Goal: Information Seeking & Learning: Learn about a topic

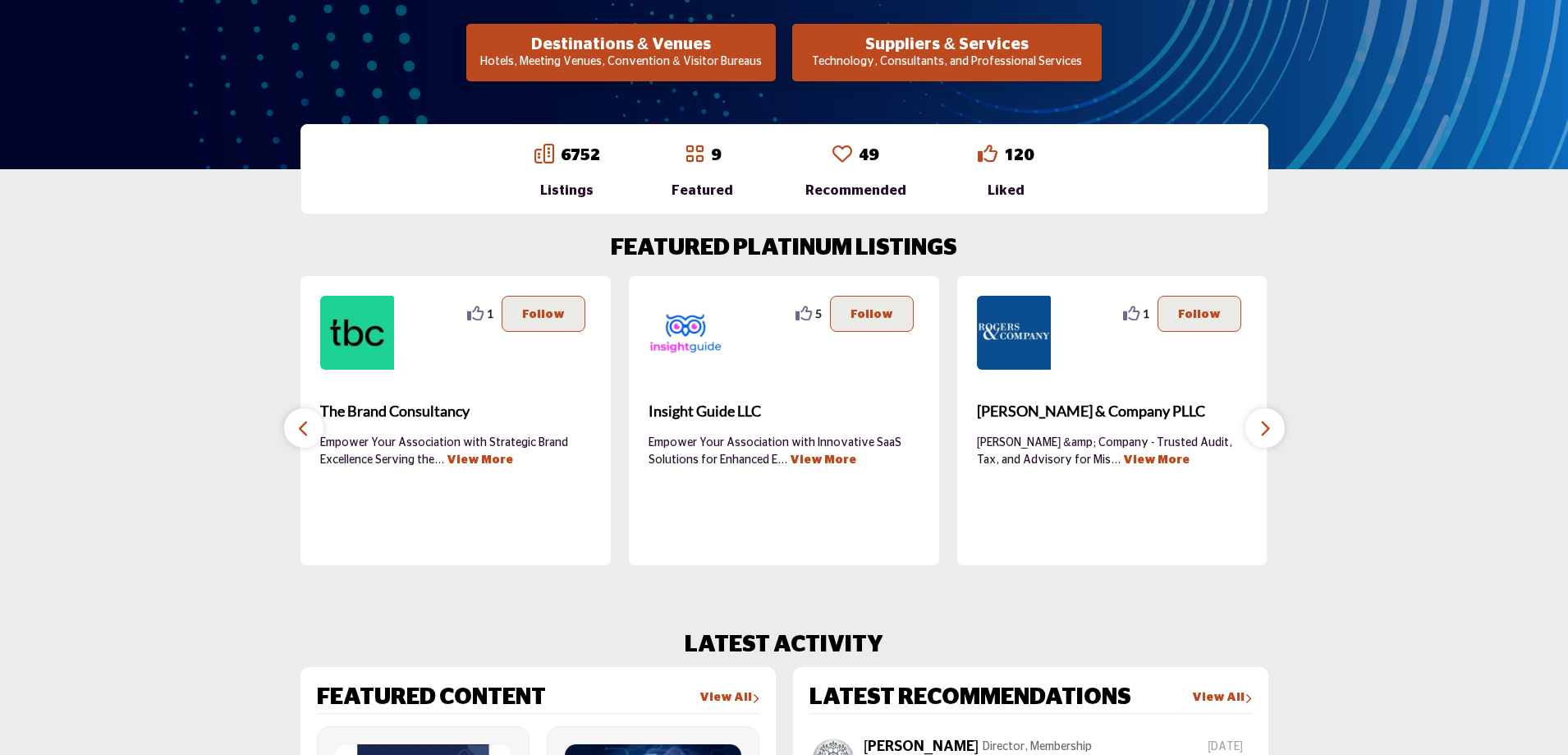
scroll to position [410, 0]
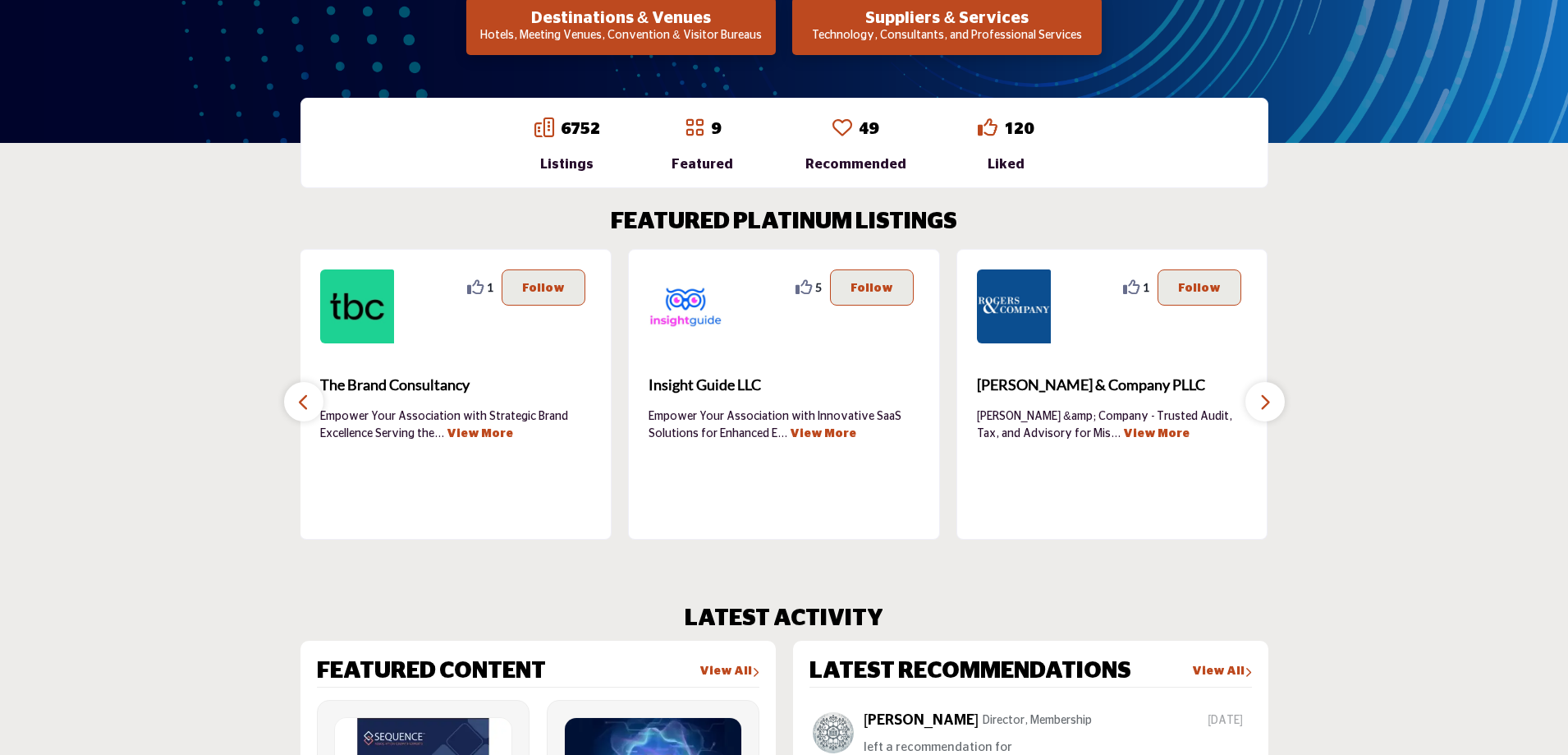
click at [1261, 404] on icon "button" at bounding box center [1264, 402] width 13 height 21
click at [1261, 403] on icon "button" at bounding box center [1264, 402] width 13 height 21
click at [400, 386] on span "The Brand Consultancy" at bounding box center [455, 385] width 271 height 23
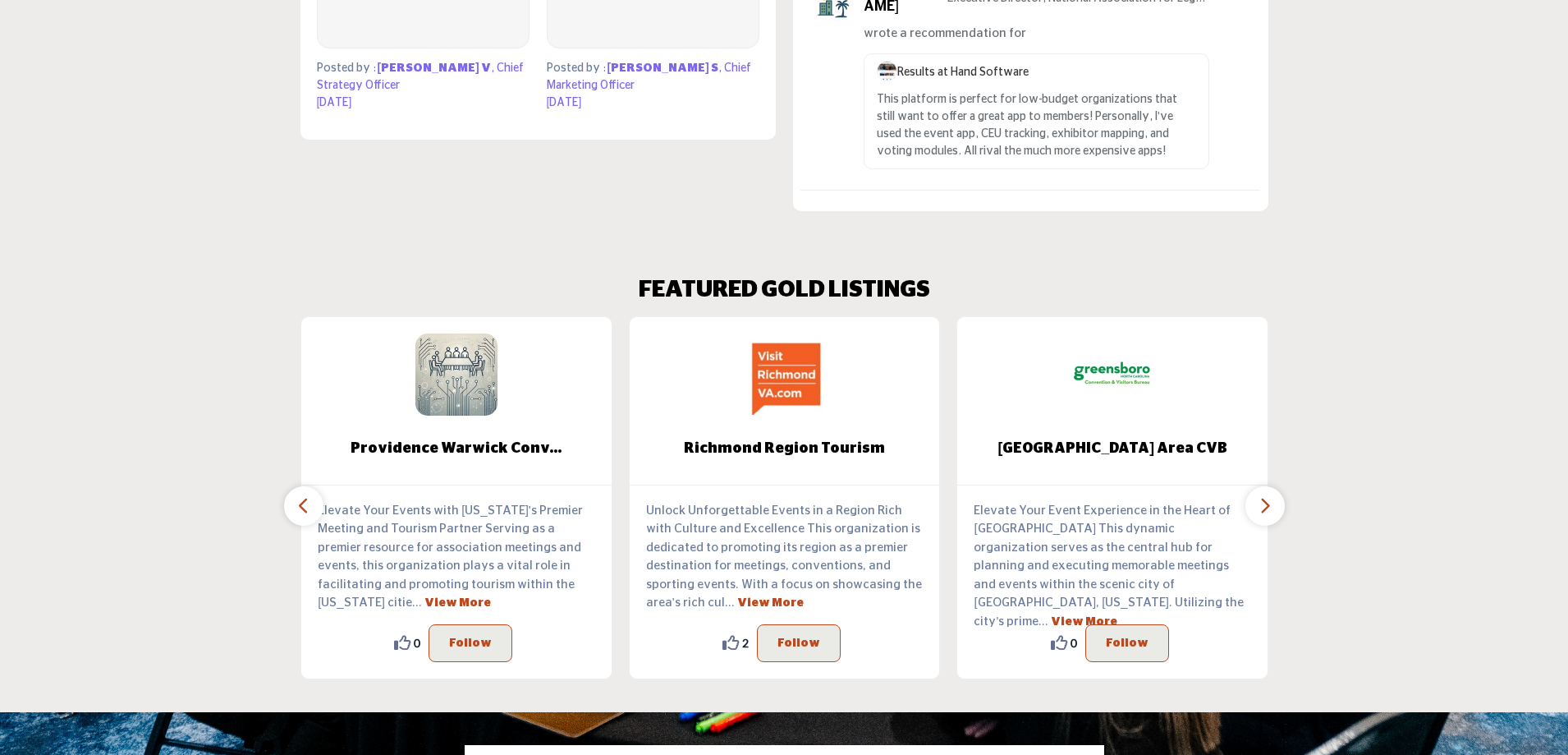
scroll to position [1478, 0]
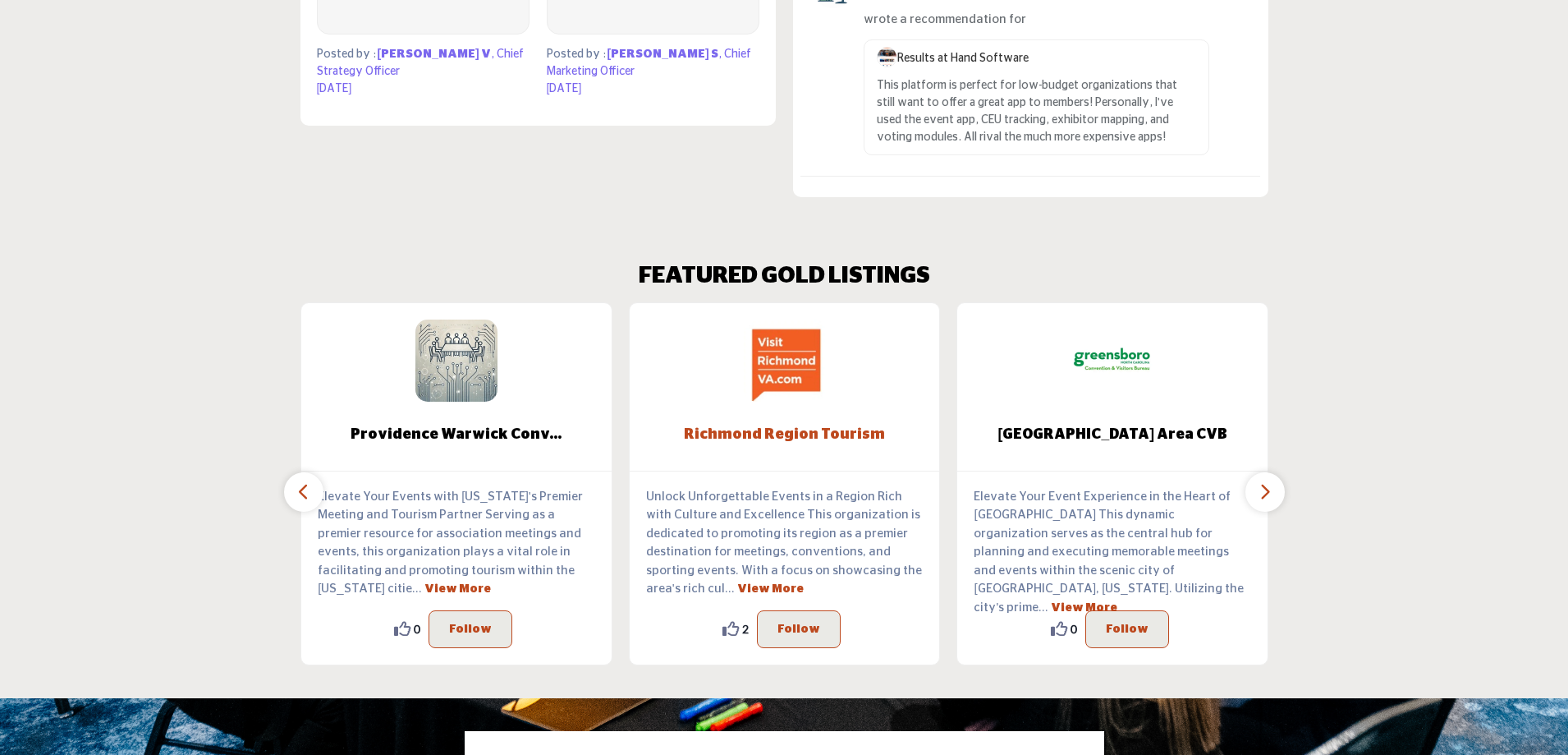
click at [836, 431] on span "Richmond Region Tourism" at bounding box center [785, 434] width 261 height 22
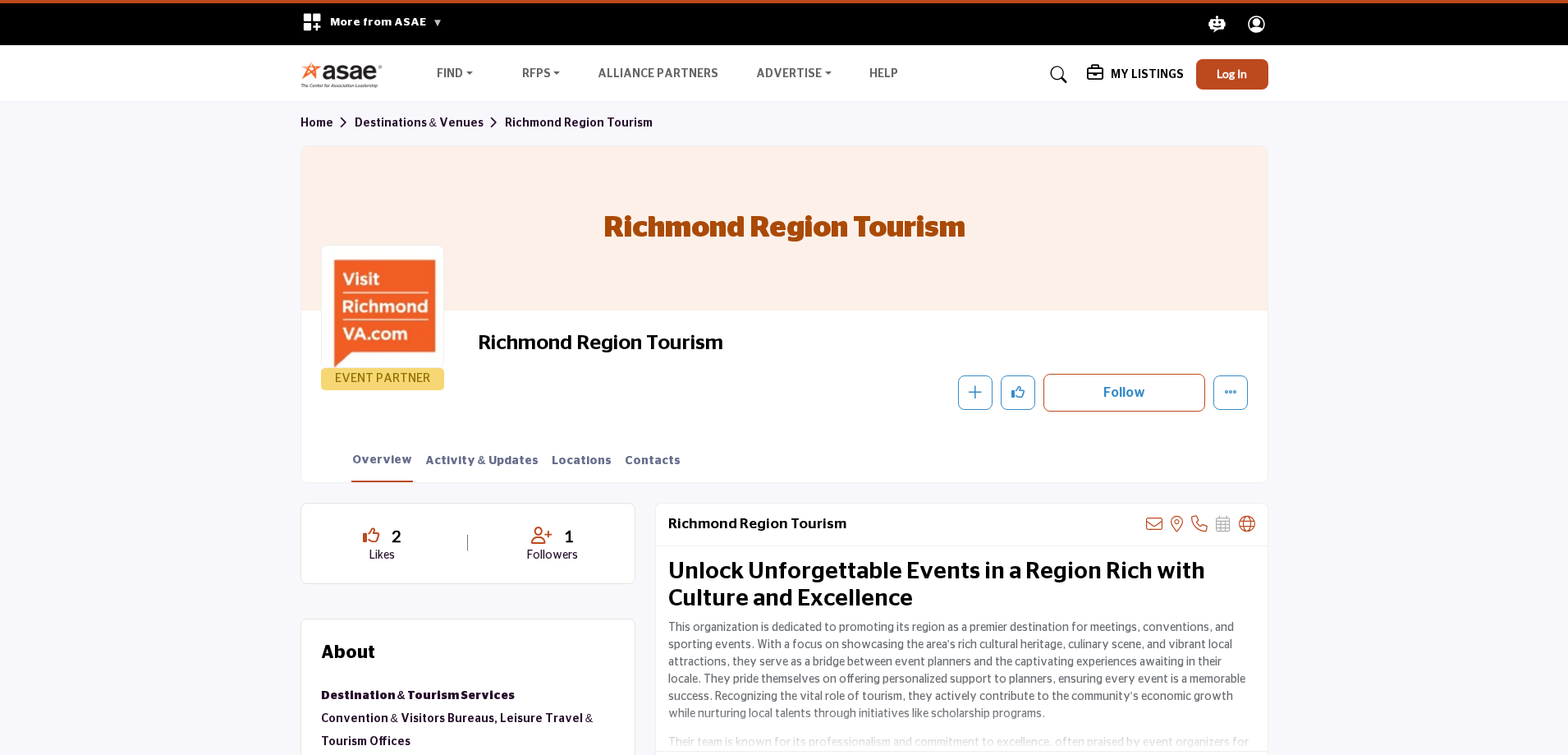
click at [1064, 74] on icon at bounding box center [1058, 74] width 16 height 16
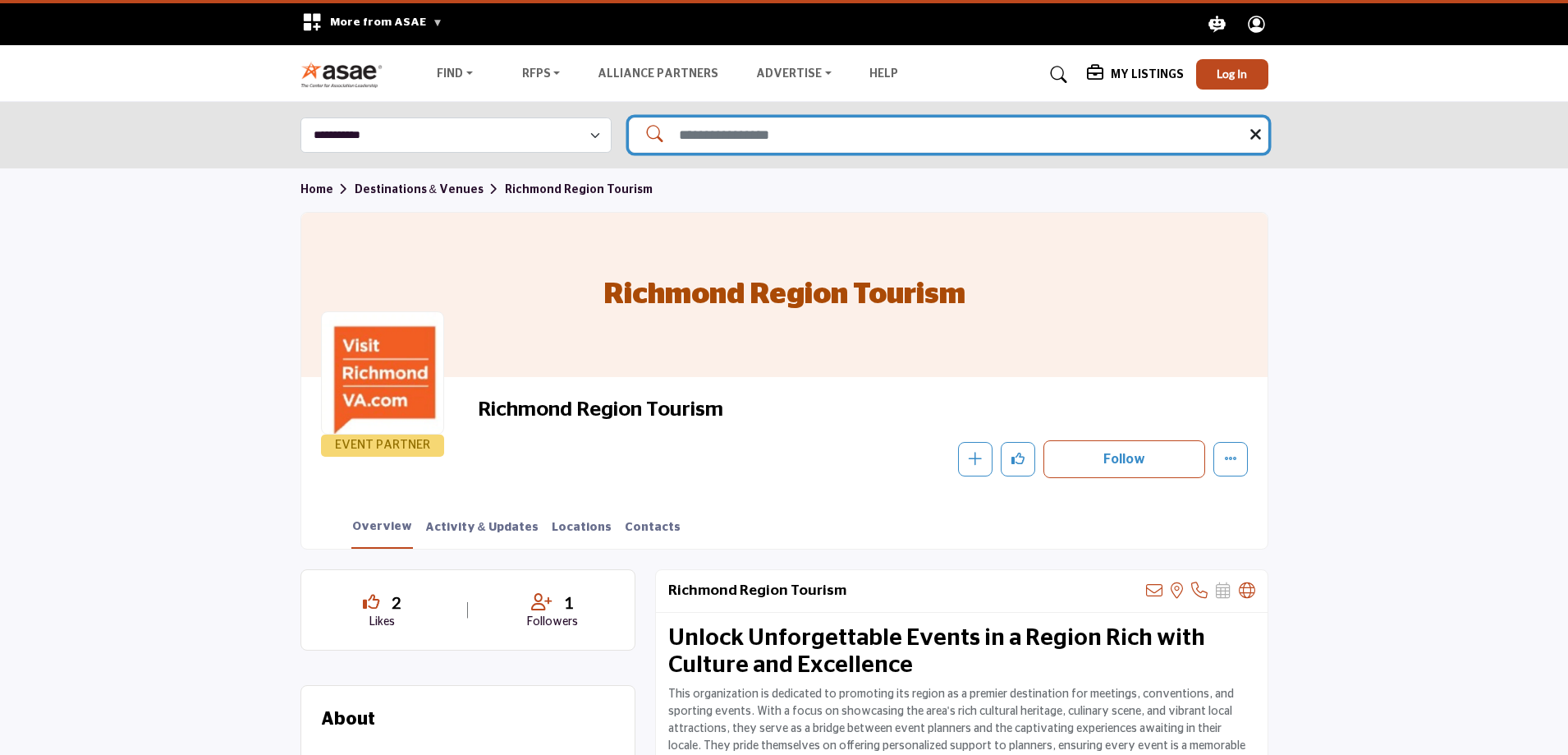
click at [748, 142] on input "Search Solutions" at bounding box center [948, 135] width 639 height 35
type input "**********"
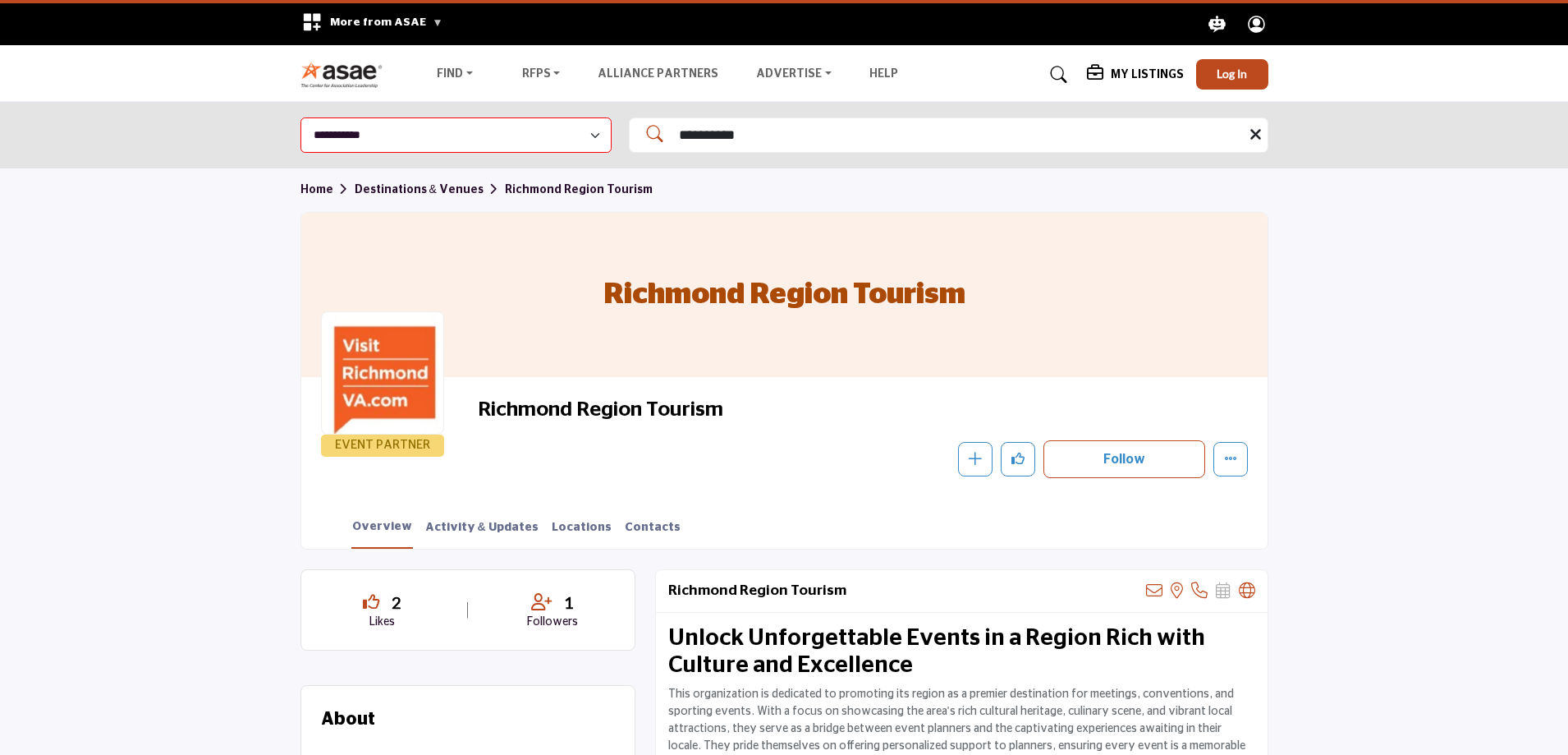
click at [656, 133] on icon at bounding box center [648, 130] width 29 height 24
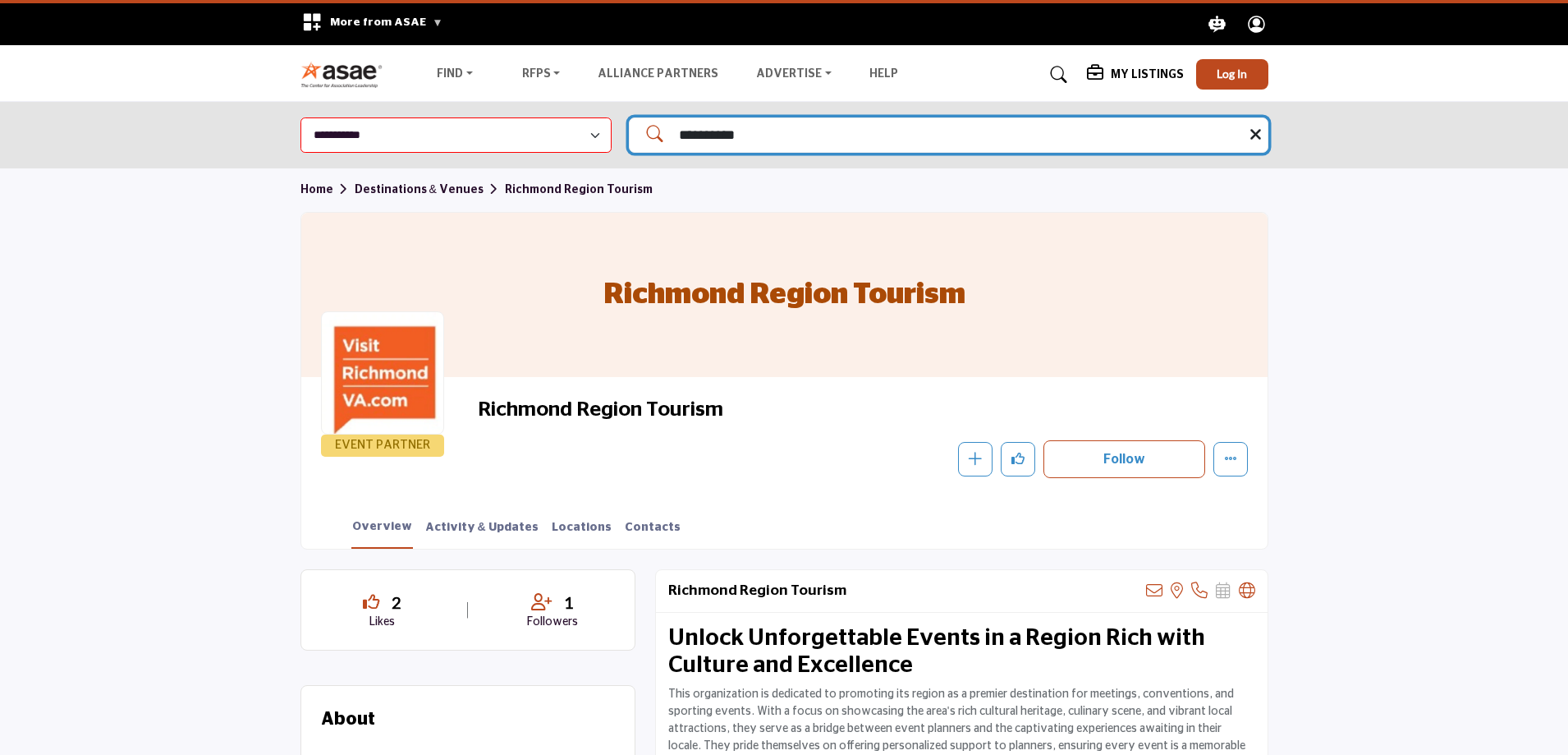
click at [774, 148] on input "**********" at bounding box center [948, 135] width 639 height 35
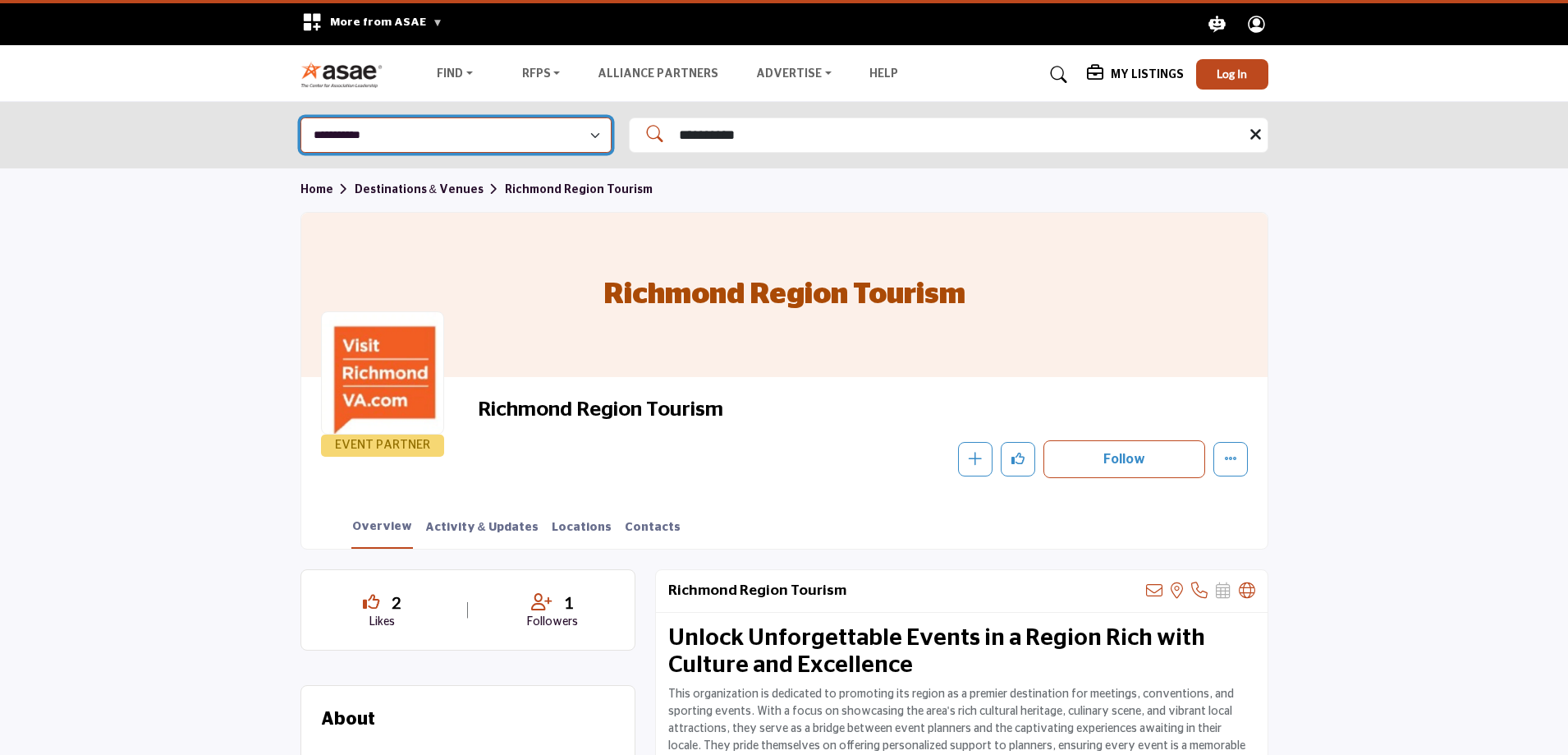
click at [466, 139] on select "**********" at bounding box center [456, 135] width 312 height 35
select select "**********"
click at [300, 118] on select "**********" at bounding box center [456, 135] width 312 height 35
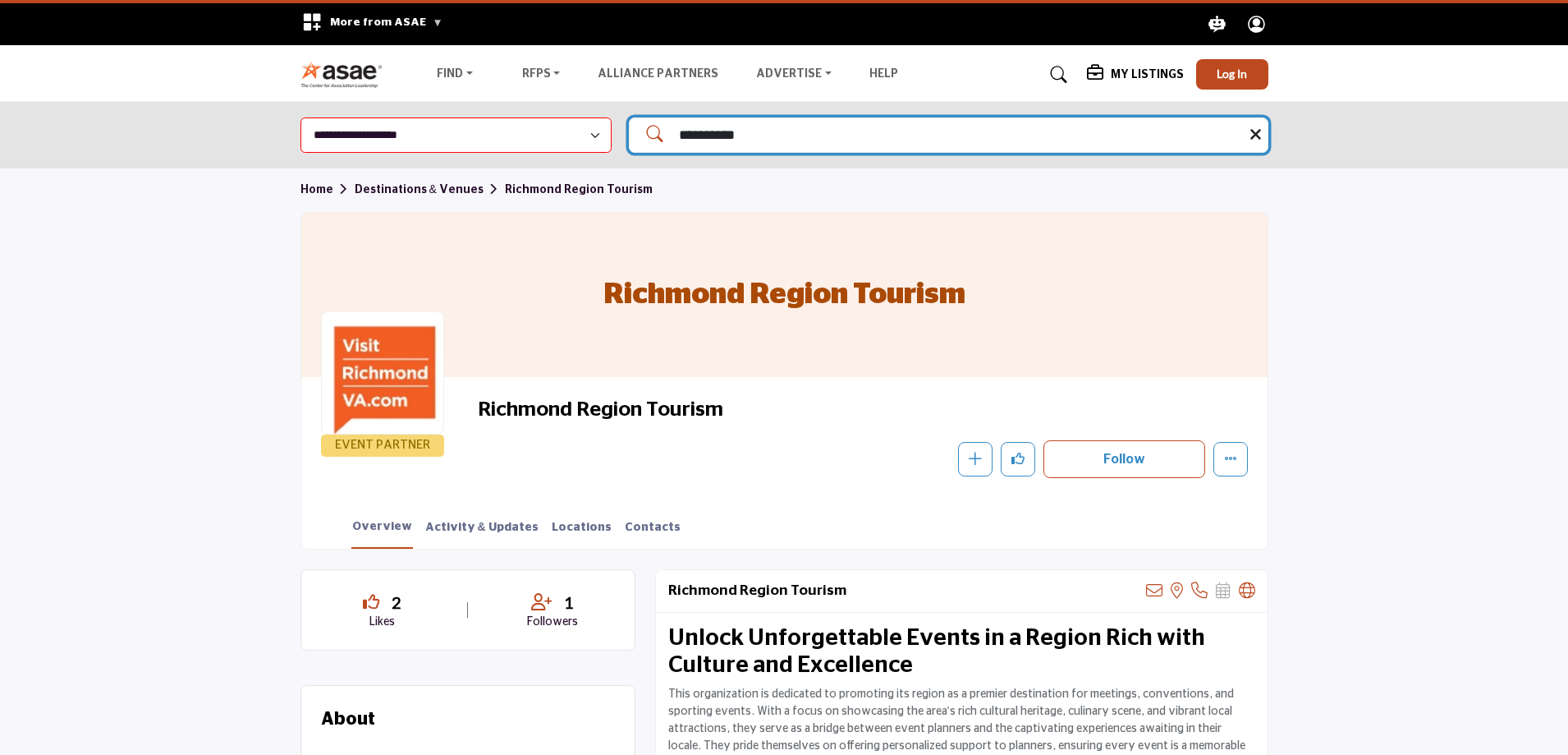
drag, startPoint x: 774, startPoint y: 132, endPoint x: 662, endPoint y: 135, distance: 112.0
click at [662, 135] on div "**********" at bounding box center [948, 135] width 639 height 35
type input "*******"
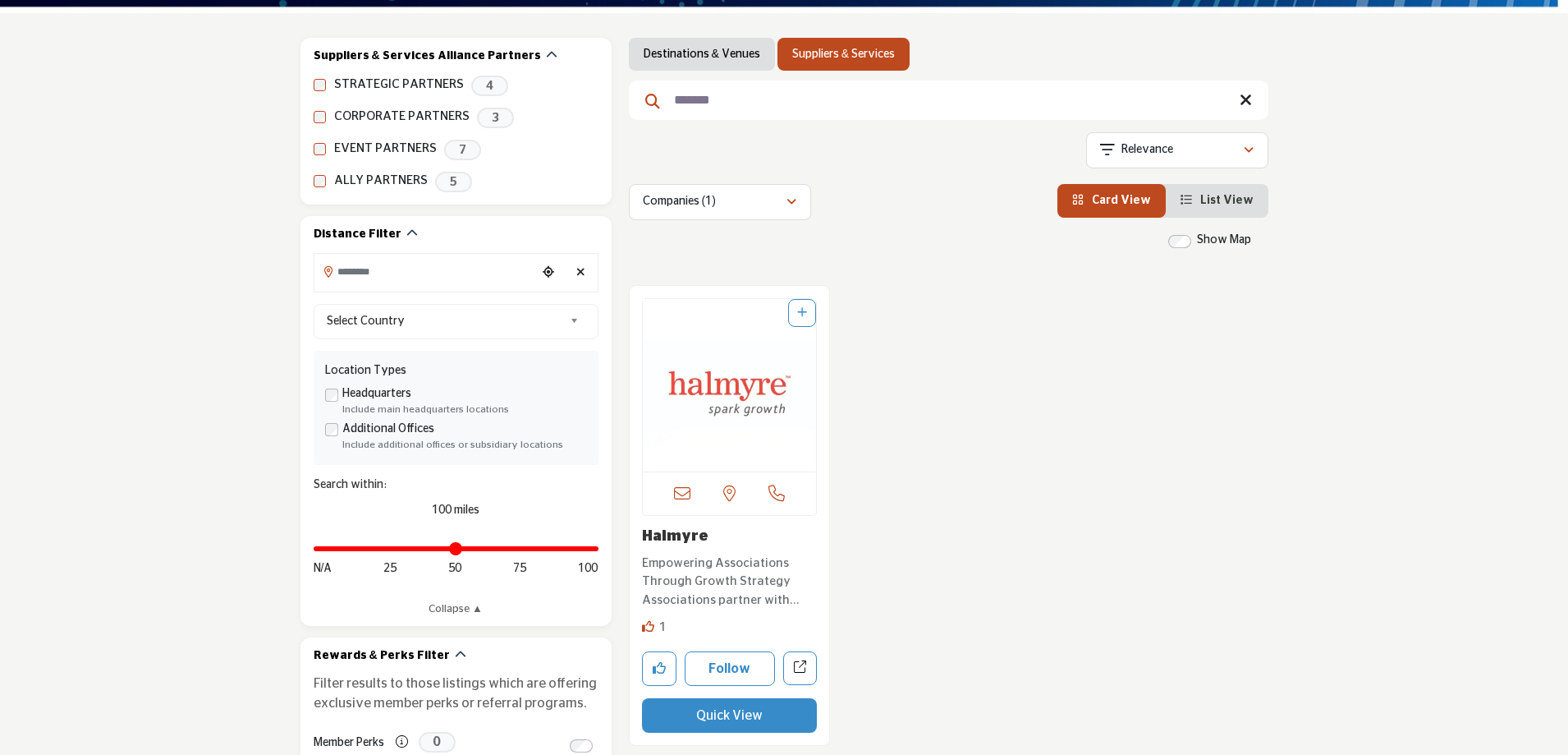
scroll to position [328, 0]
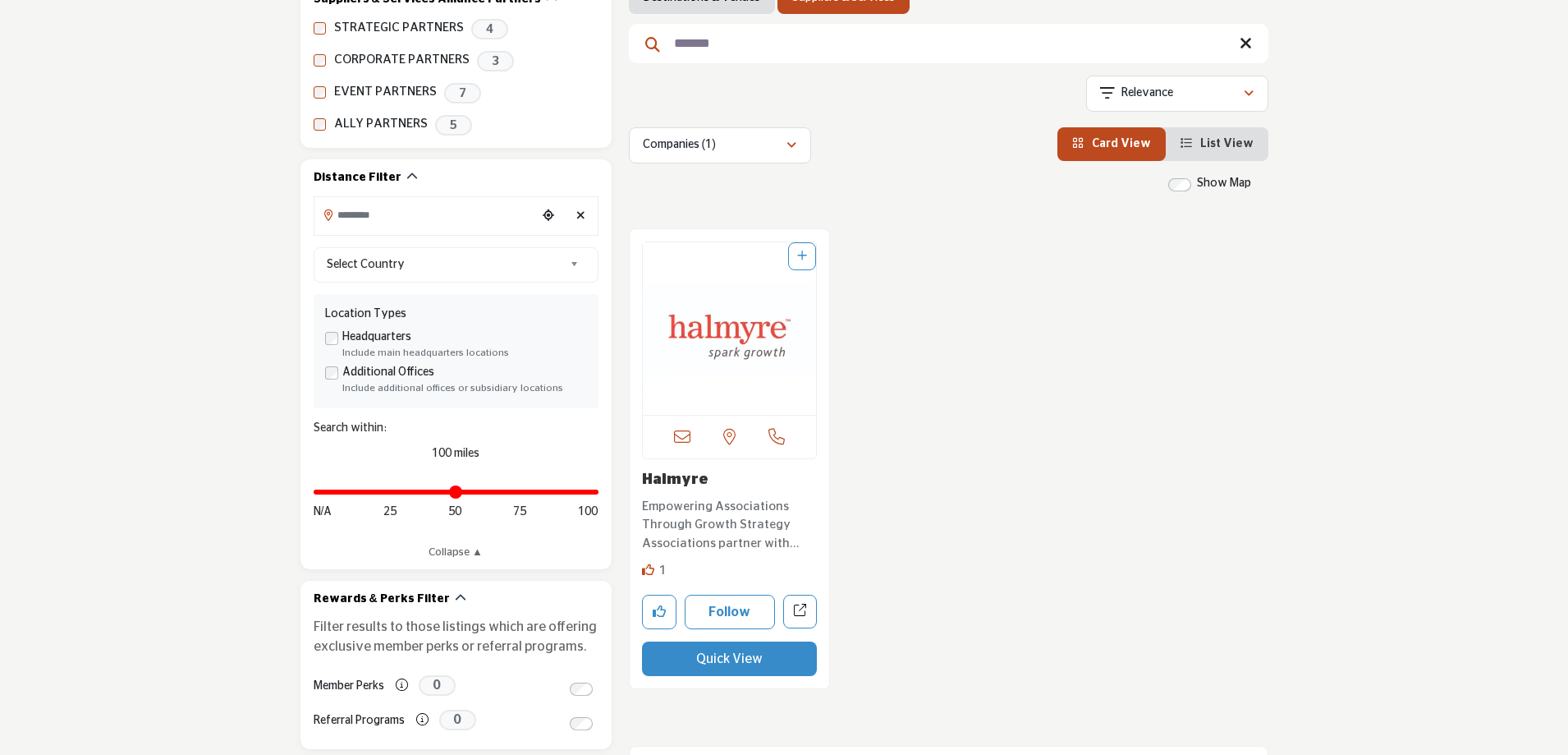
click at [737, 352] on img "Open Listing in new tab" at bounding box center [729, 328] width 174 height 172
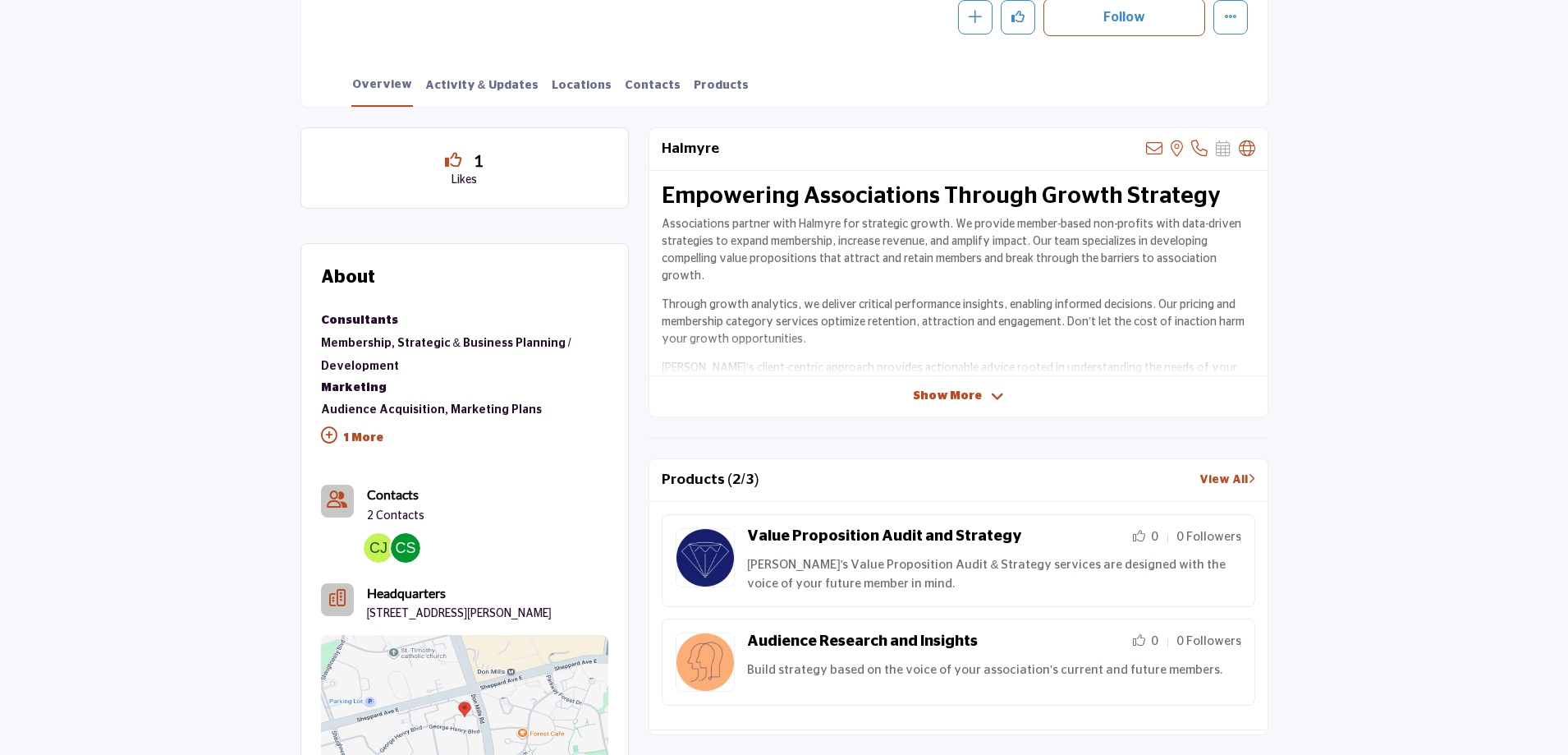
scroll to position [575, 0]
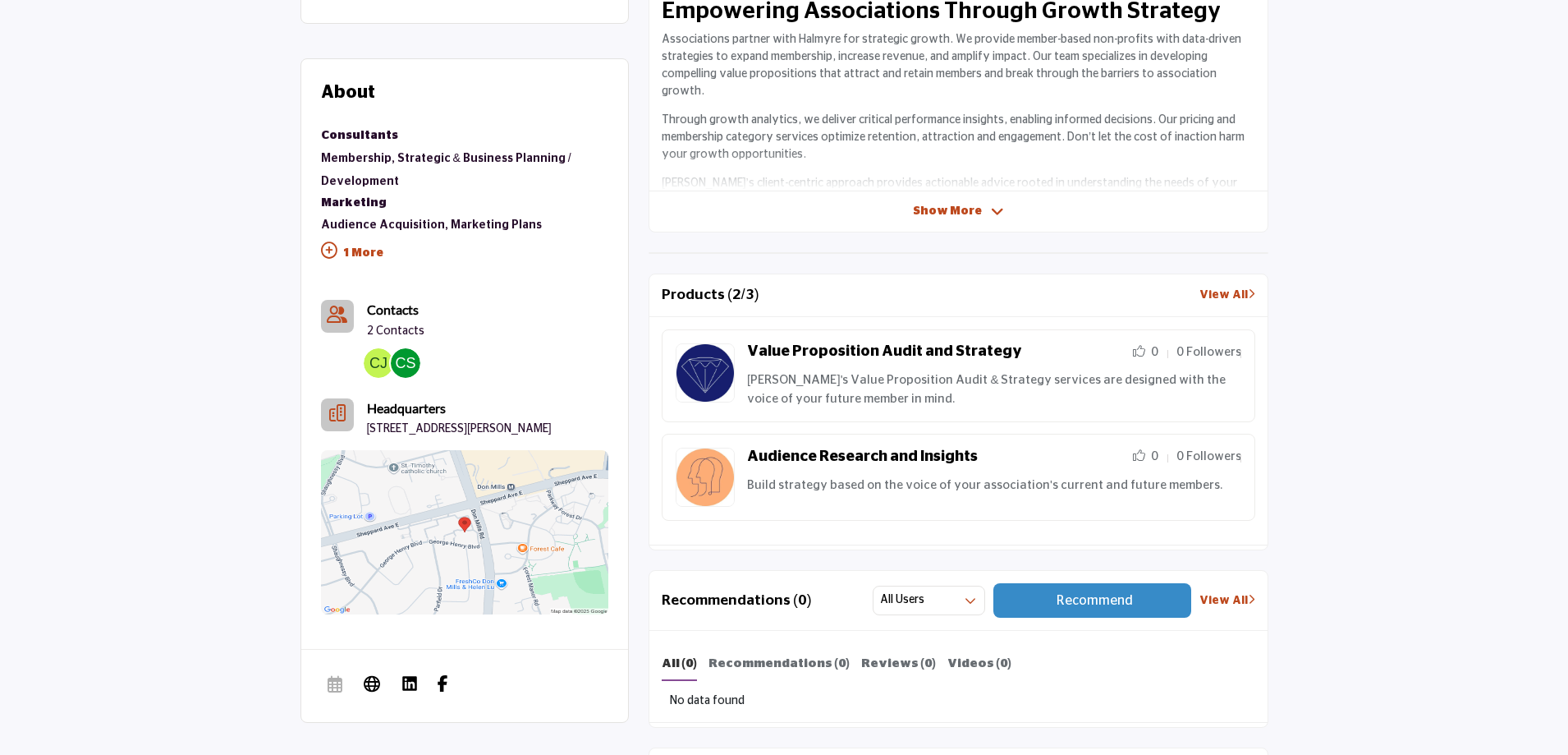
click at [359, 248] on p "1 More" at bounding box center [465, 255] width 287 height 37
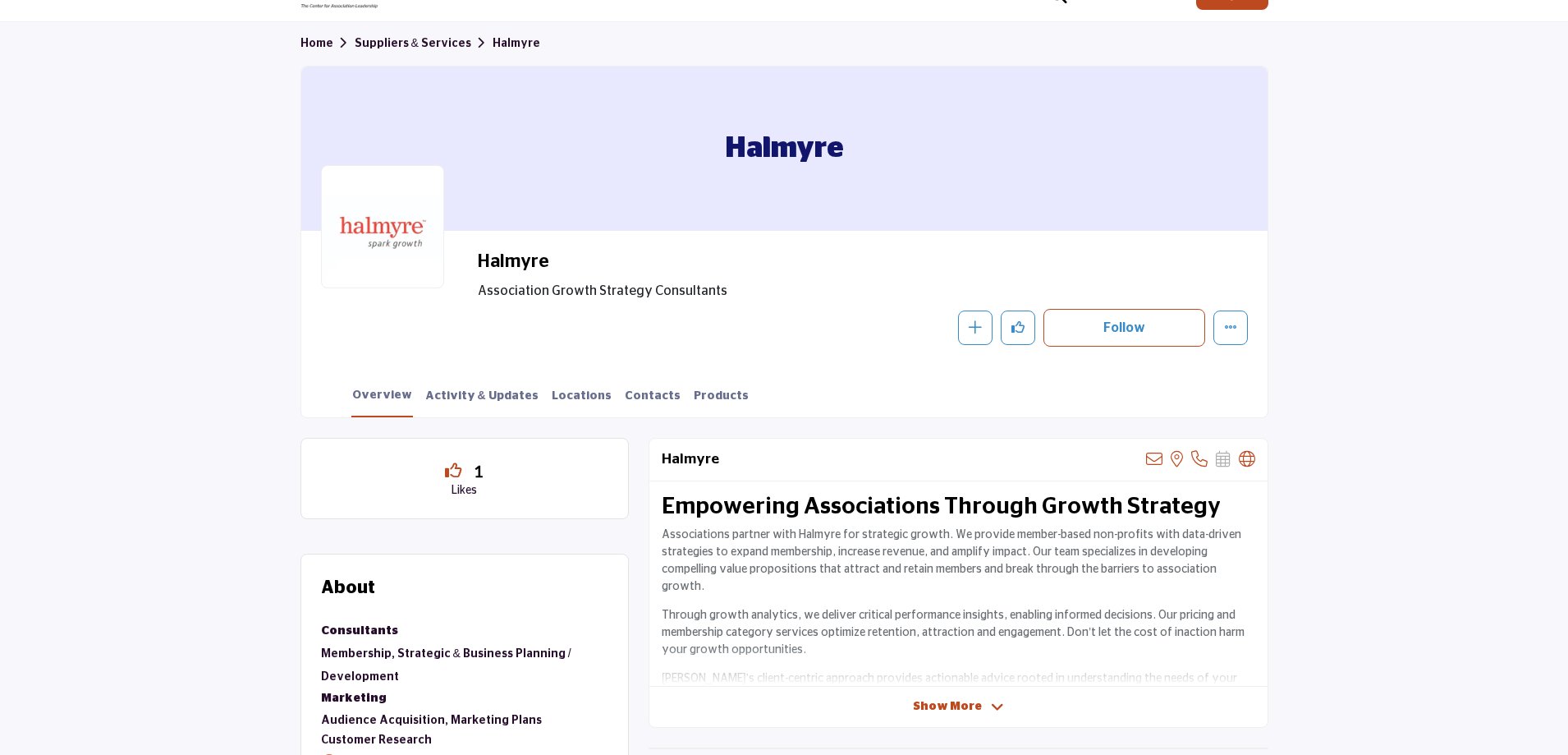
scroll to position [0, 0]
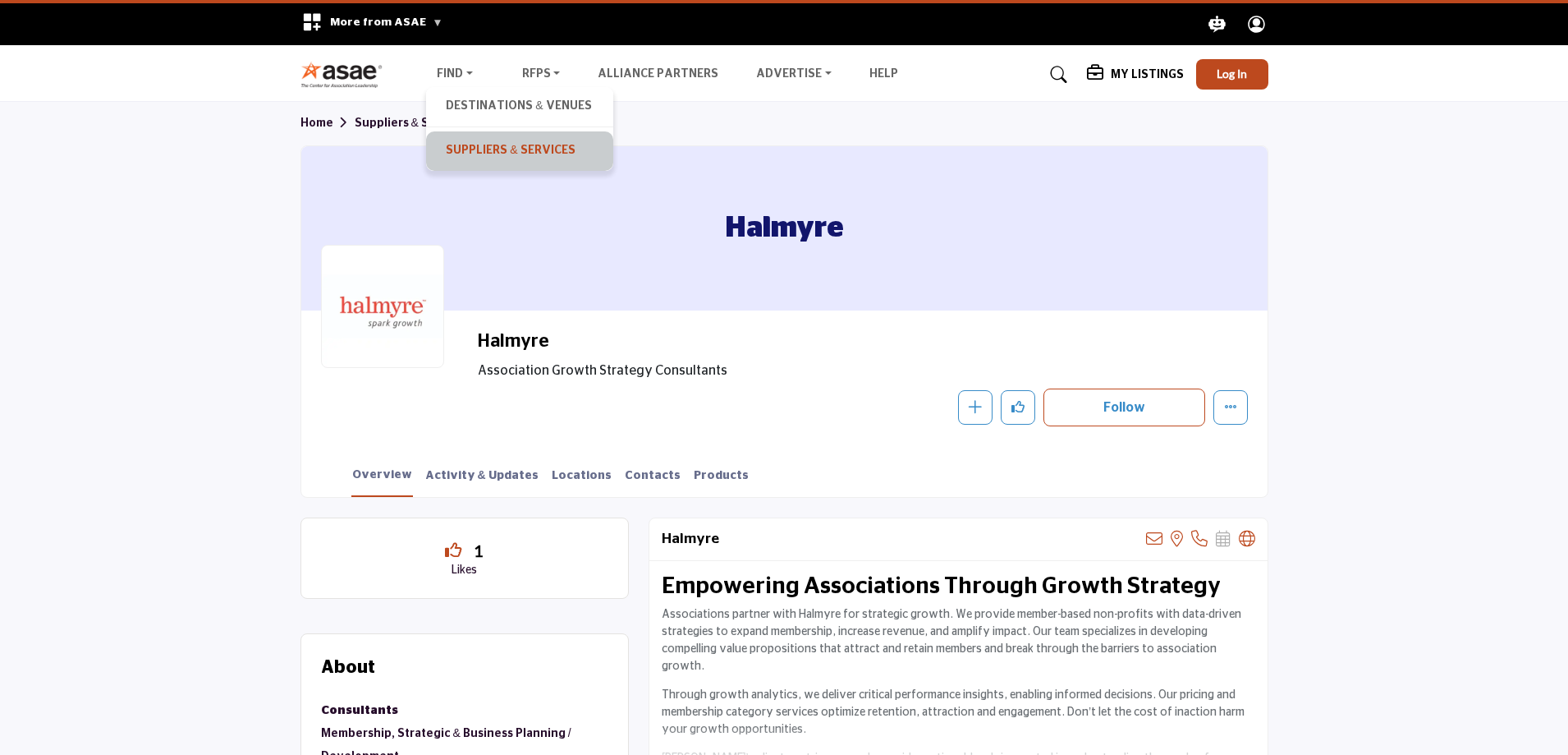
click at [490, 143] on link "Suppliers & Services" at bounding box center [519, 151] width 170 height 23
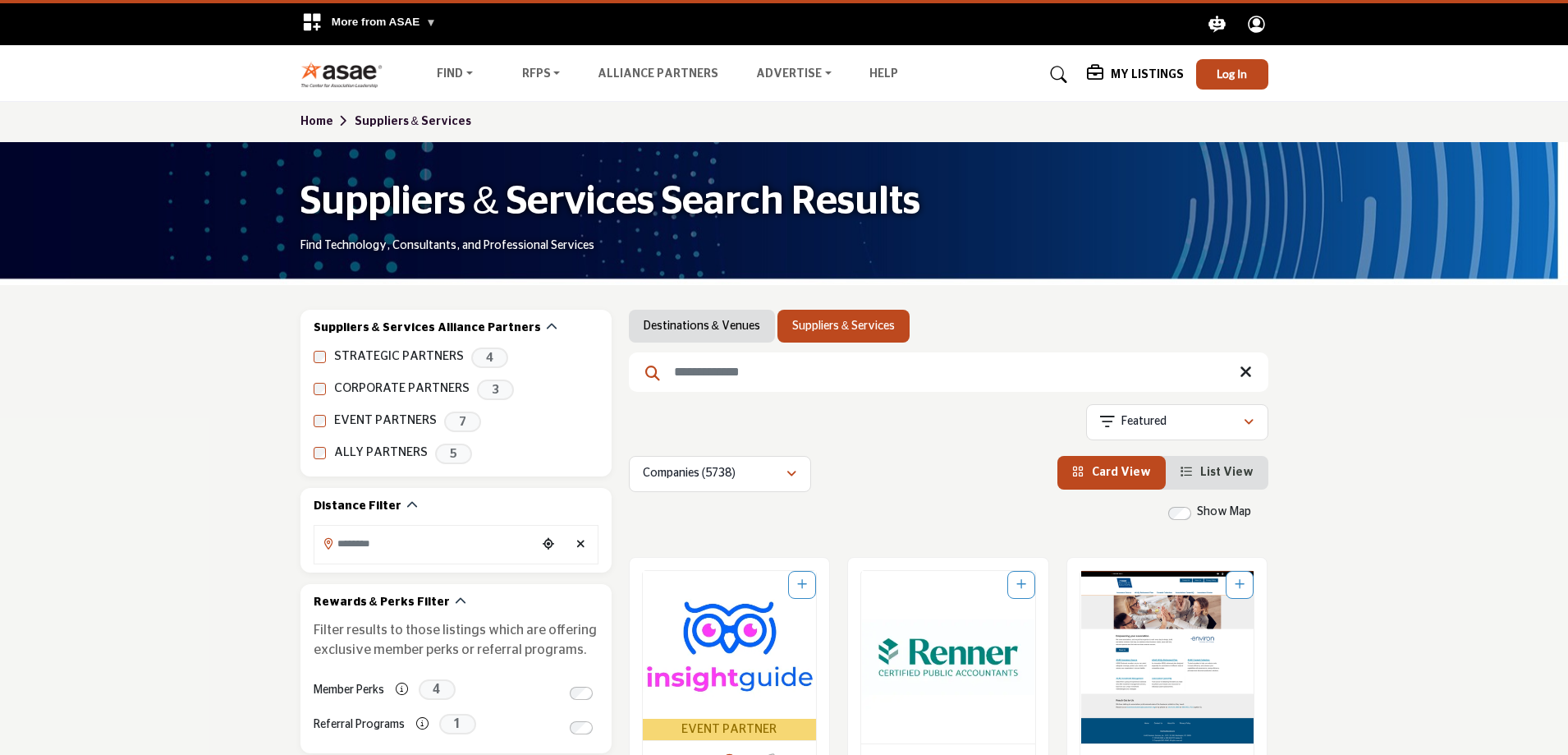
click at [714, 364] on input "Search Keyword" at bounding box center [948, 372] width 639 height 40
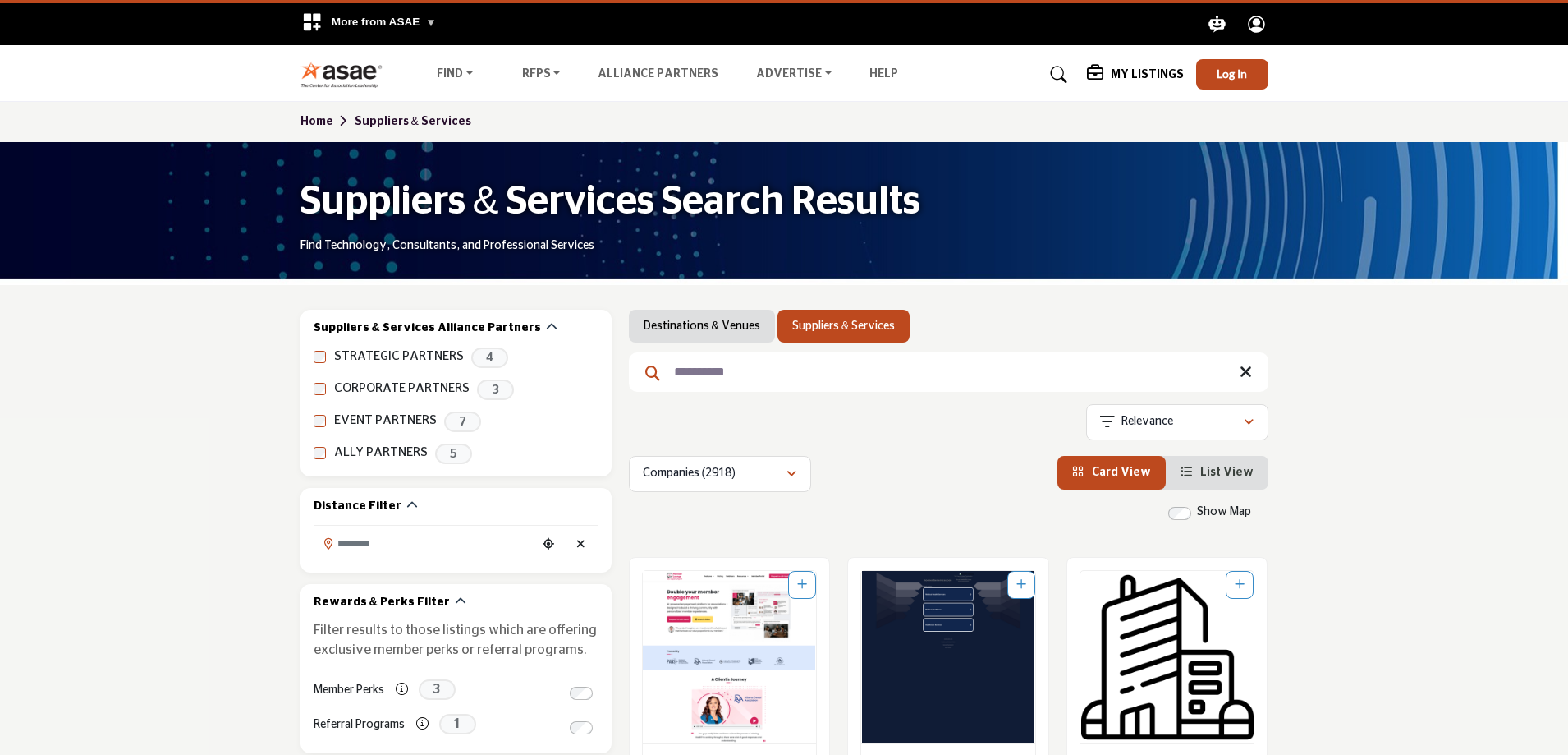
type input "**********"
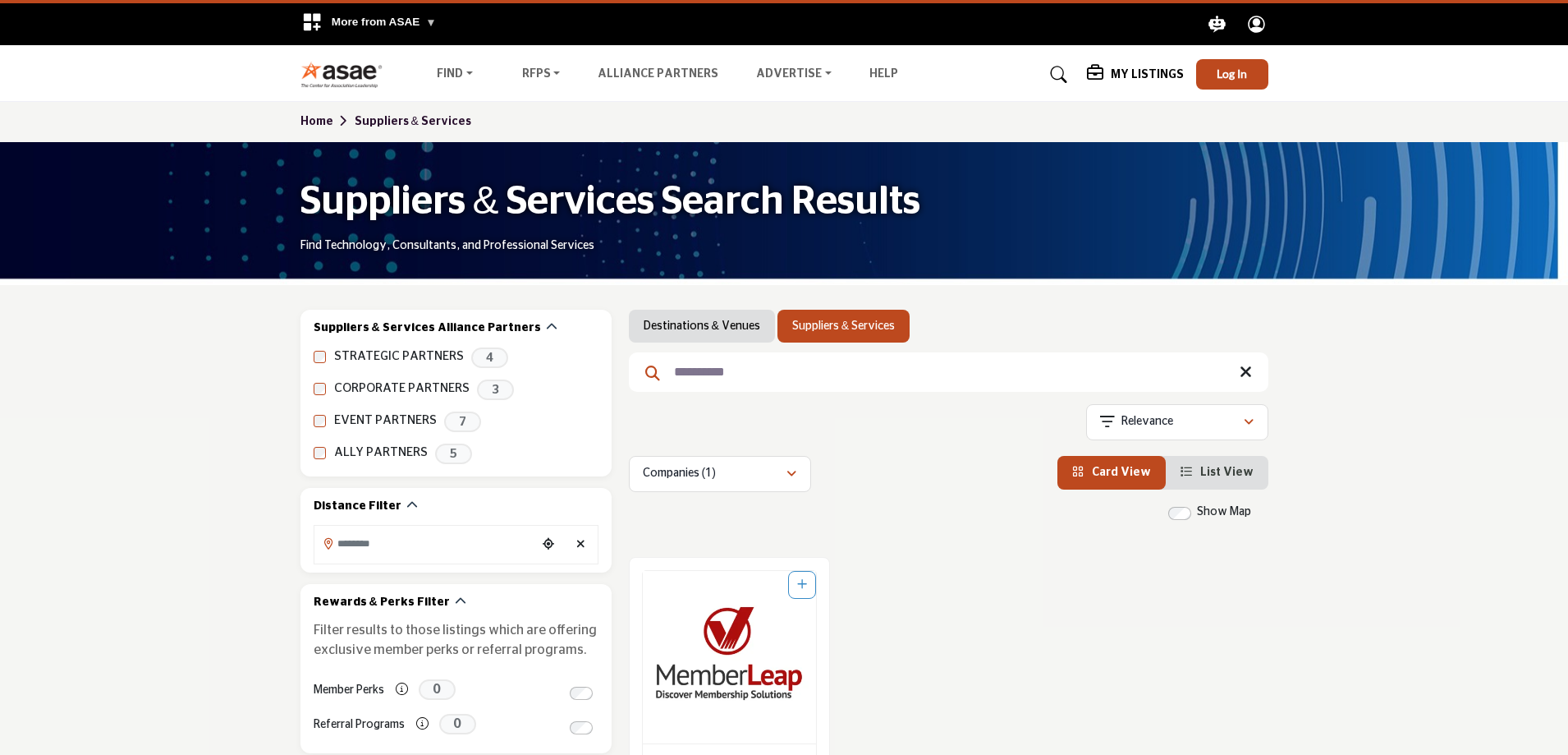
click at [738, 649] on img "Open Listing in new tab" at bounding box center [729, 656] width 174 height 172
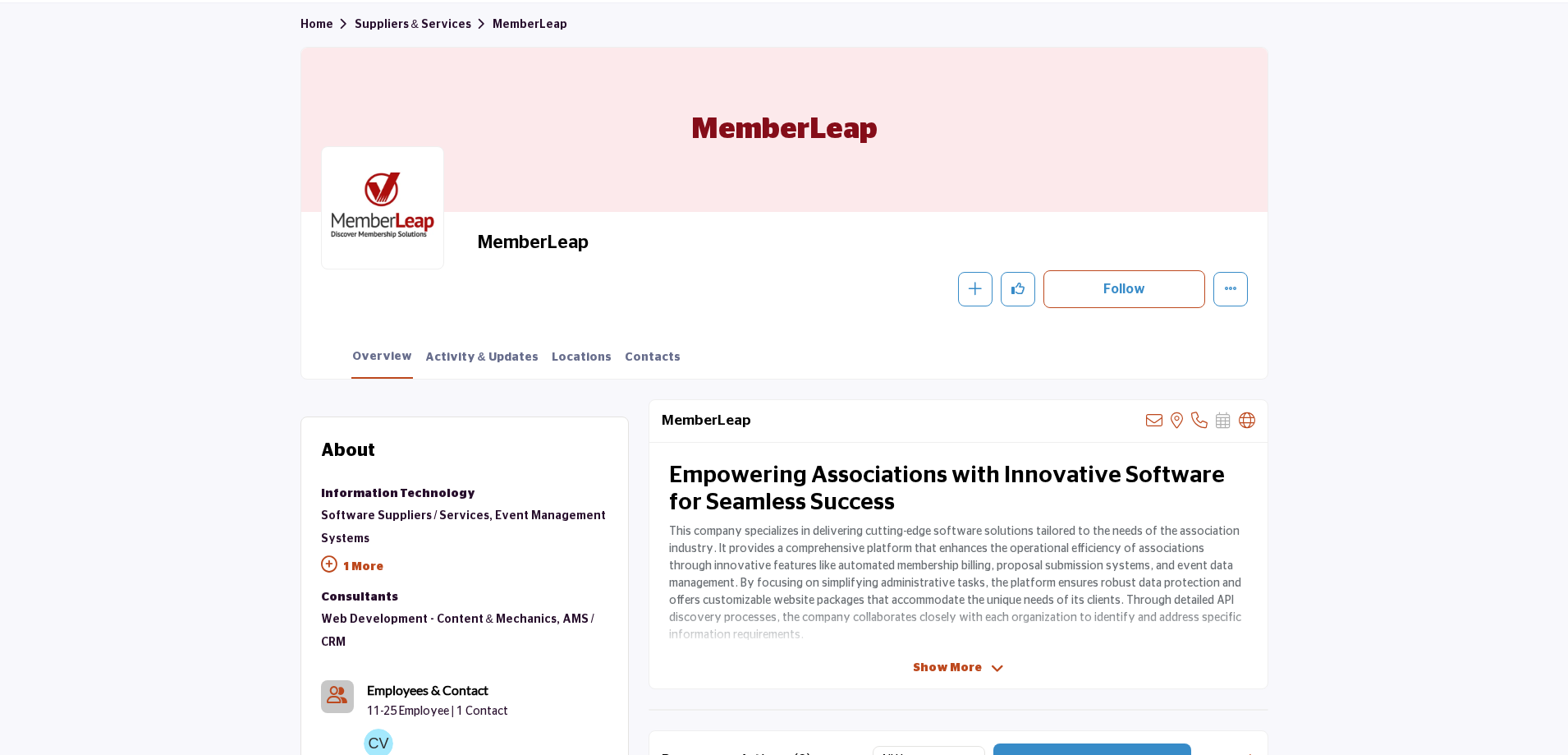
scroll to position [165, 0]
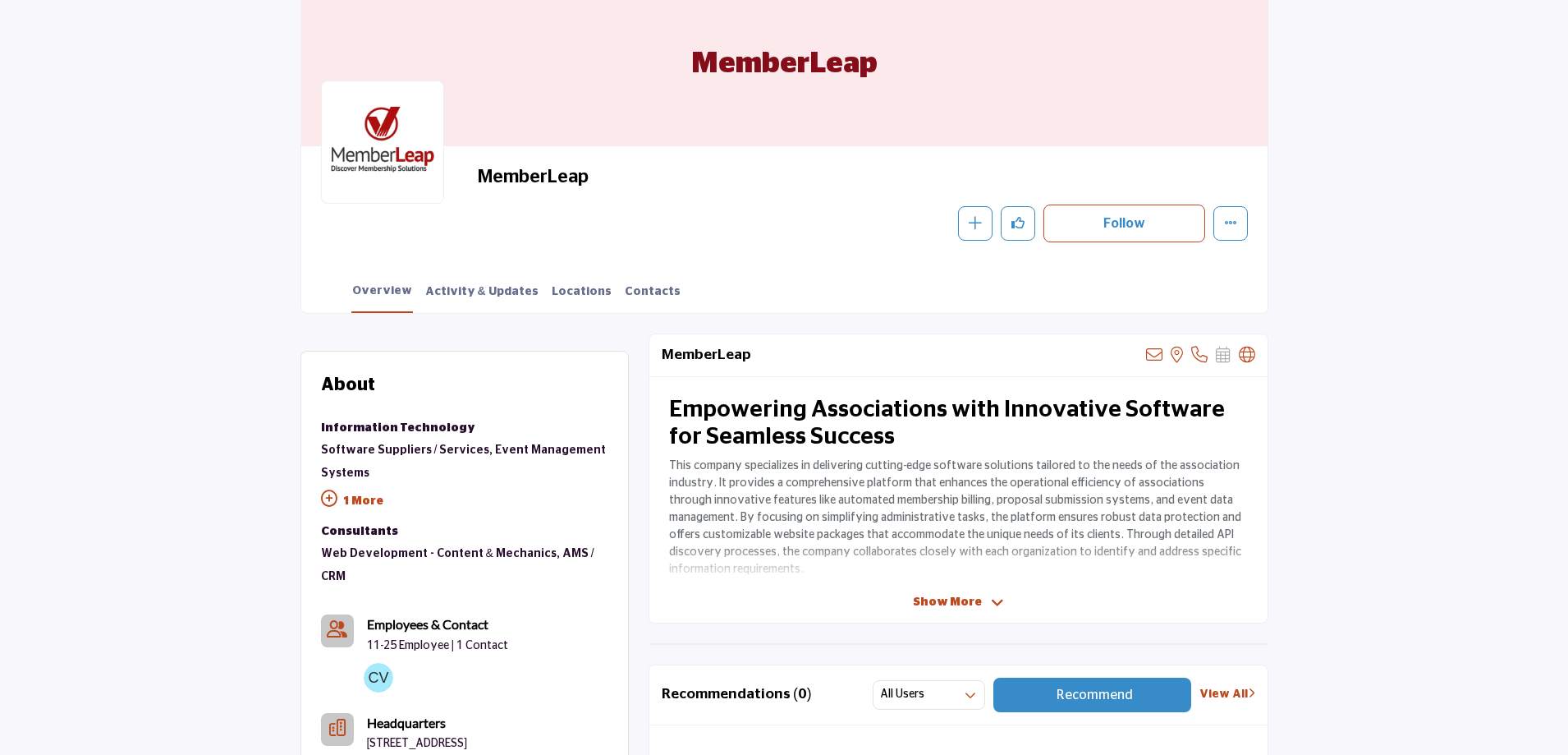
click at [328, 492] on icon at bounding box center [329, 498] width 16 height 16
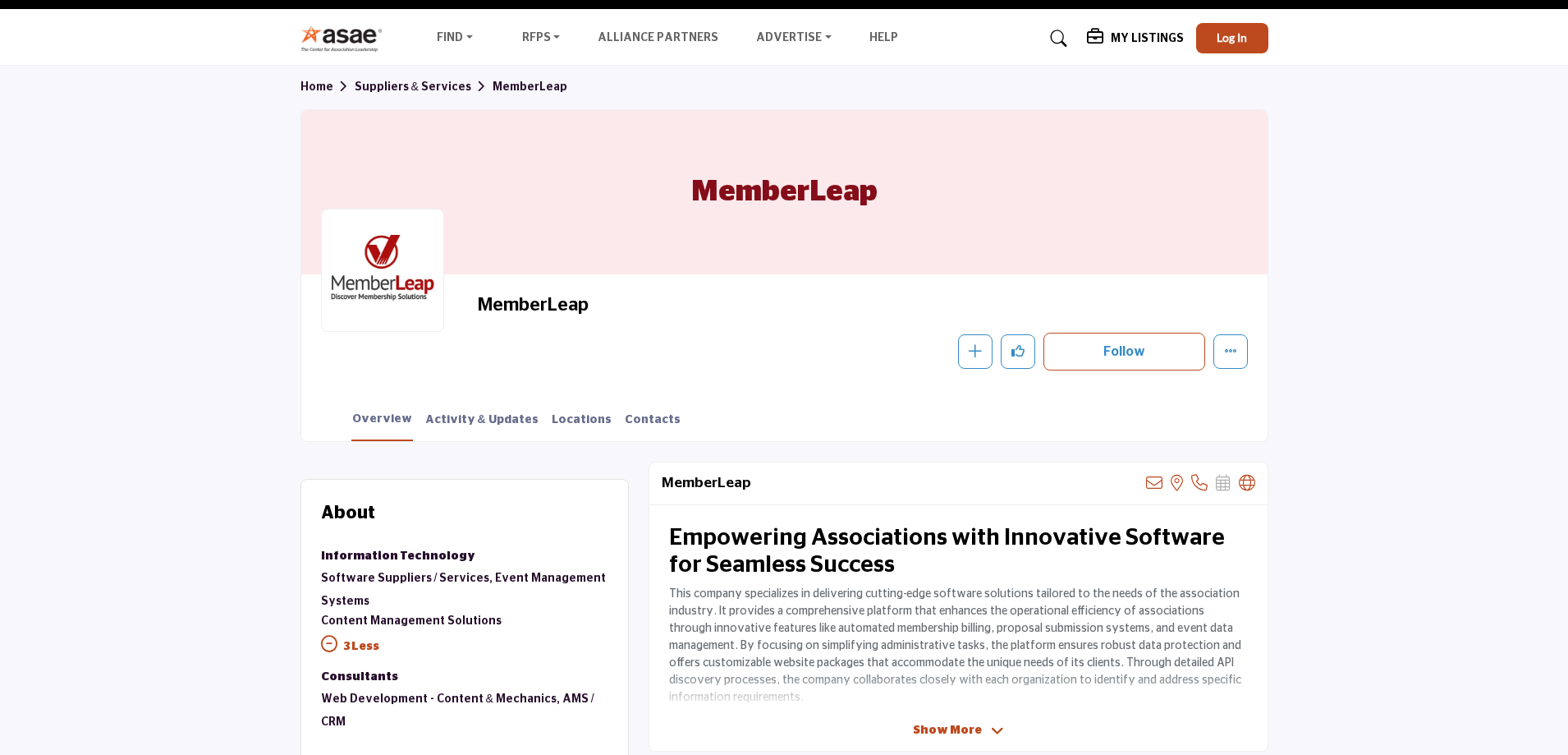
scroll to position [0, 0]
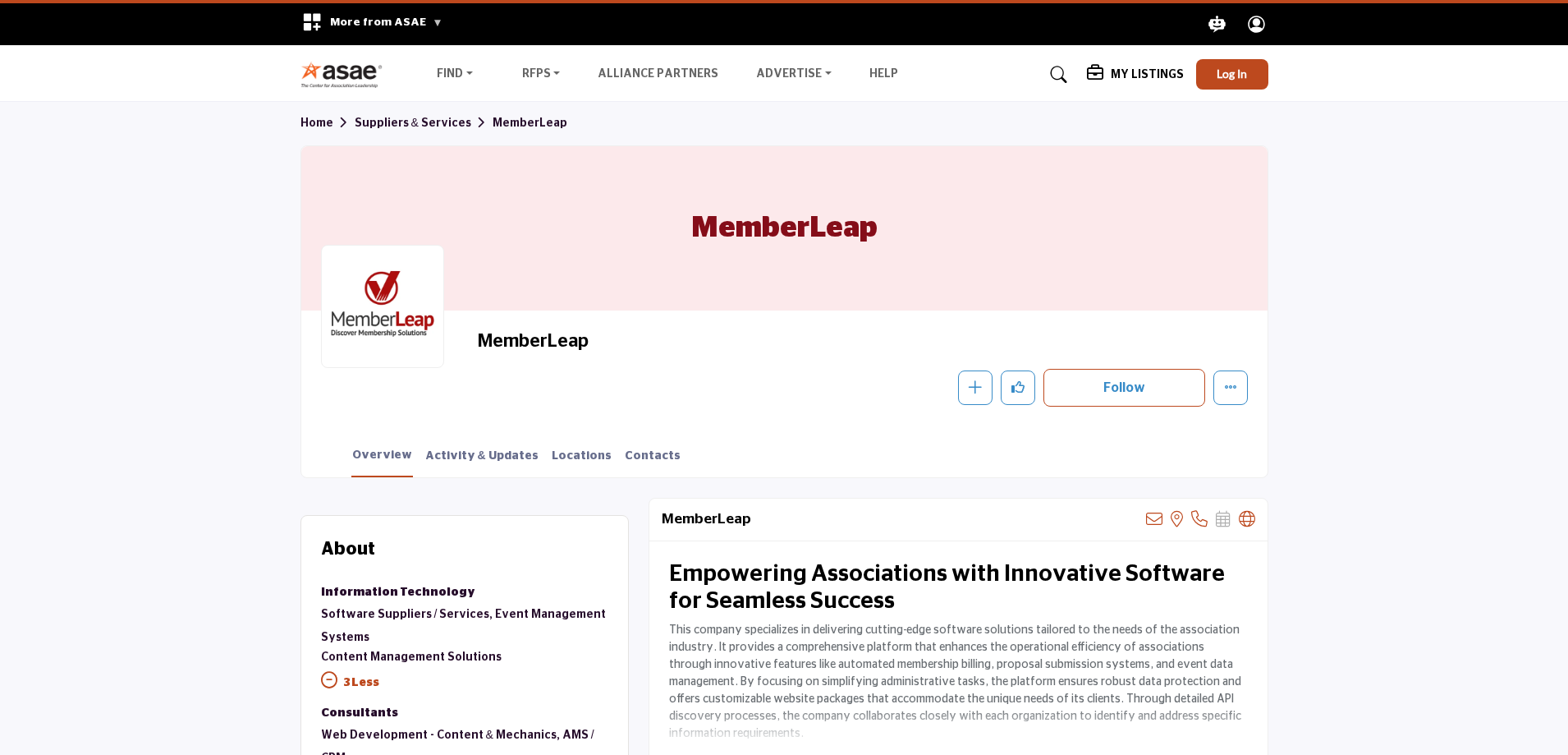
click at [1064, 73] on icon at bounding box center [1058, 74] width 16 height 16
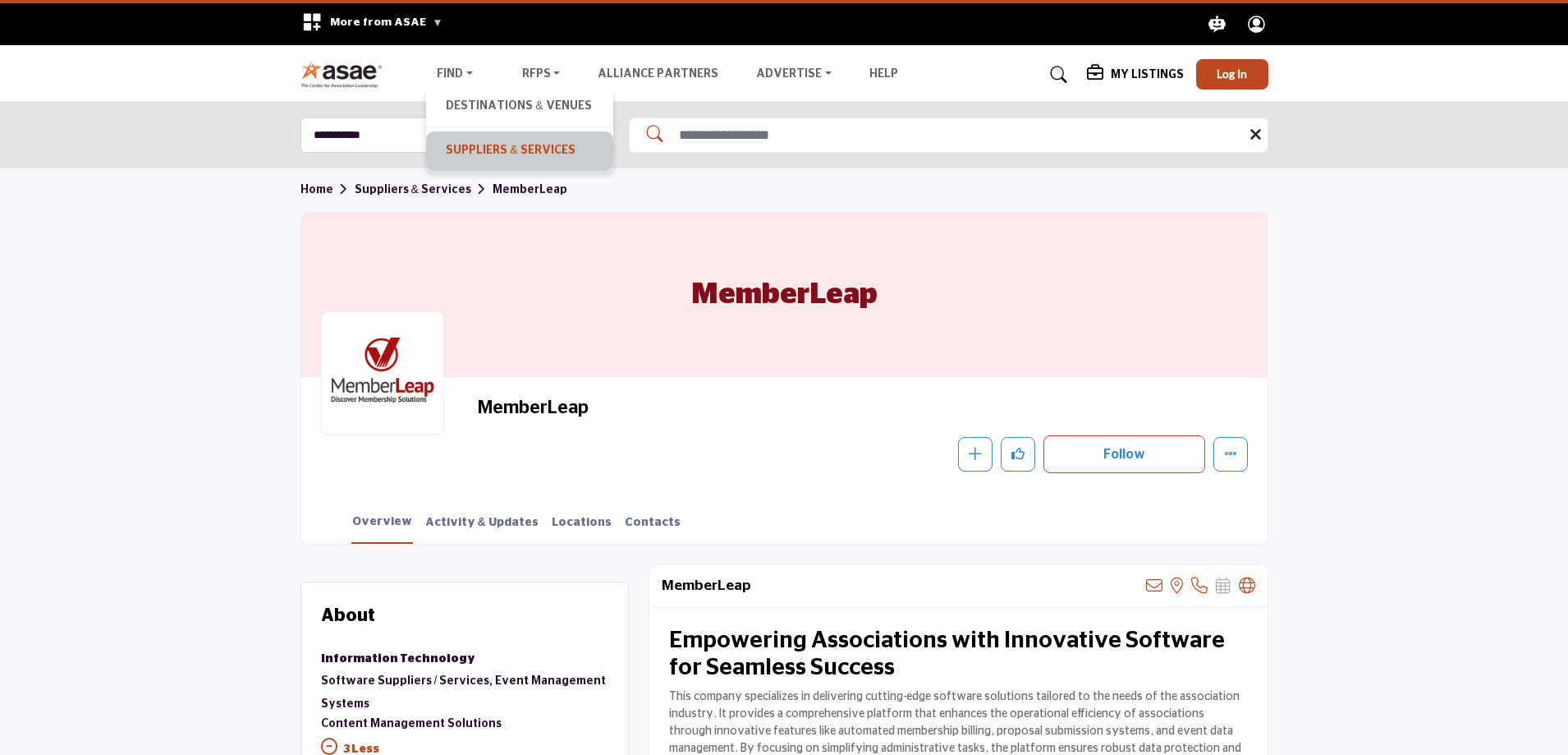
click at [471, 139] on link "Suppliers & Services" at bounding box center [519, 151] width 170 height 23
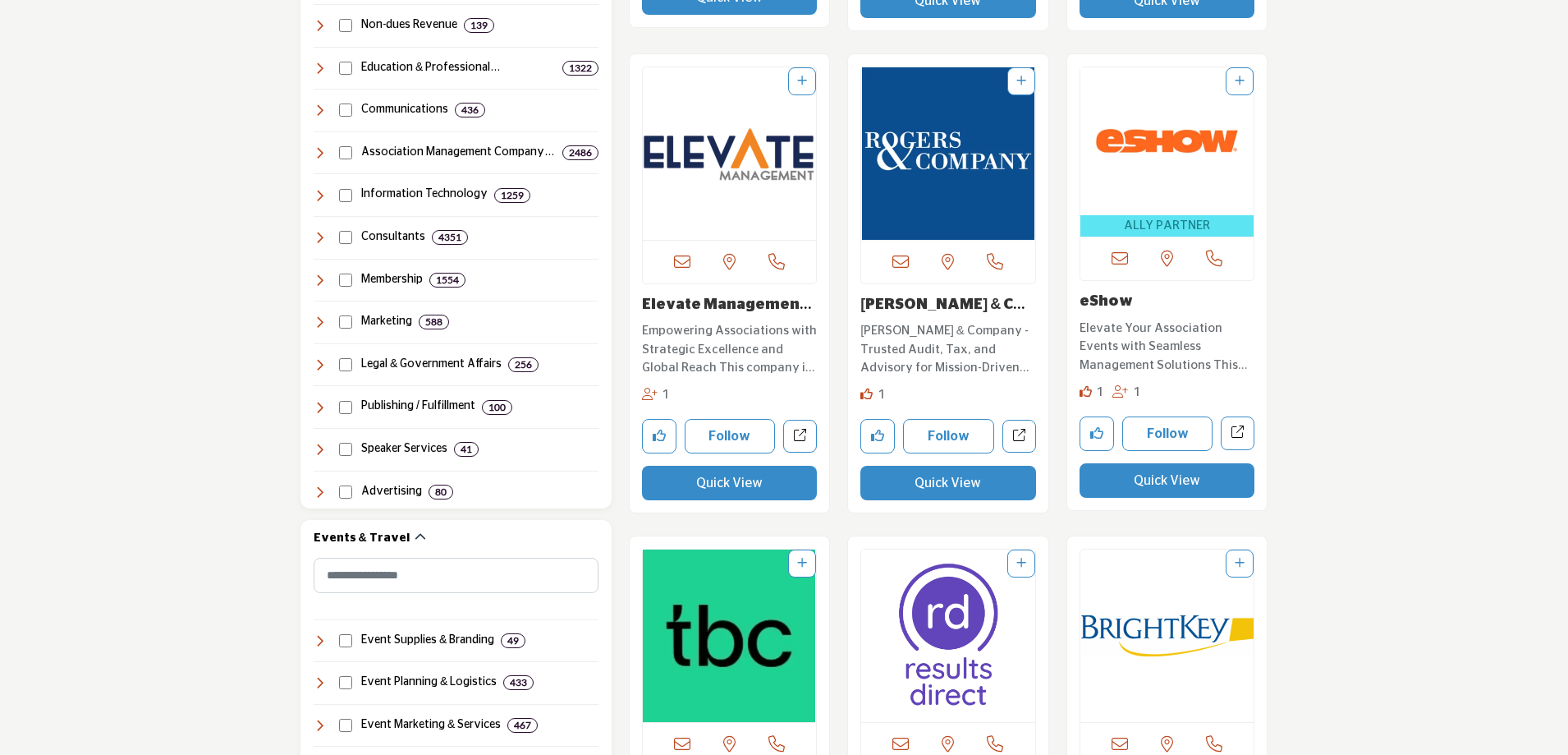
scroll to position [985, 0]
click at [714, 208] on img "Open Listing in new tab" at bounding box center [729, 154] width 174 height 172
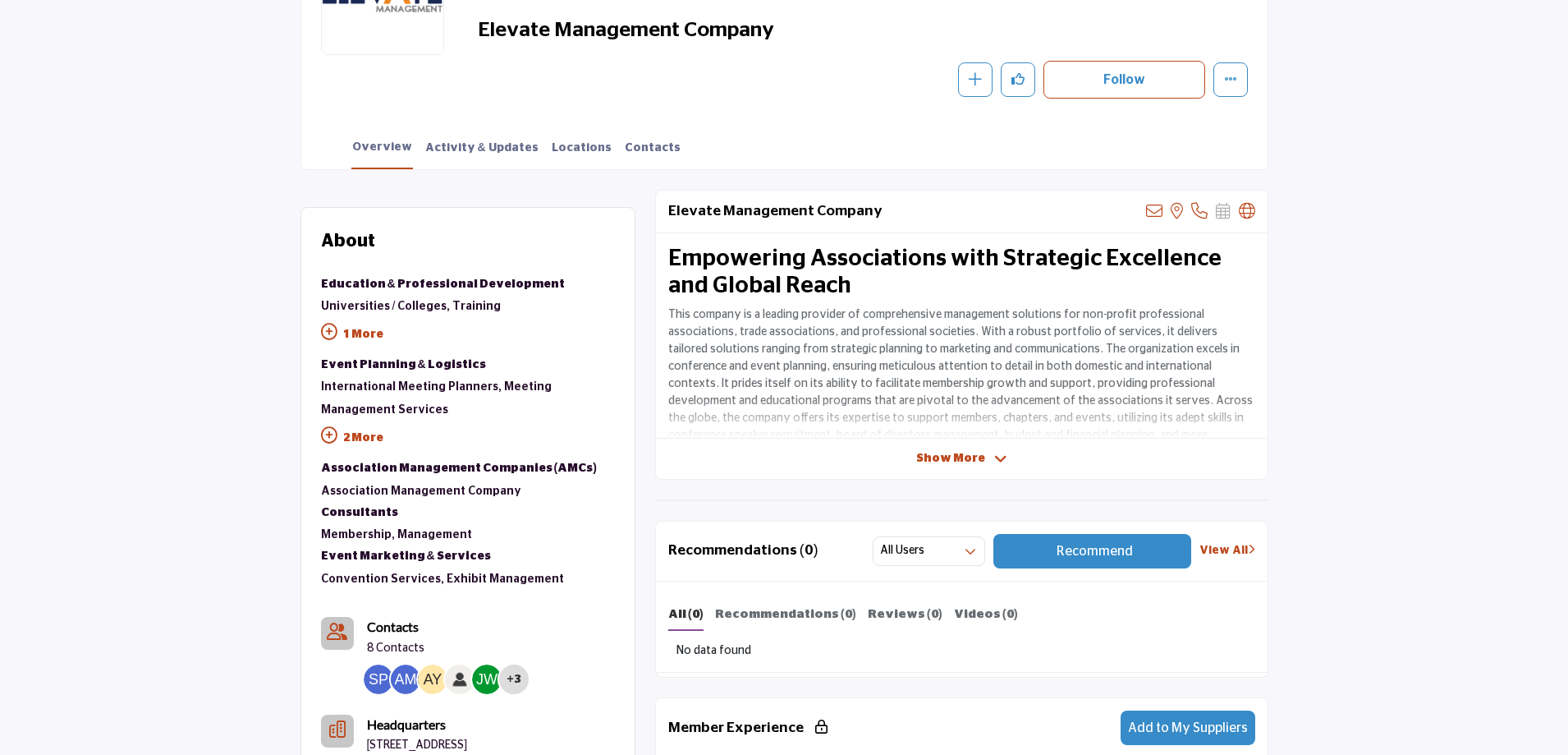
scroll to position [328, 0]
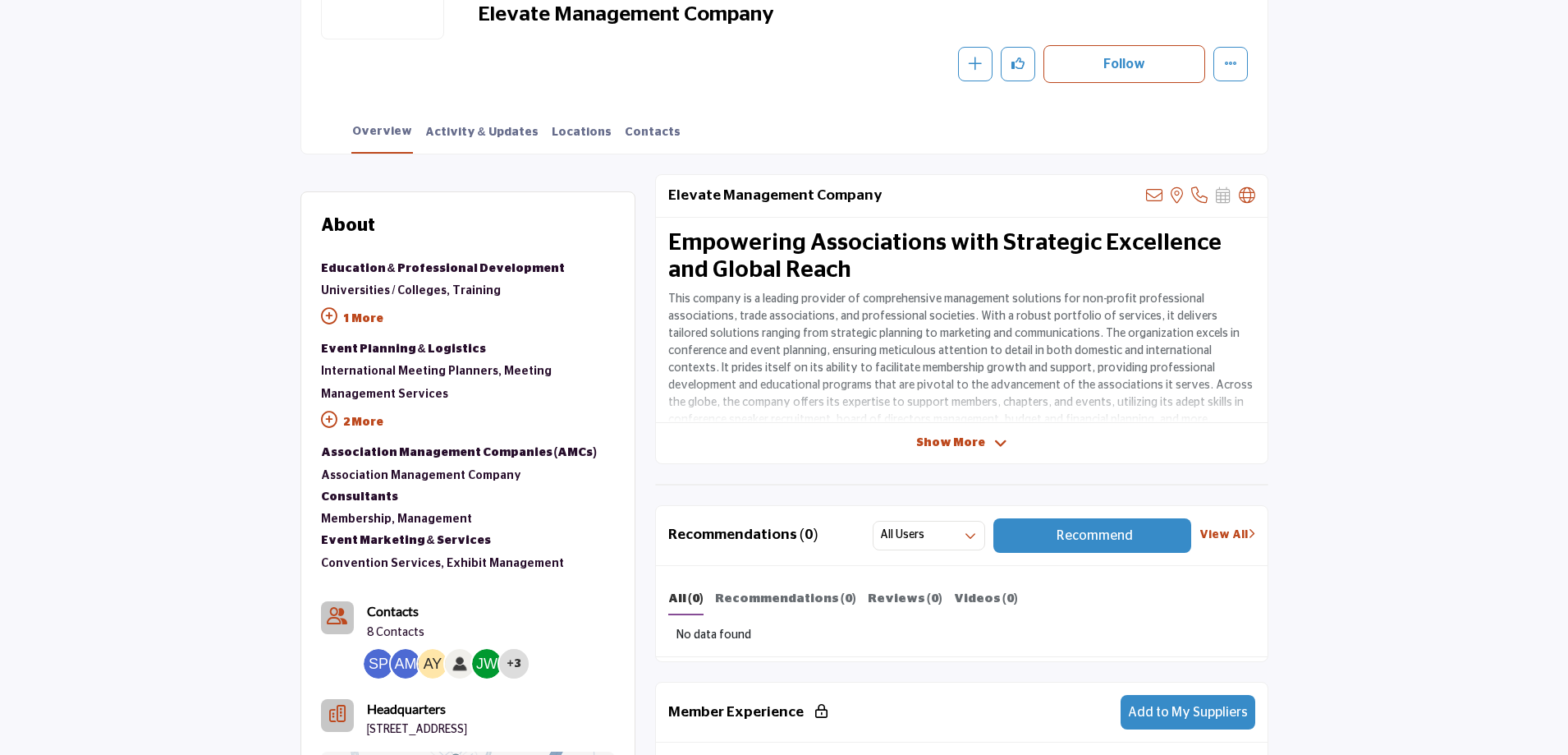
click at [994, 444] on icon at bounding box center [1000, 443] width 13 height 15
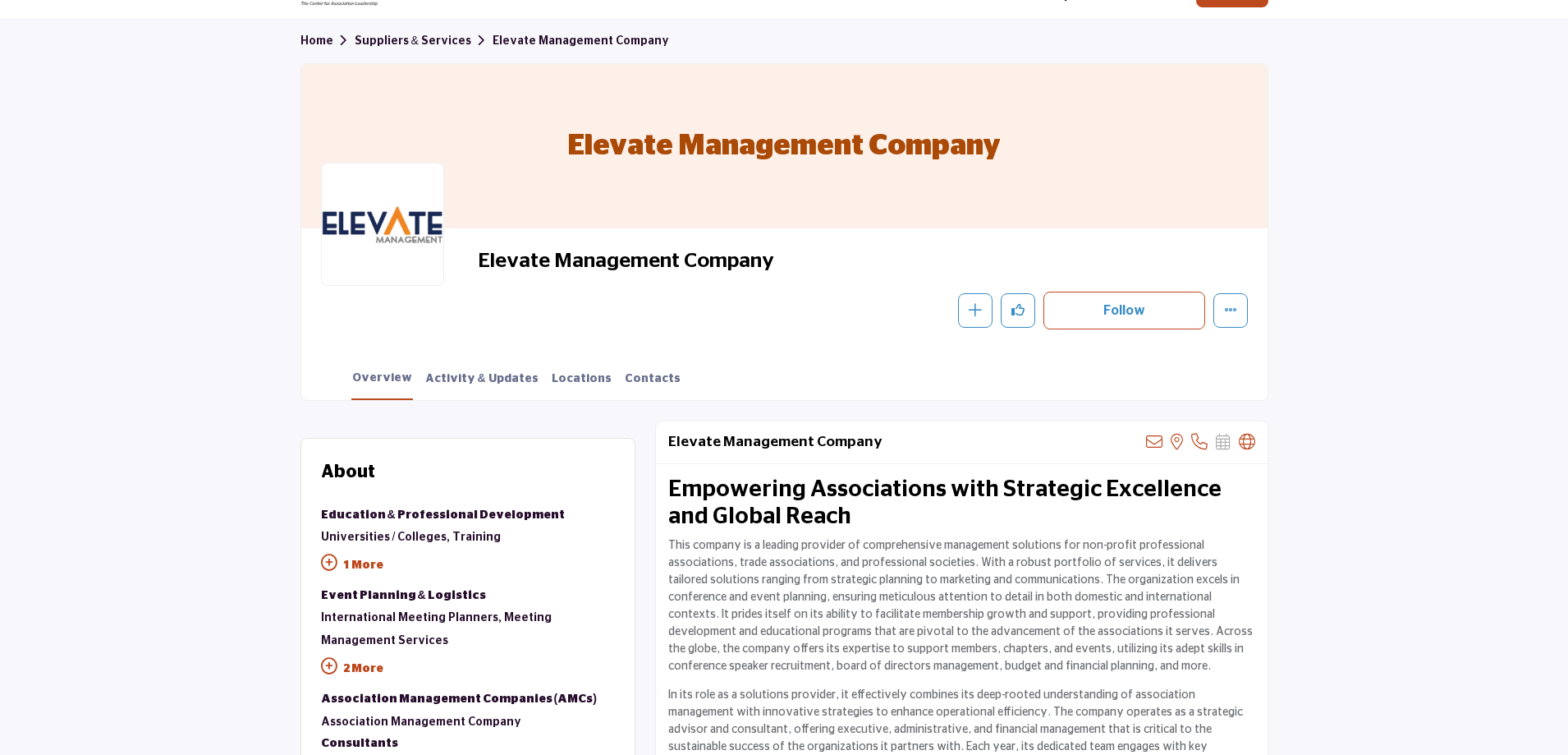
scroll to position [0, 0]
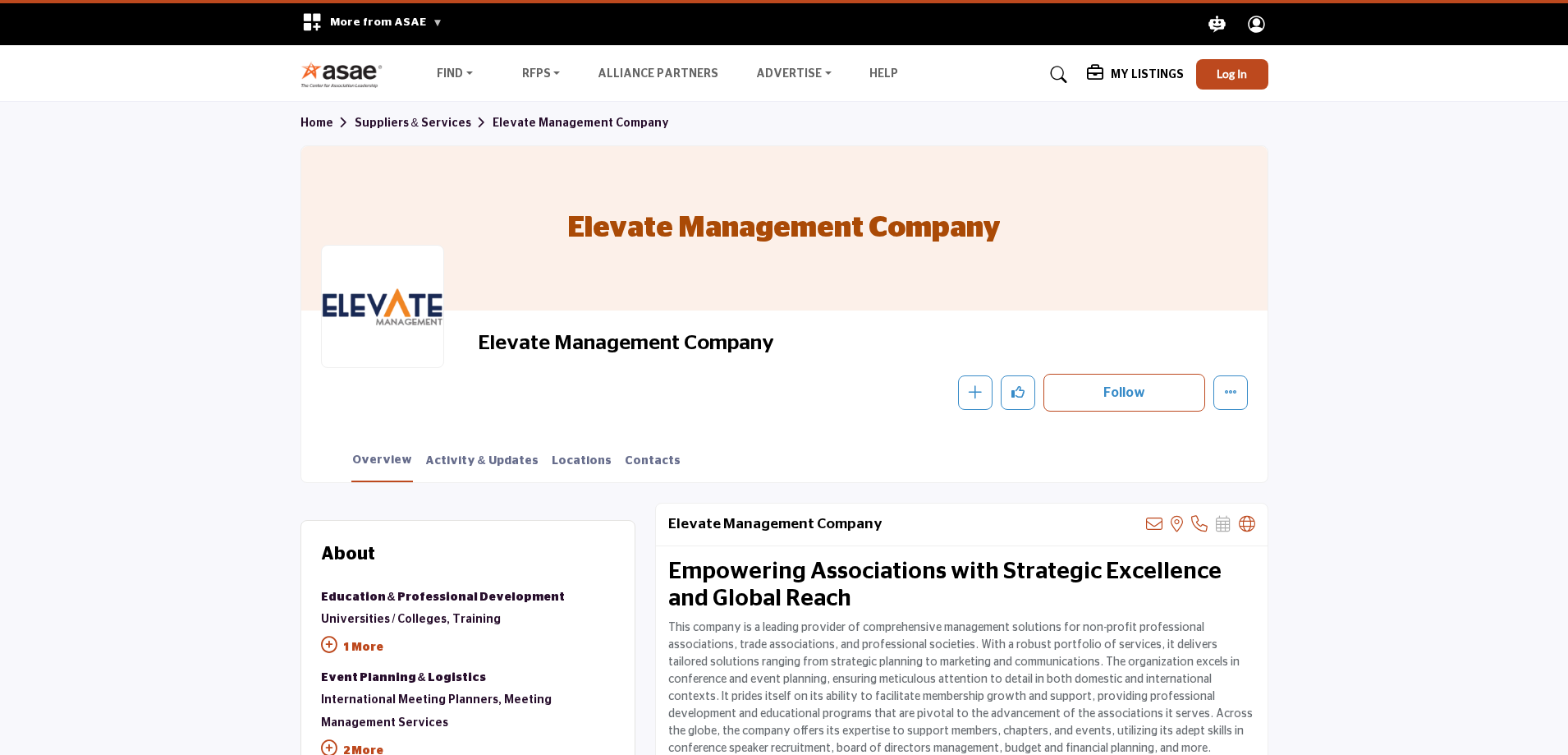
click at [395, 120] on link "Suppliers & Services" at bounding box center [423, 123] width 138 height 11
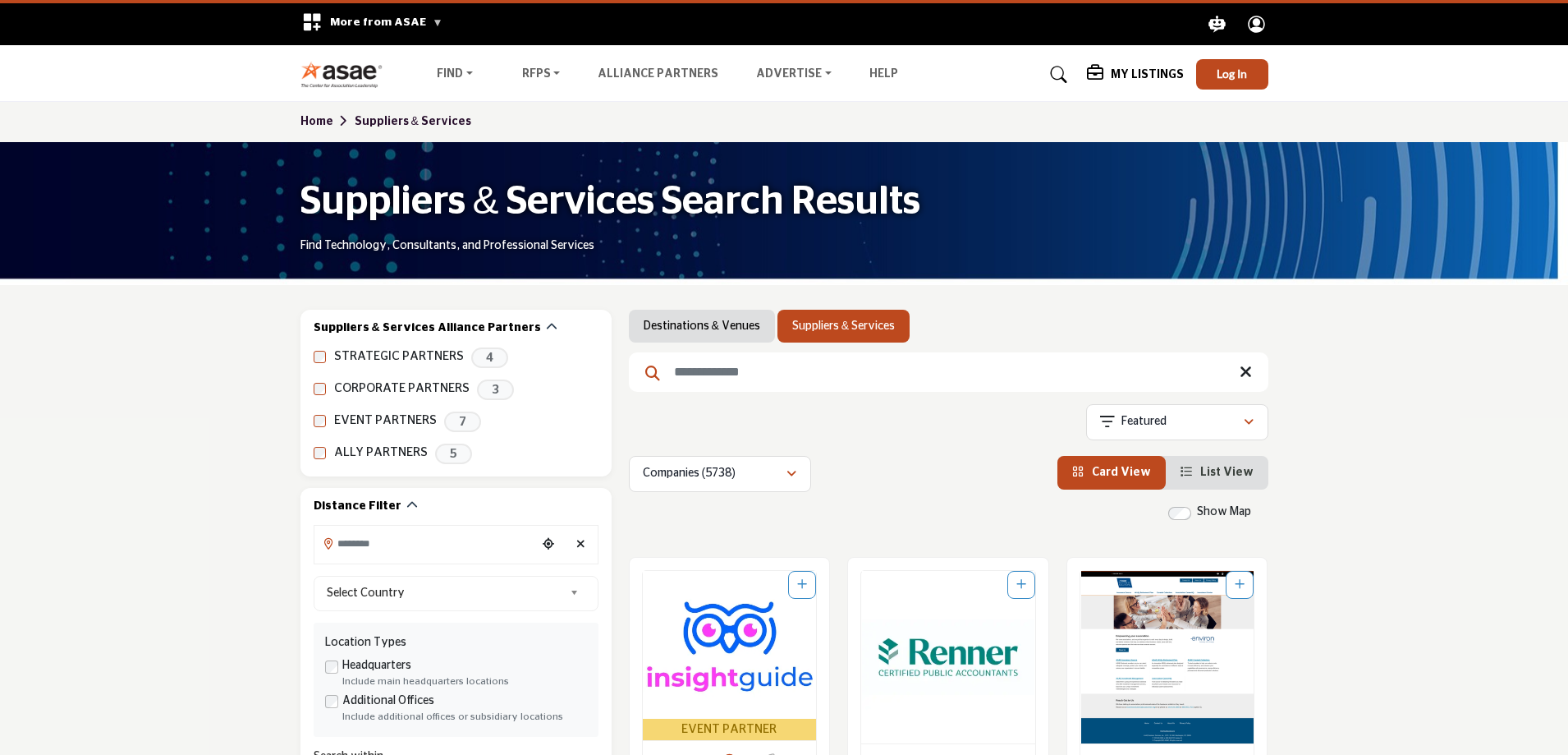
click at [731, 380] on input "Search Keyword" at bounding box center [948, 372] width 639 height 40
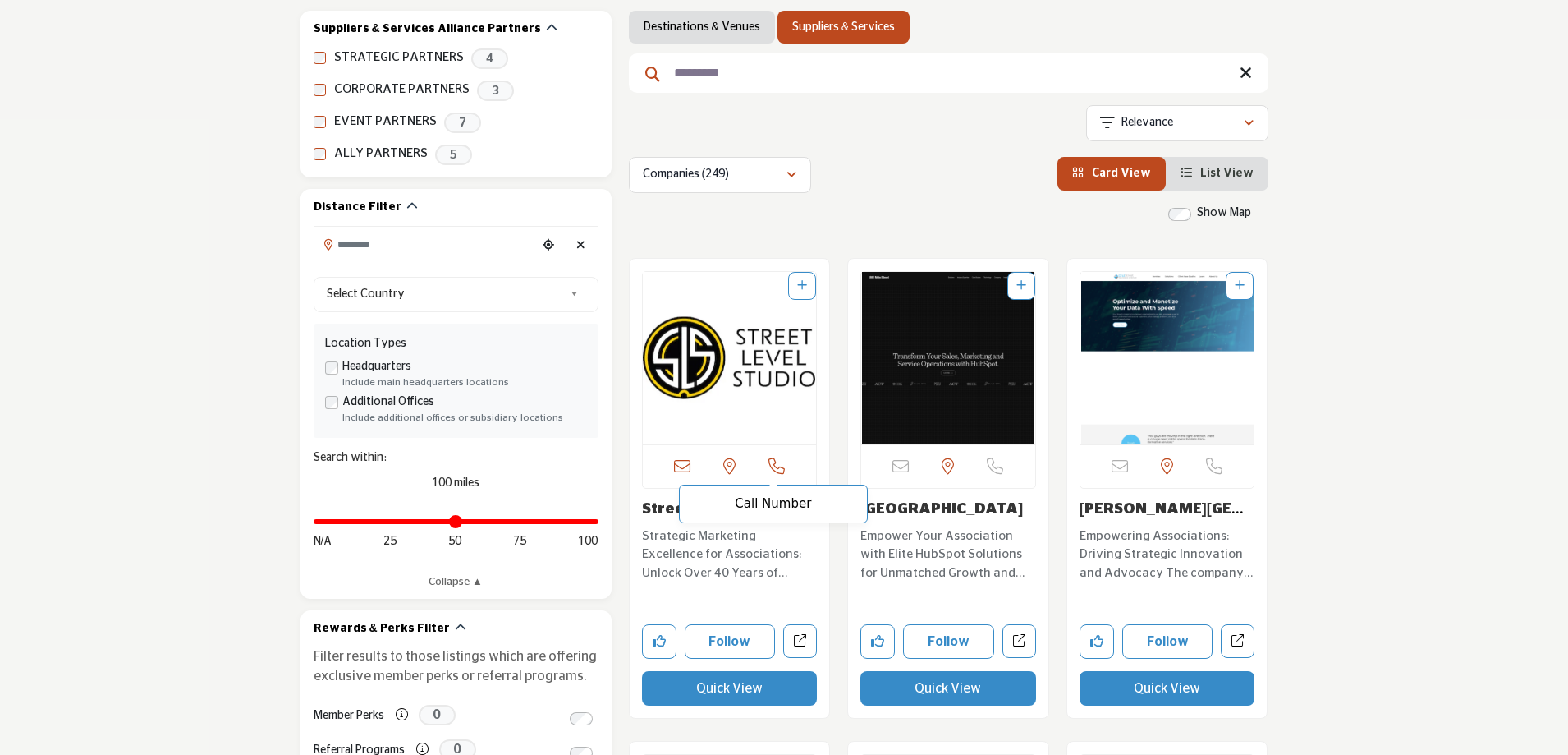
scroll to position [328, 0]
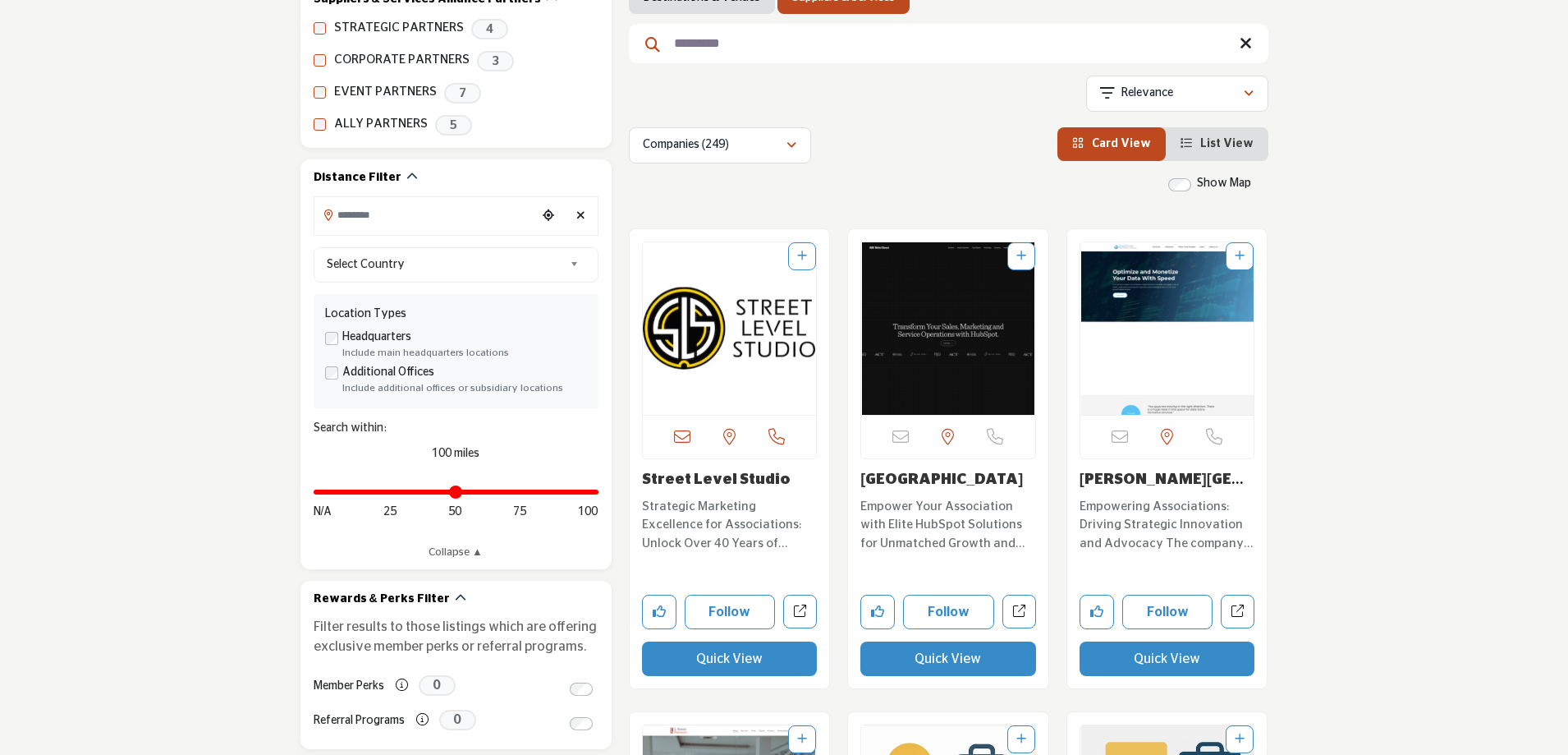
type input "*********"
click at [762, 318] on img "Open Listing in new tab" at bounding box center [729, 328] width 174 height 172
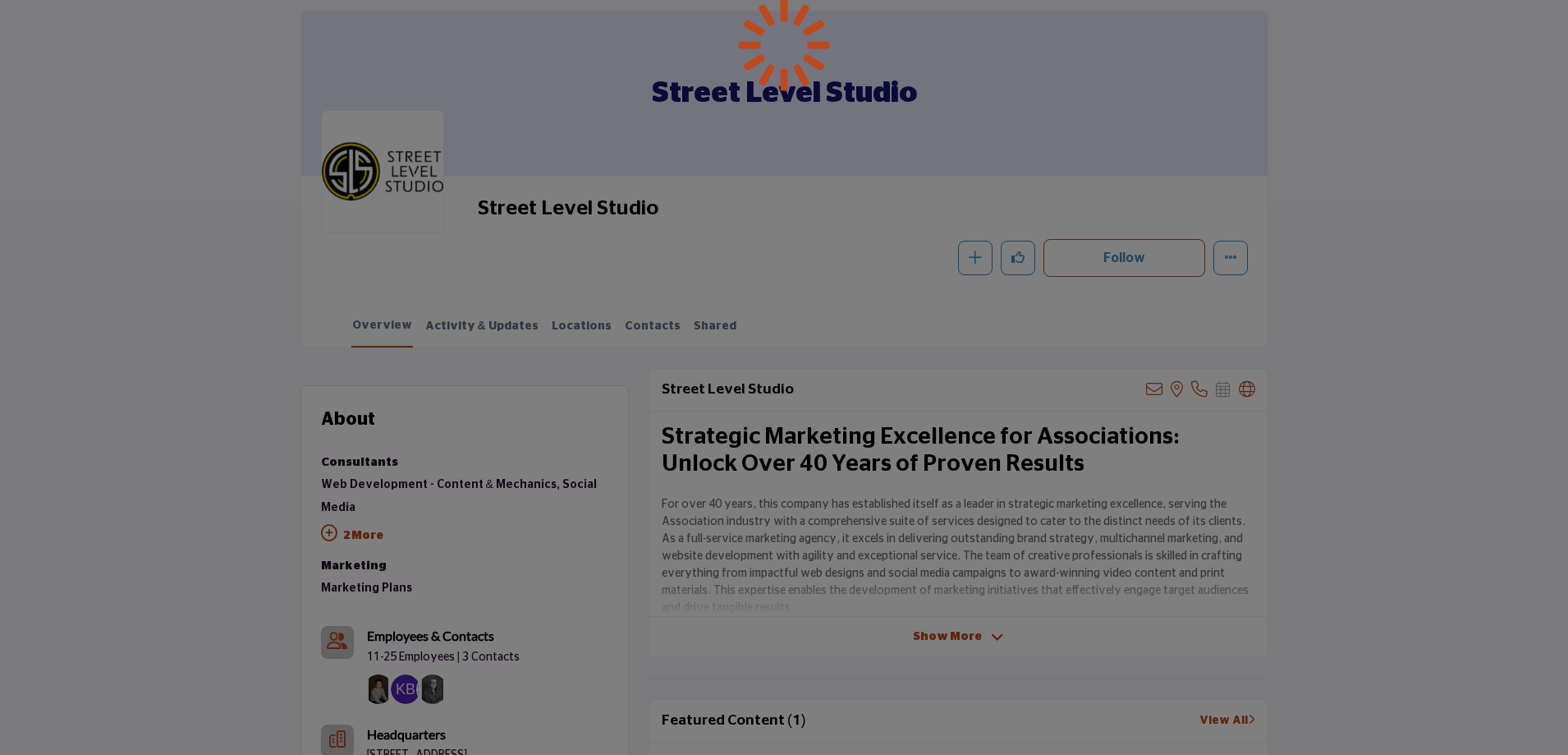
scroll to position [247, 0]
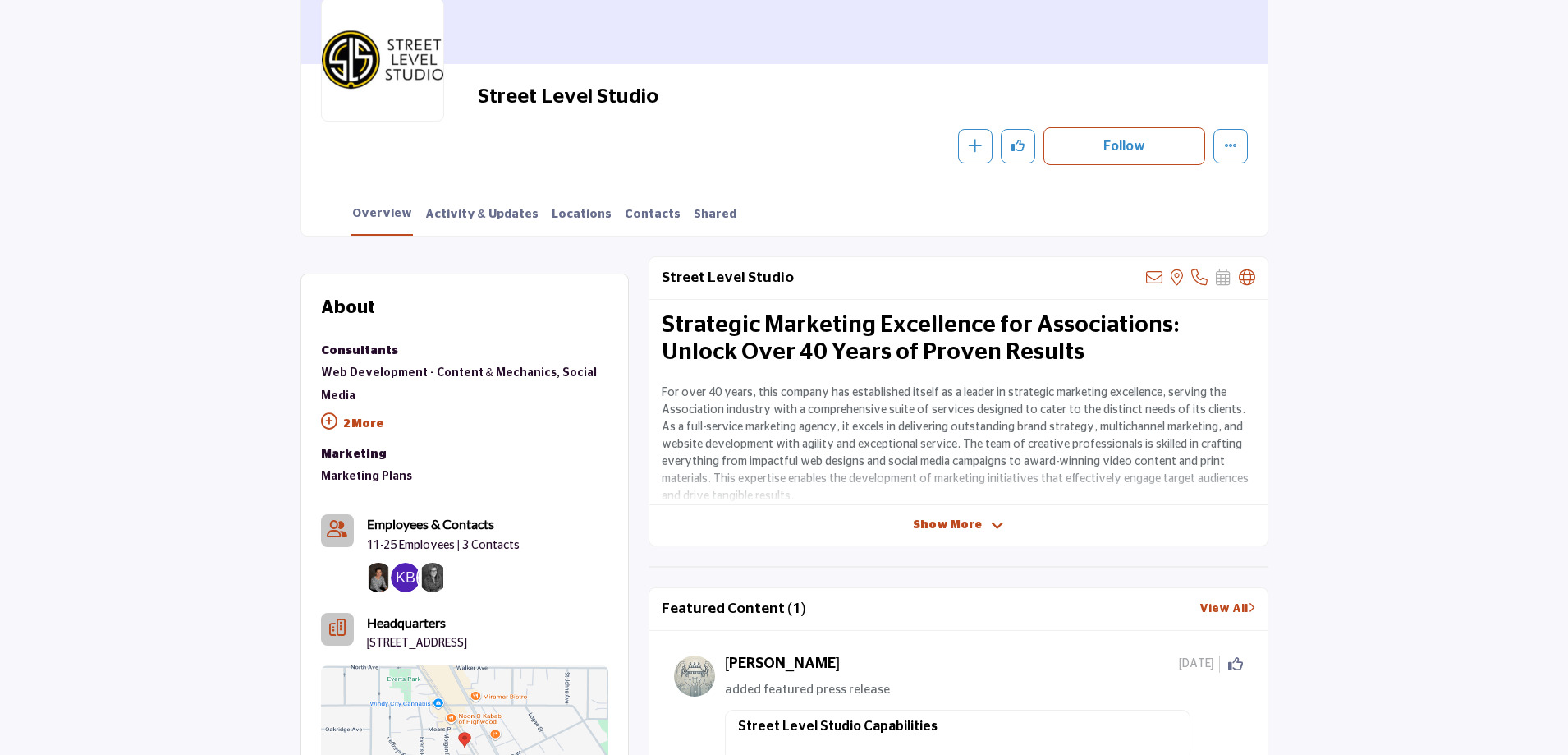
click at [327, 413] on icon at bounding box center [329, 421] width 16 height 16
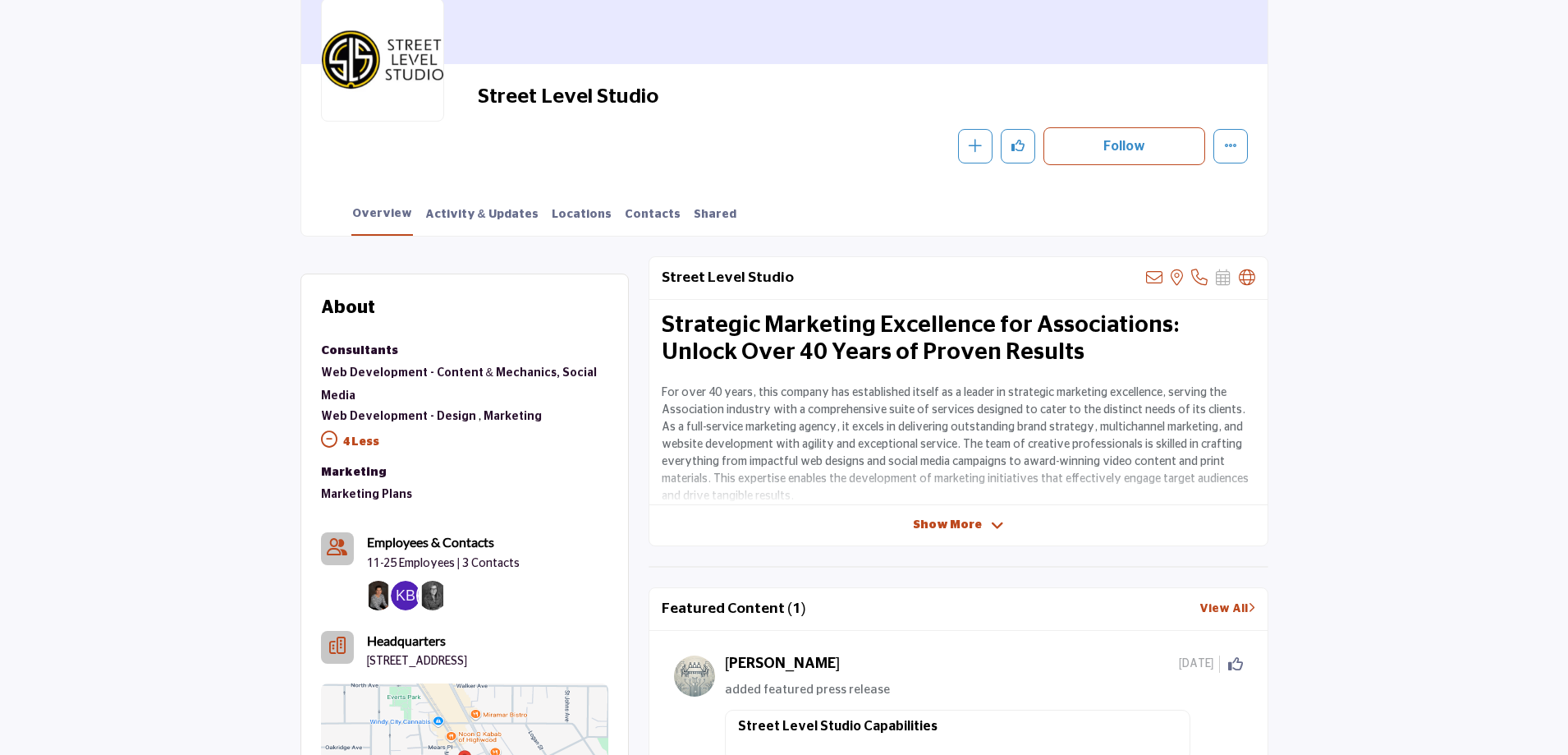
click at [328, 431] on icon at bounding box center [329, 439] width 16 height 16
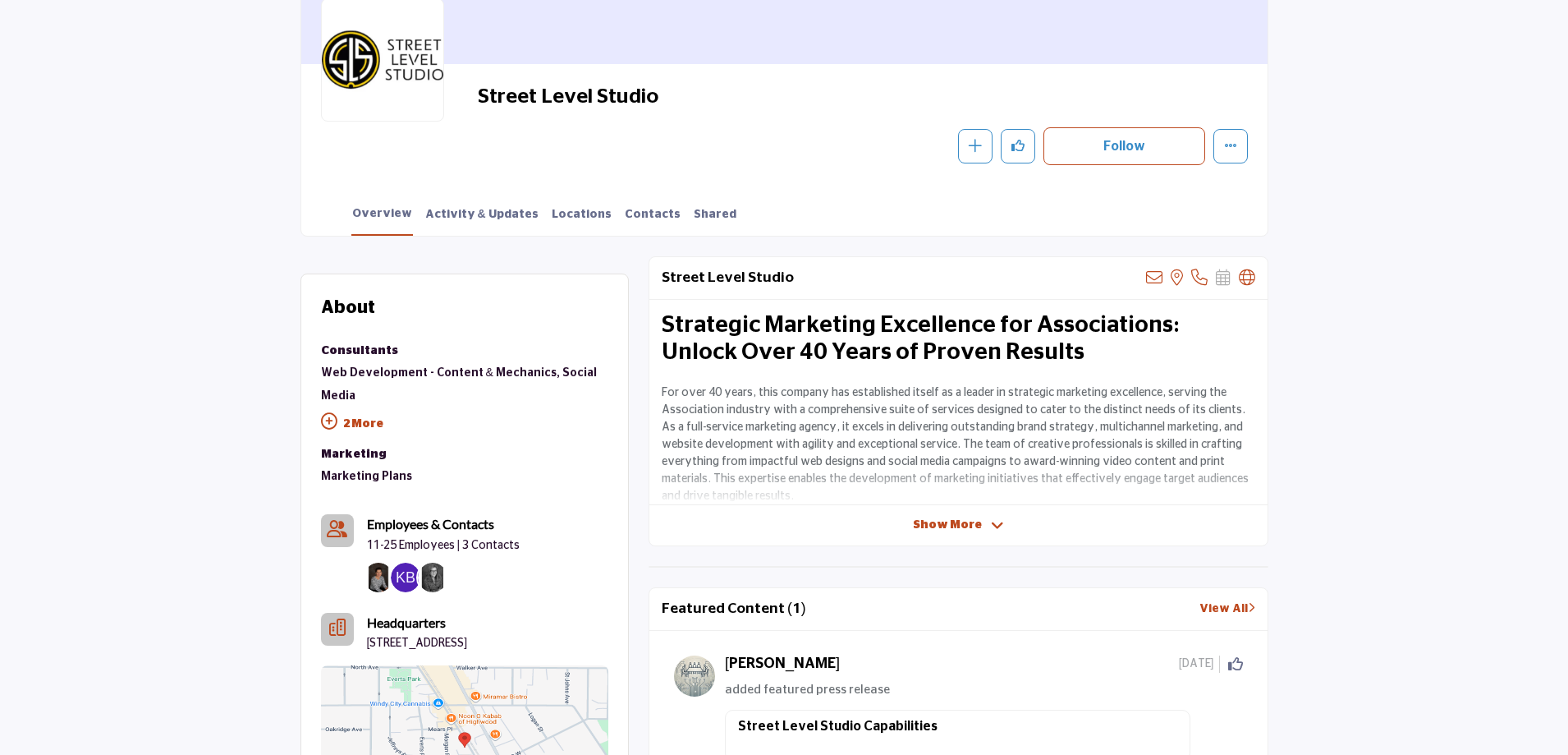
click at [330, 413] on icon at bounding box center [329, 421] width 16 height 16
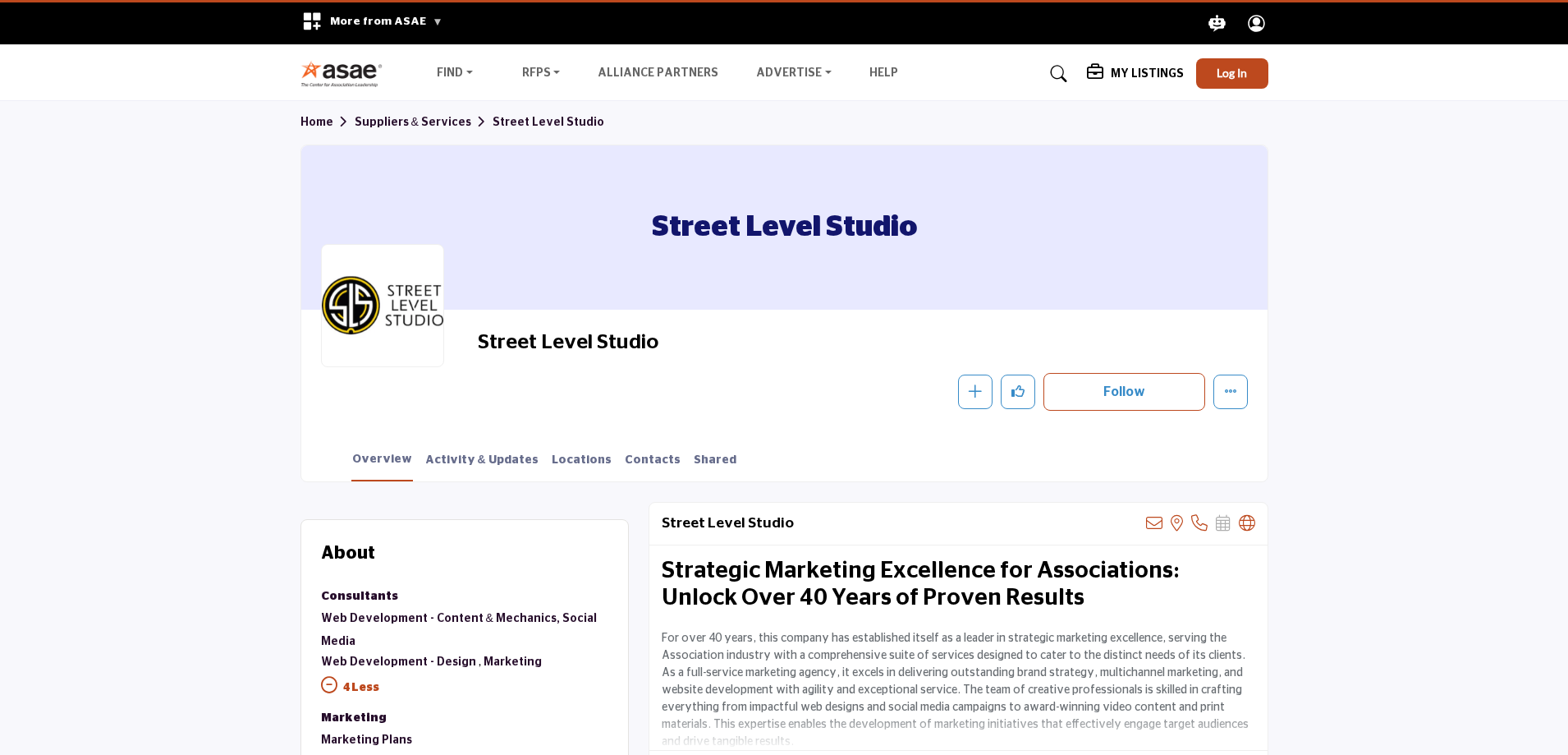
scroll to position [0, 0]
click at [411, 126] on link "Suppliers & Services" at bounding box center [423, 123] width 138 height 11
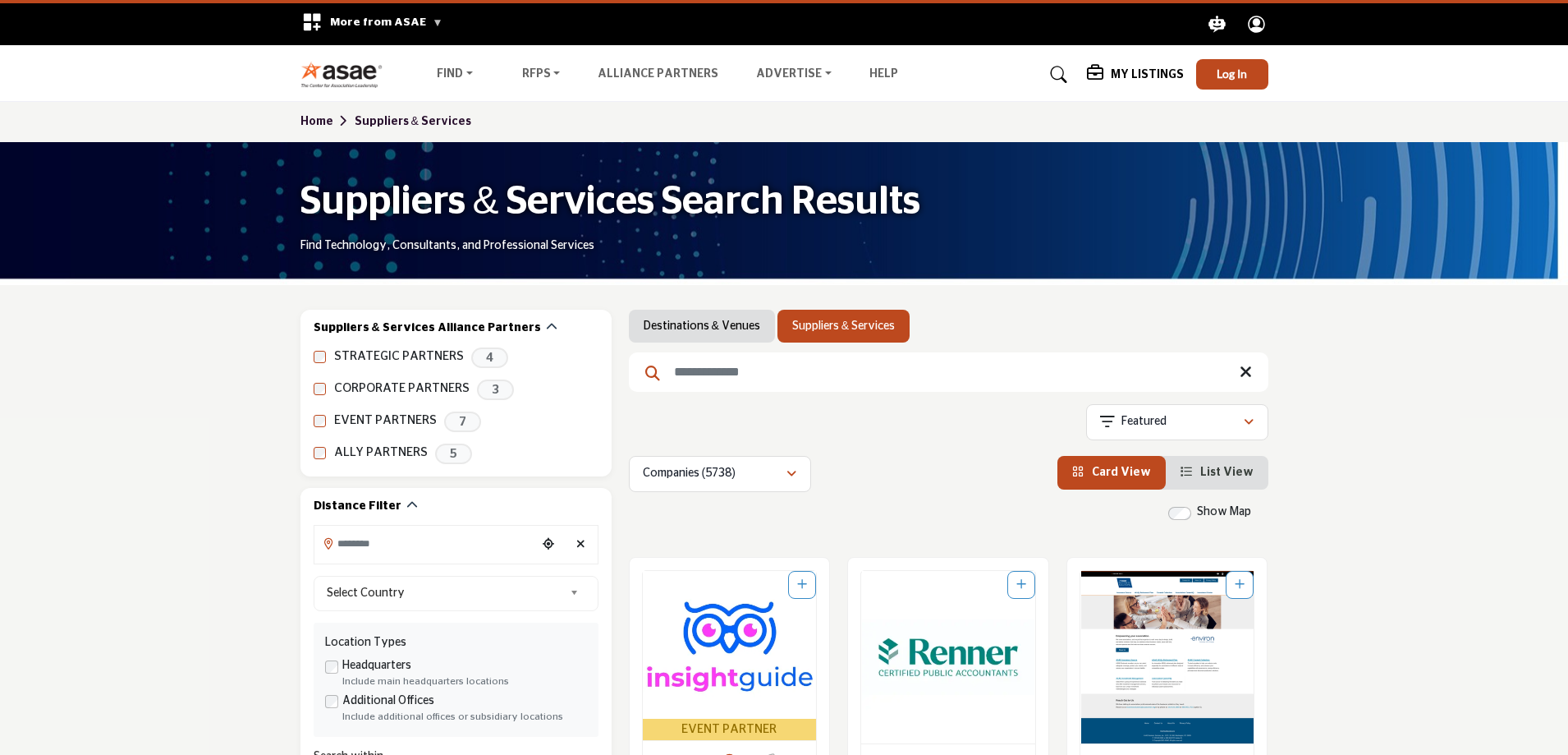
click at [325, 126] on link "Home" at bounding box center [327, 121] width 55 height 11
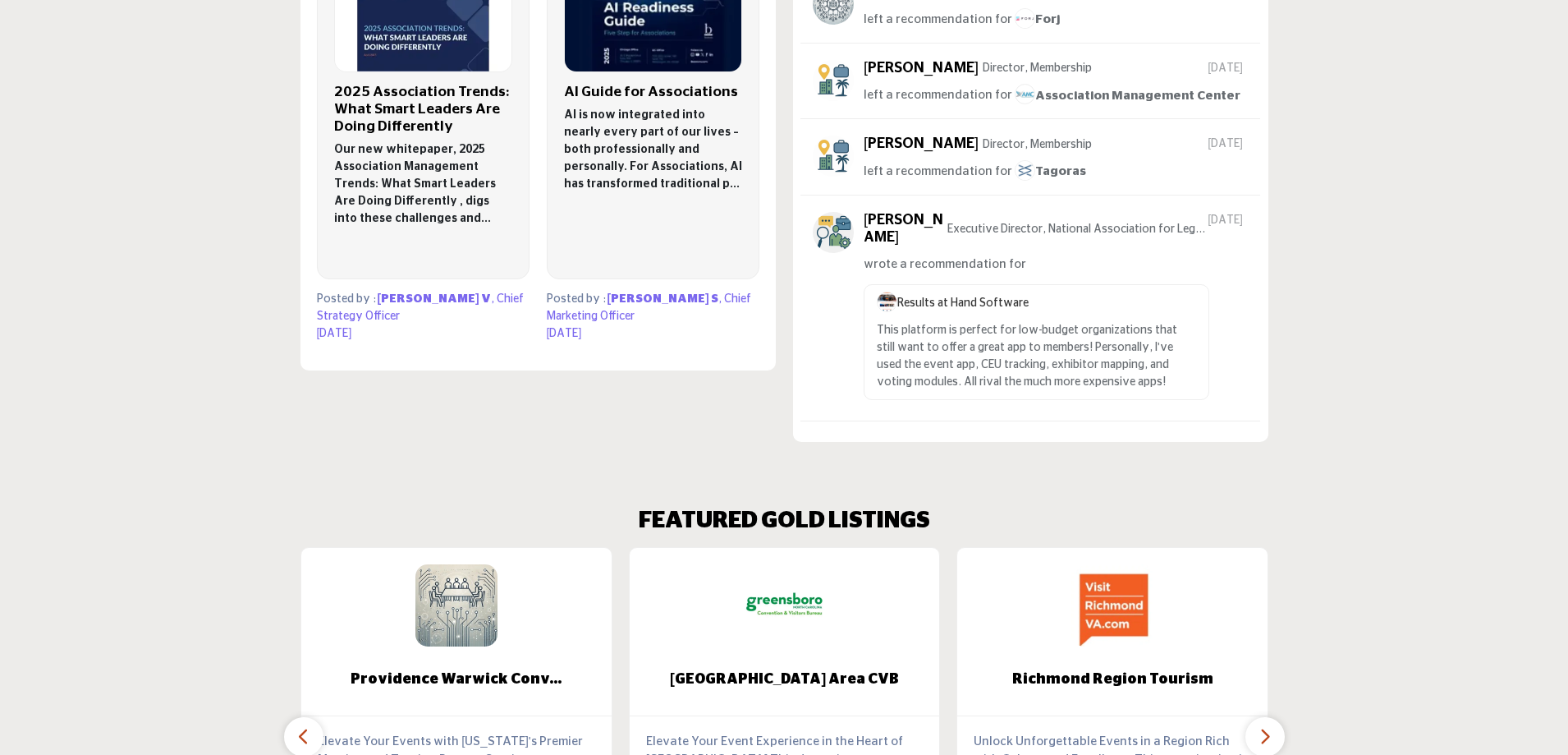
scroll to position [1232, 0]
click at [1051, 172] on span "Tagoras" at bounding box center [1050, 173] width 72 height 12
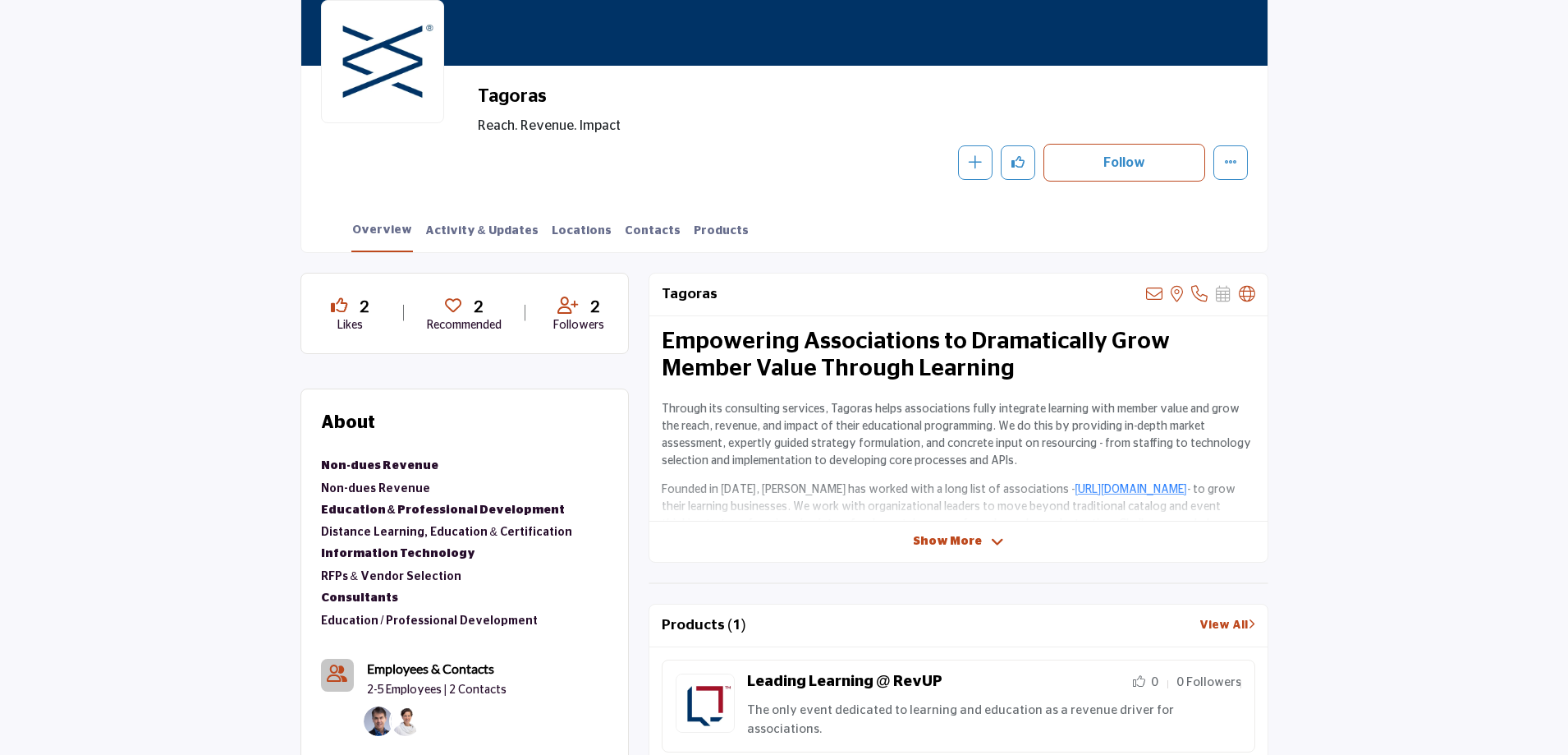
scroll to position [247, 0]
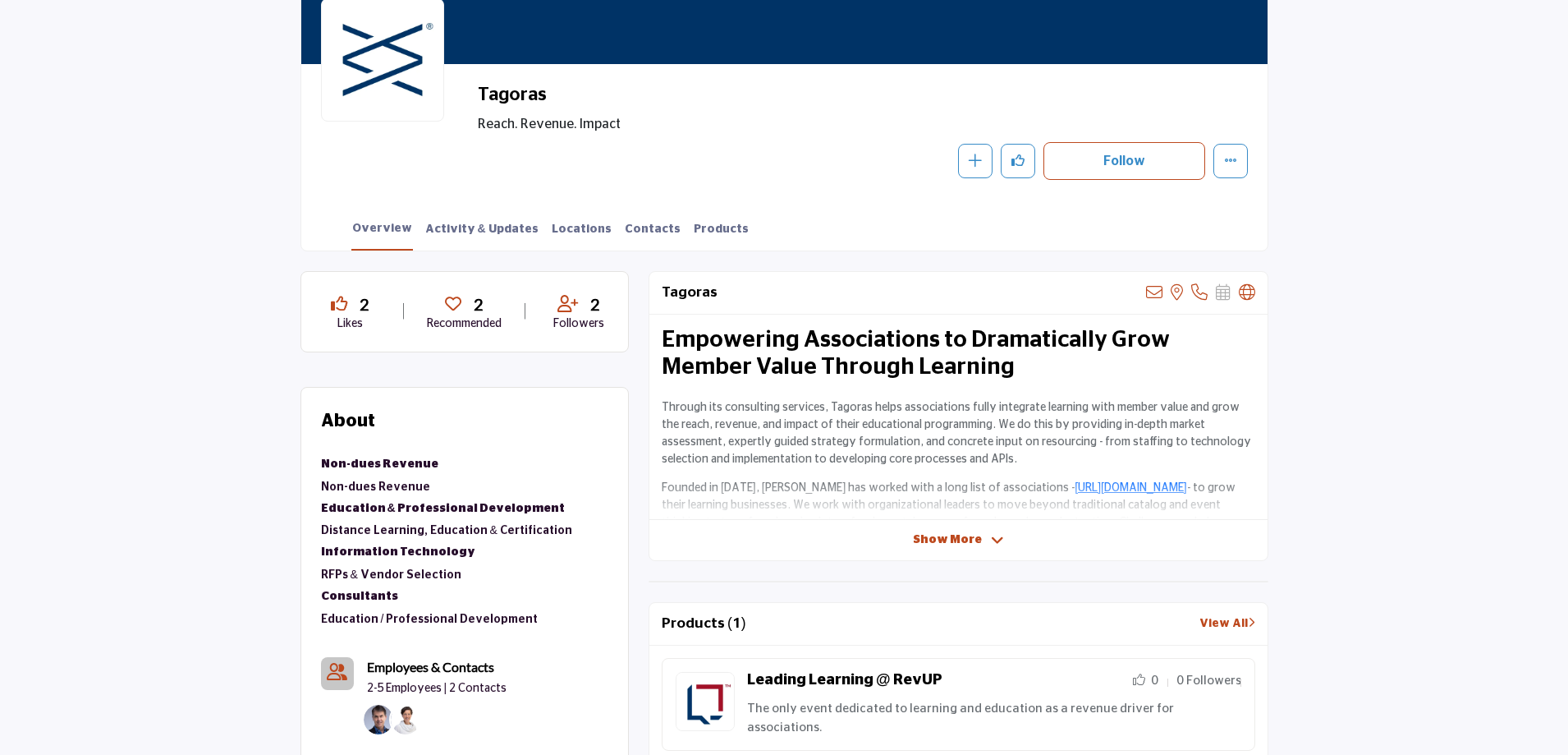
click at [978, 543] on span "Show More" at bounding box center [948, 540] width 69 height 17
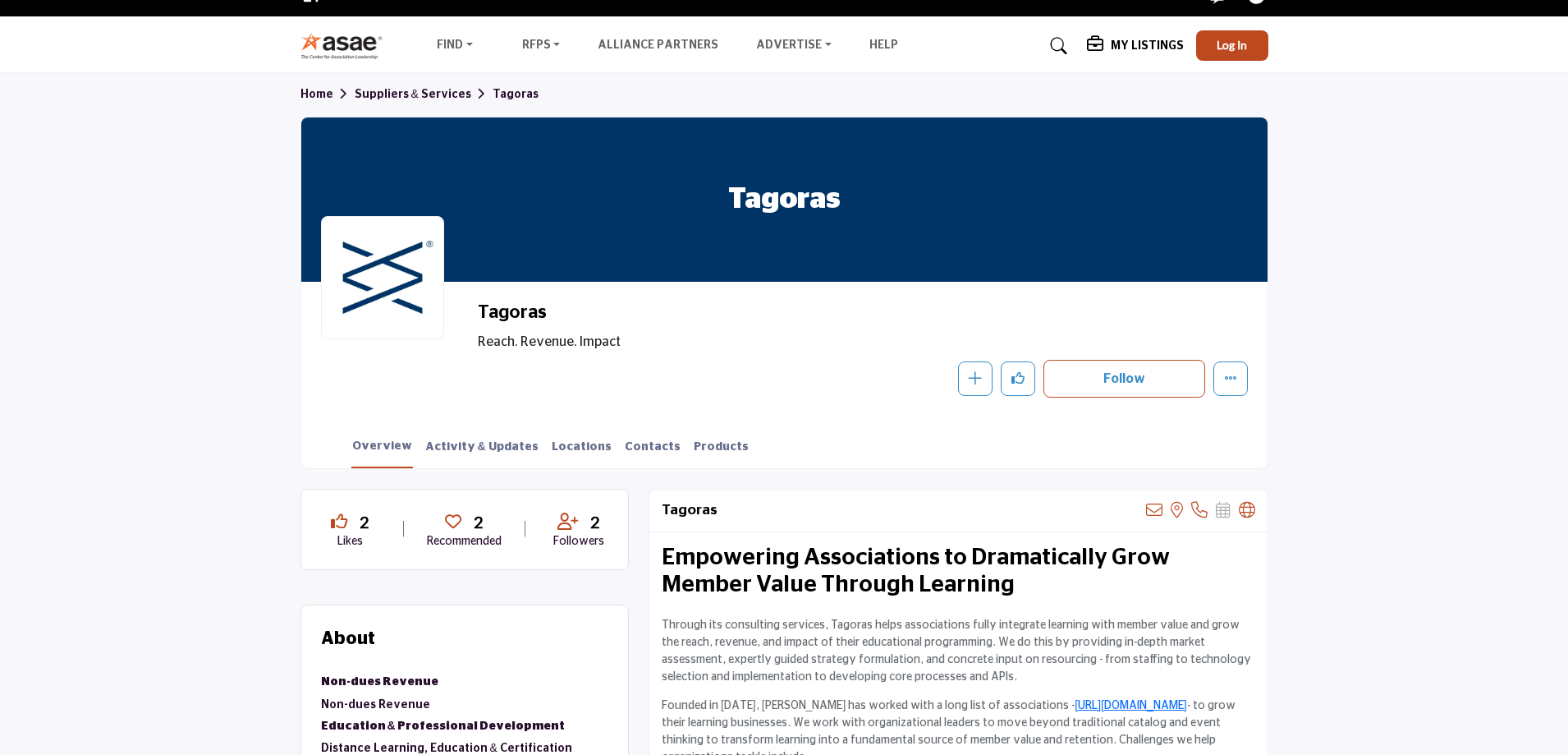
scroll to position [0, 0]
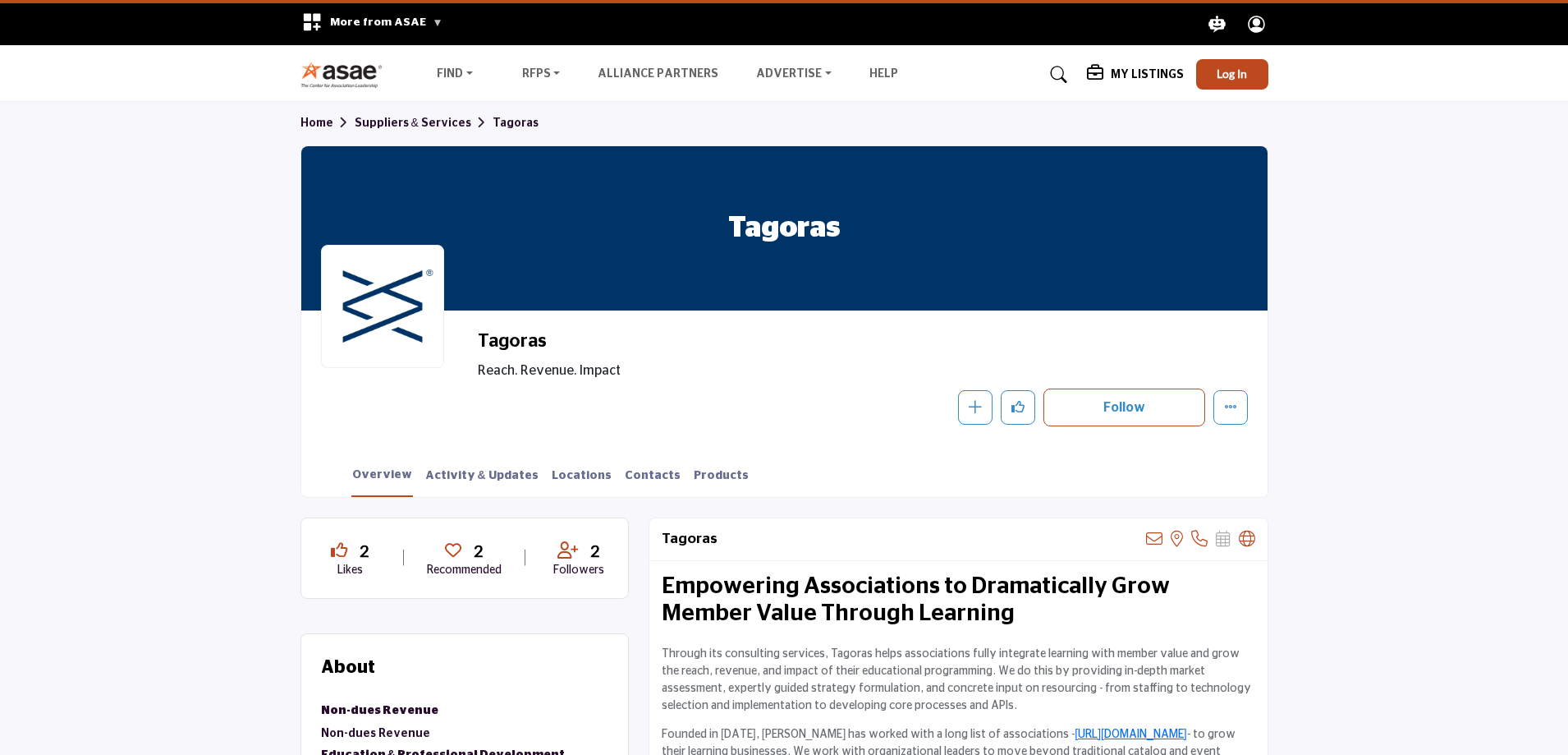
click at [316, 122] on link "Home" at bounding box center [327, 123] width 55 height 11
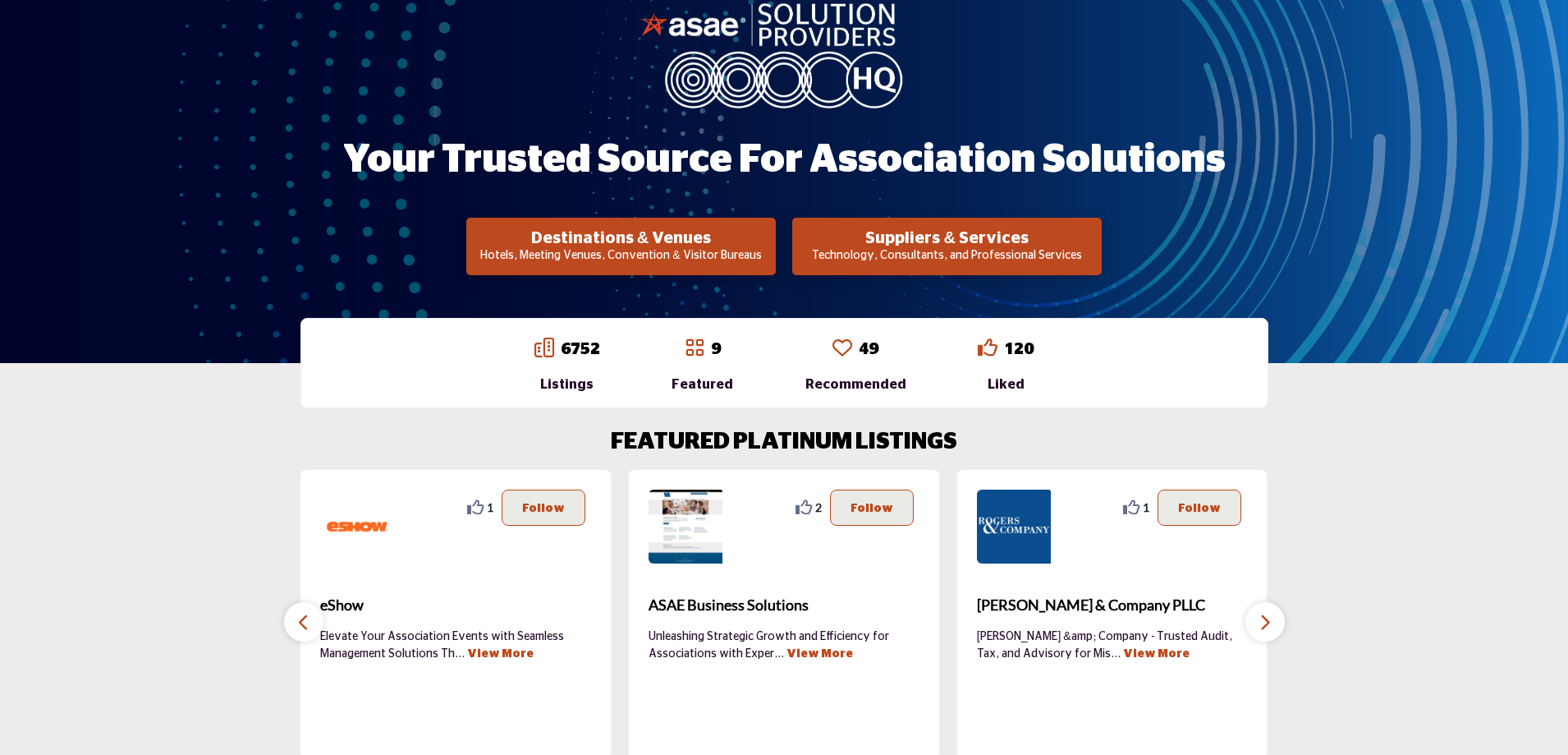
scroll to position [168, 0]
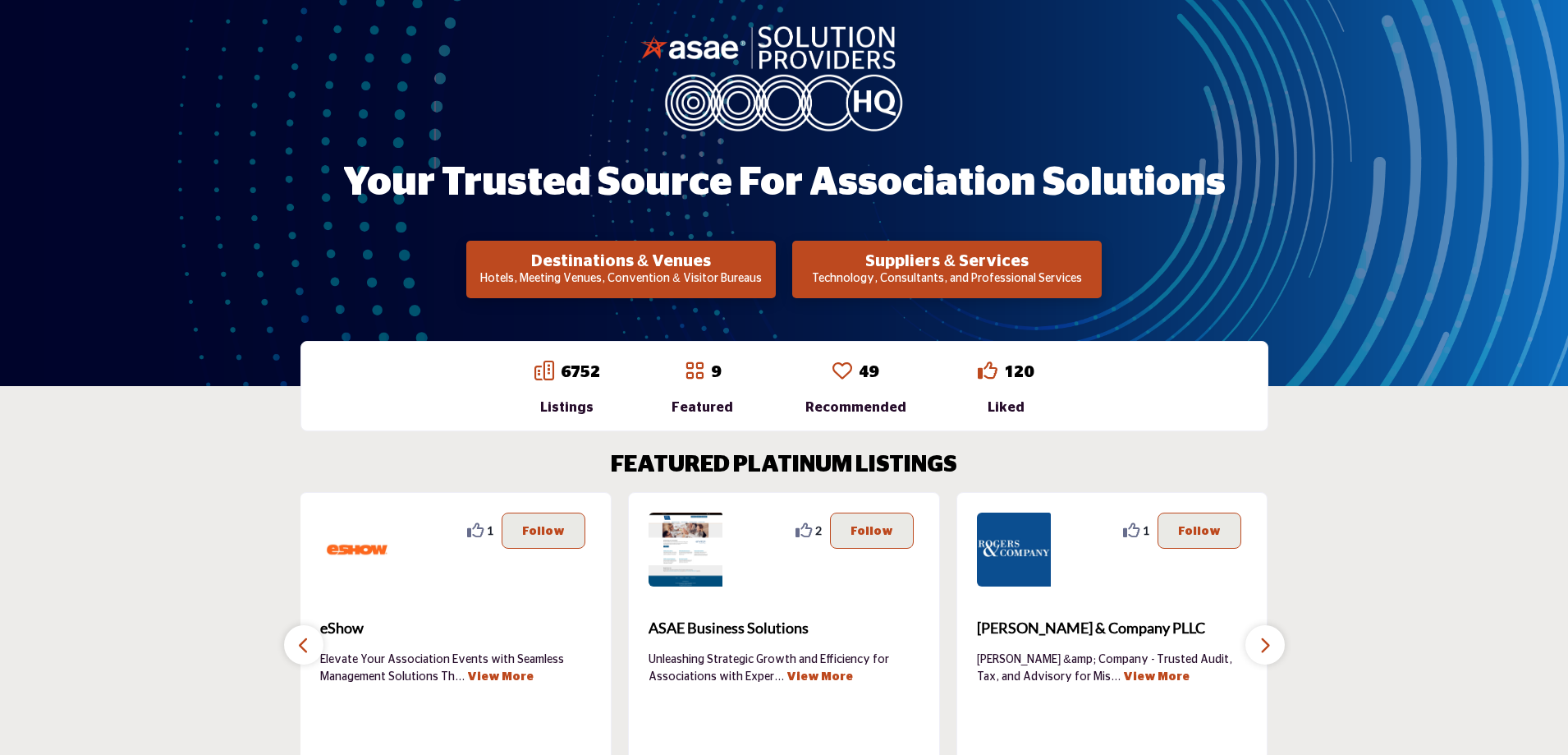
click at [771, 271] on p "Technology, Consultants, and Professional Services" at bounding box center [620, 279] width 299 height 16
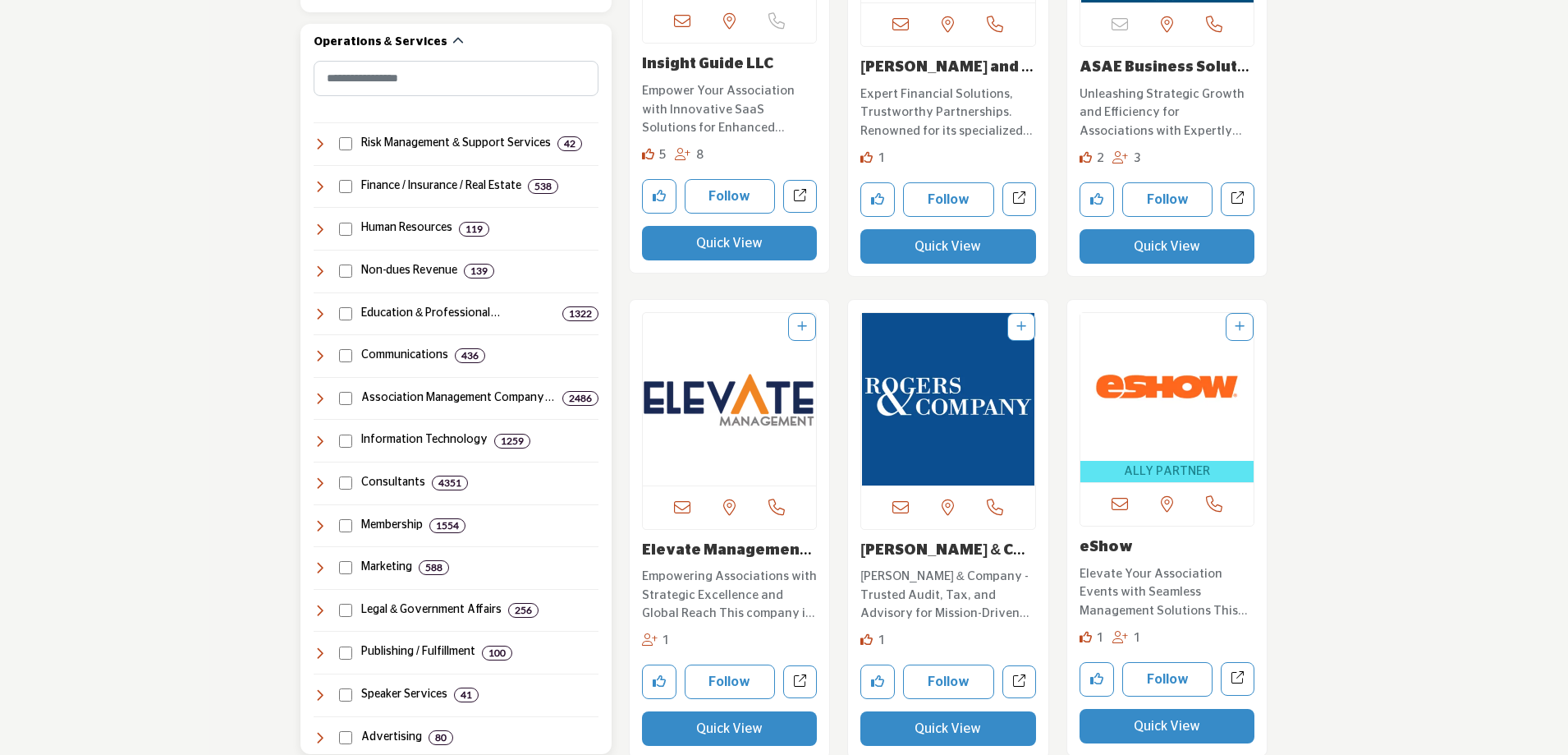
scroll to position [801, 0]
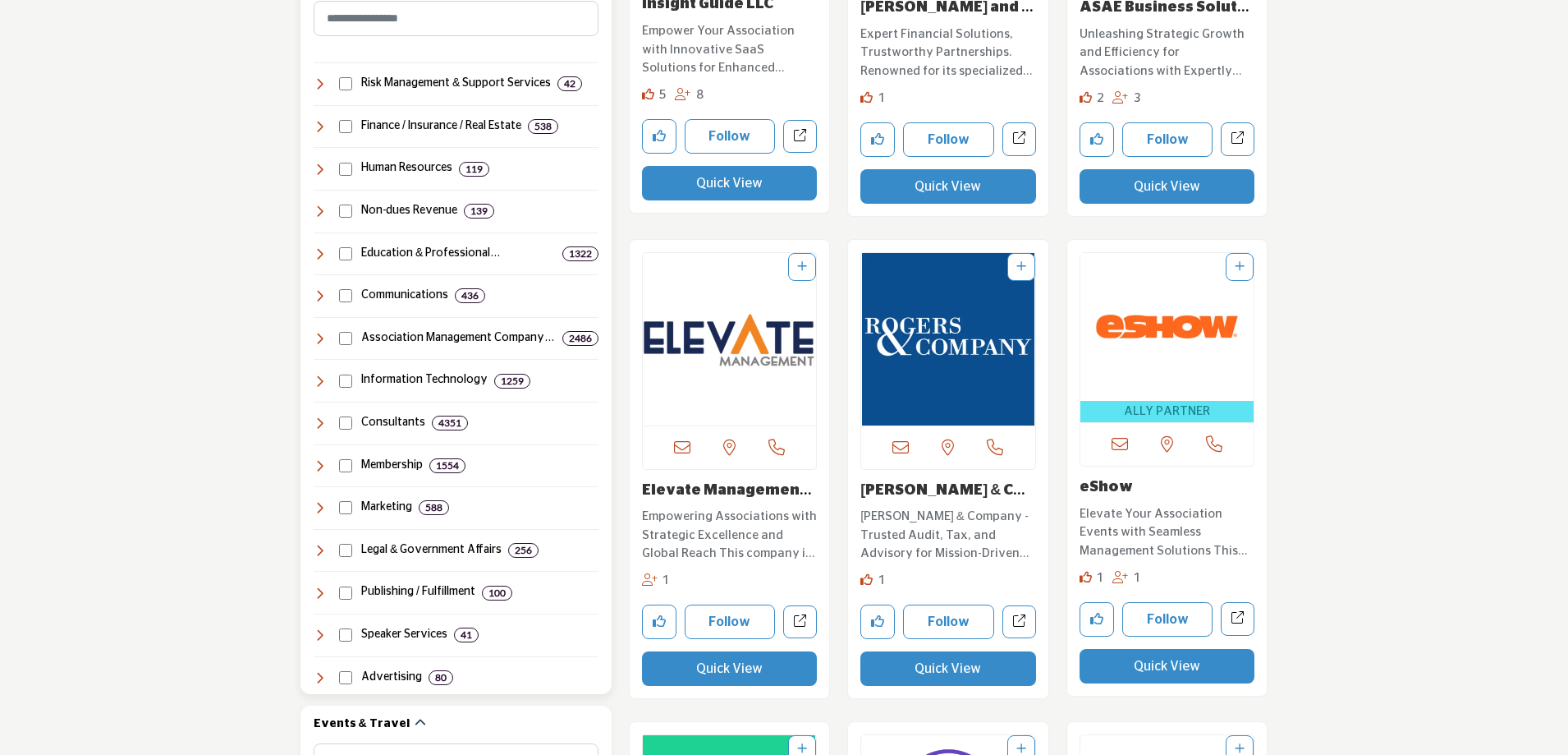
drag, startPoint x: 421, startPoint y: 249, endPoint x: 419, endPoint y: 324, distance: 75.0
click at [419, 324] on div "Suppliers & Services Clear Risk Management & Support Services 42 8 37" at bounding box center [455, 368] width 285 height 636
click at [427, 345] on h4 "Association Management Company (AMC..." at bounding box center [458, 338] width 195 height 16
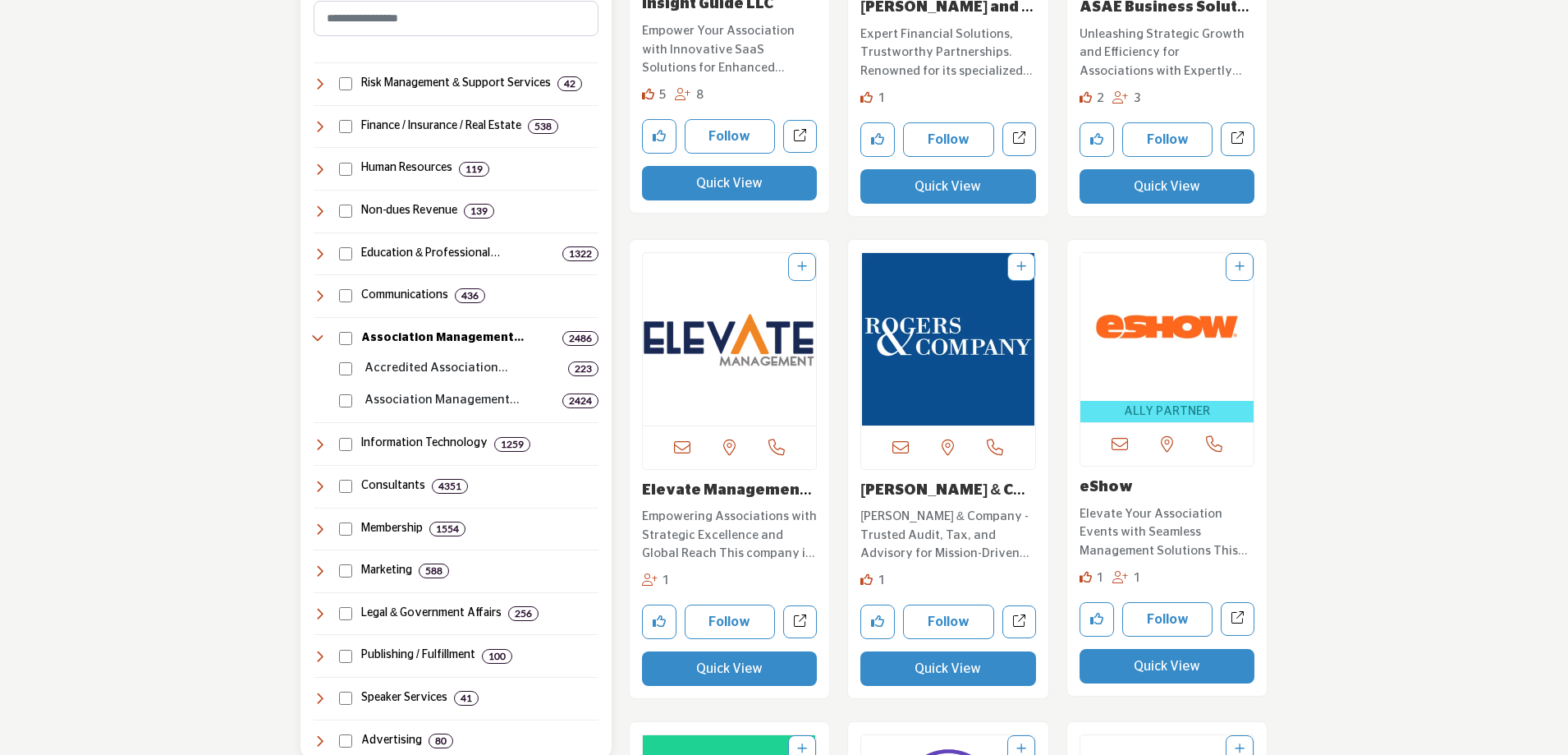
click at [428, 356] on div "Accredited Association Management C... 223" at bounding box center [466, 362] width 265 height 32
click at [429, 403] on p "Association Management Company" at bounding box center [459, 401] width 191 height 19
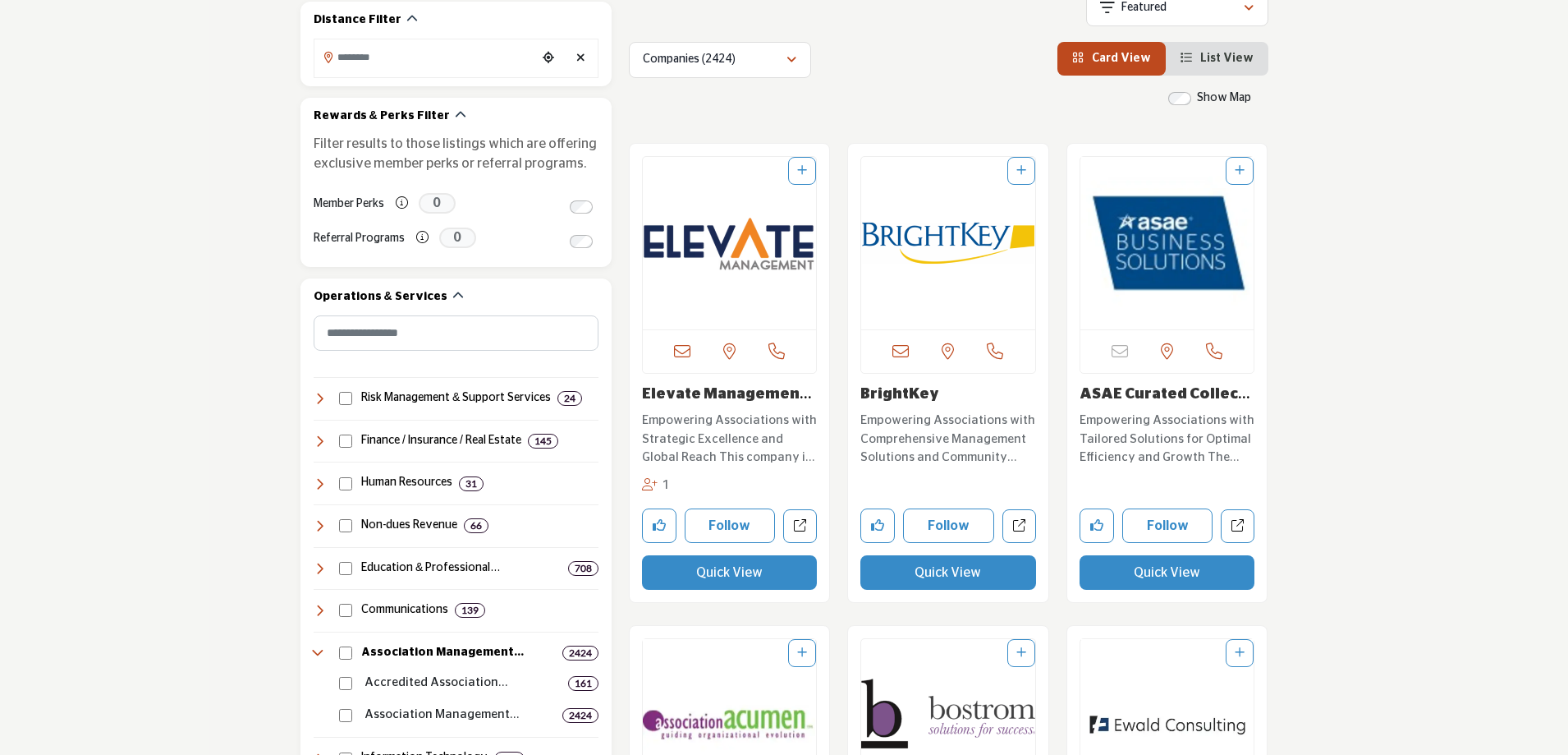
scroll to position [493, 0]
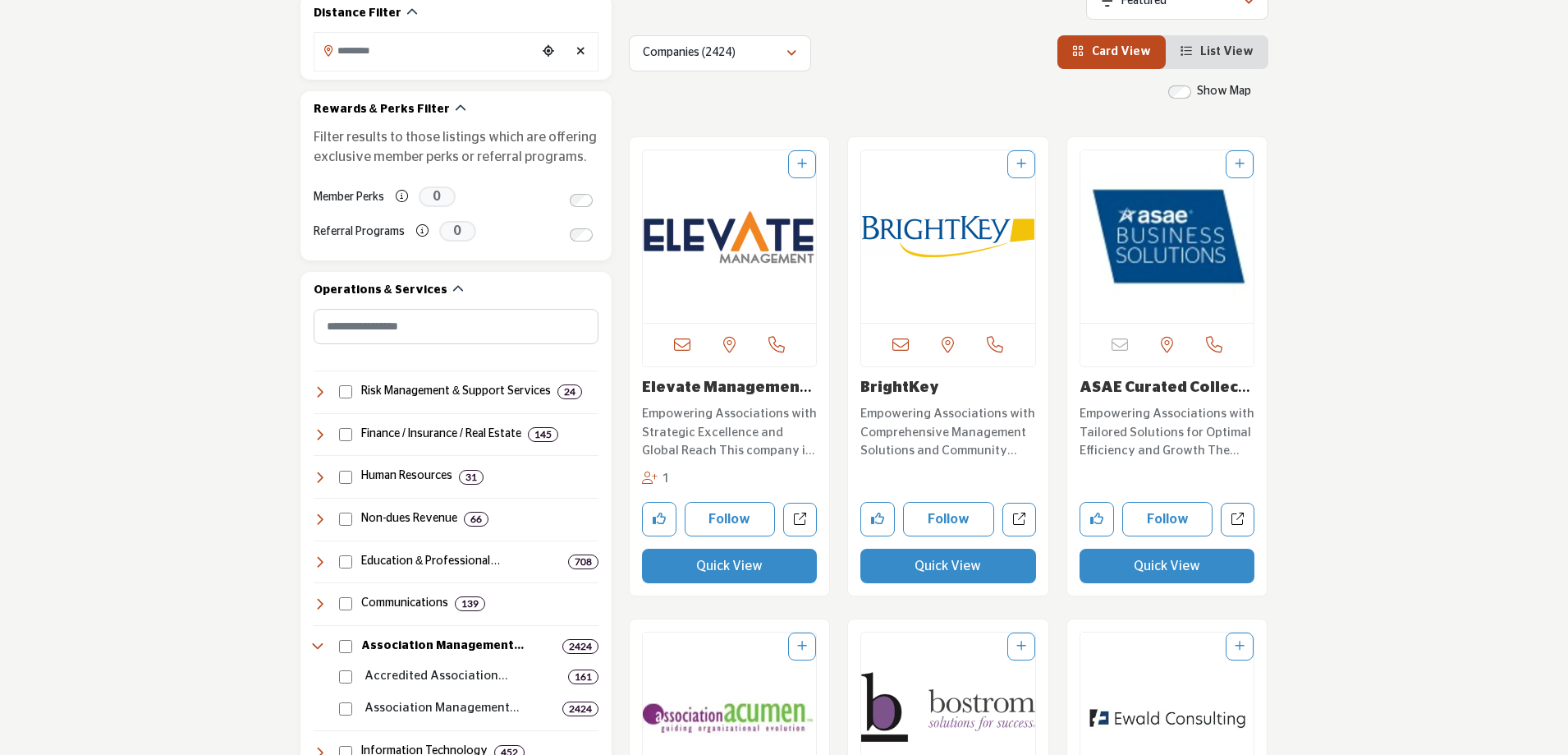
click at [954, 284] on img "Open Listing in new tab" at bounding box center [948, 236] width 174 height 172
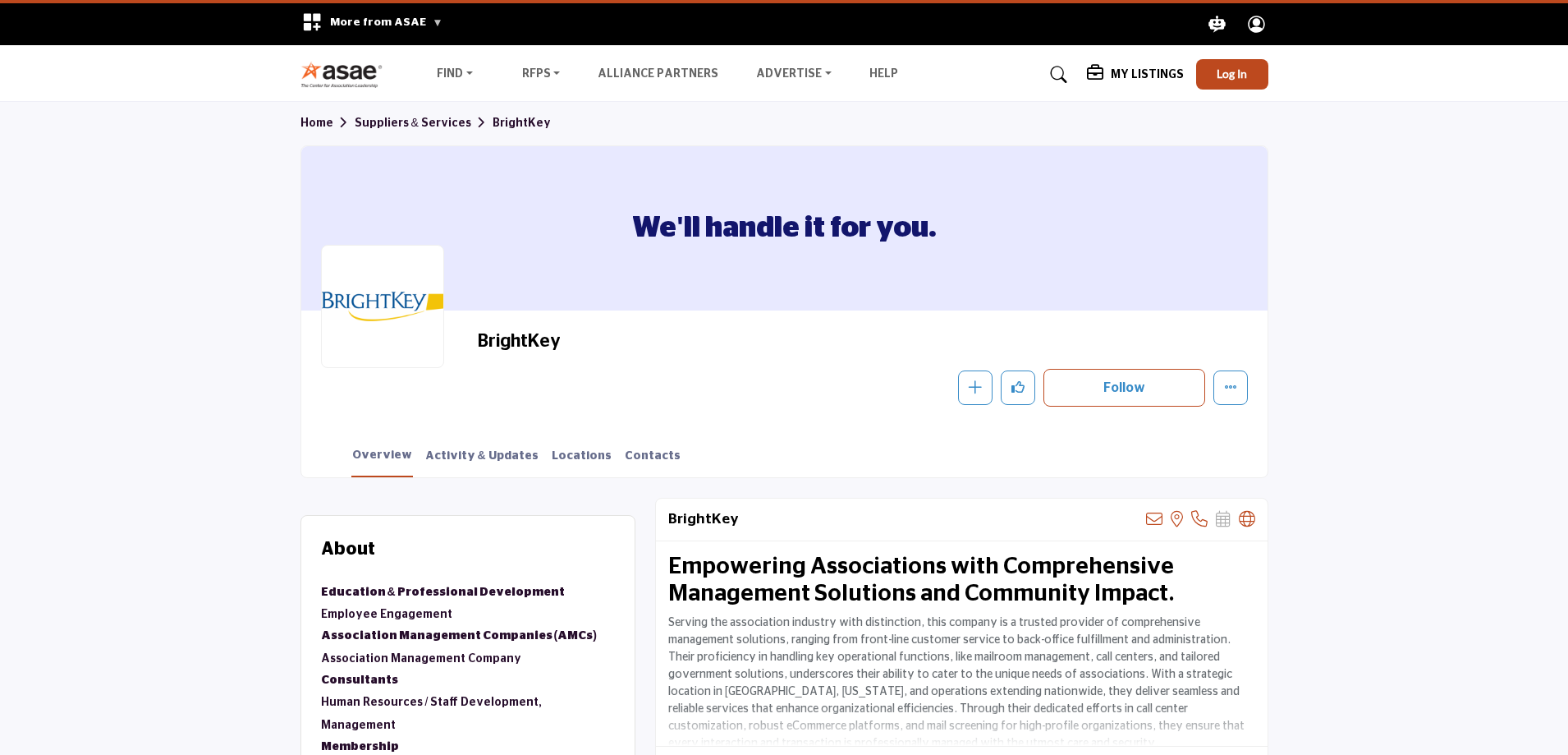
click at [1063, 72] on icon at bounding box center [1058, 74] width 16 height 16
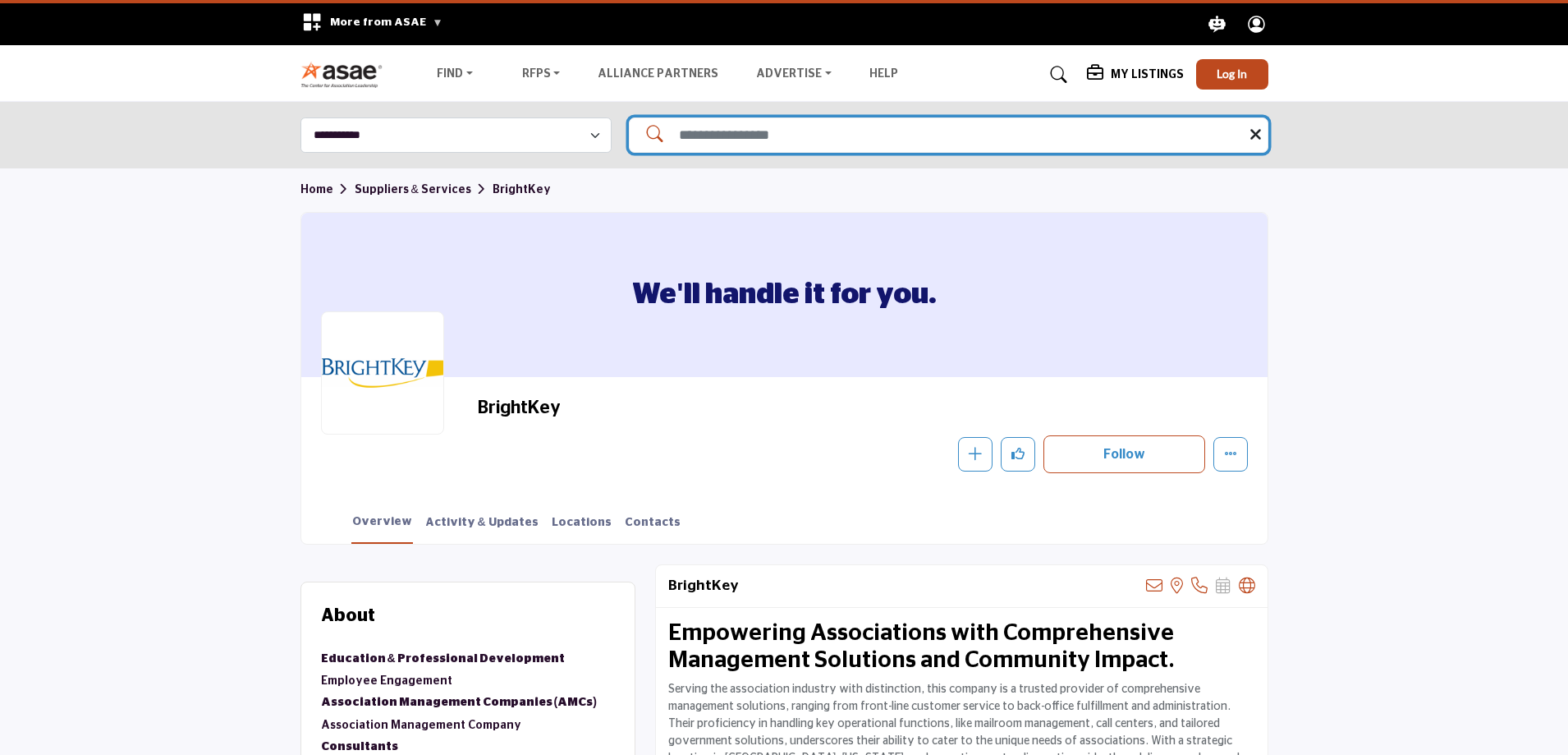
click at [733, 134] on input "Search Solutions" at bounding box center [948, 135] width 639 height 35
paste input "**********"
type input "**********"
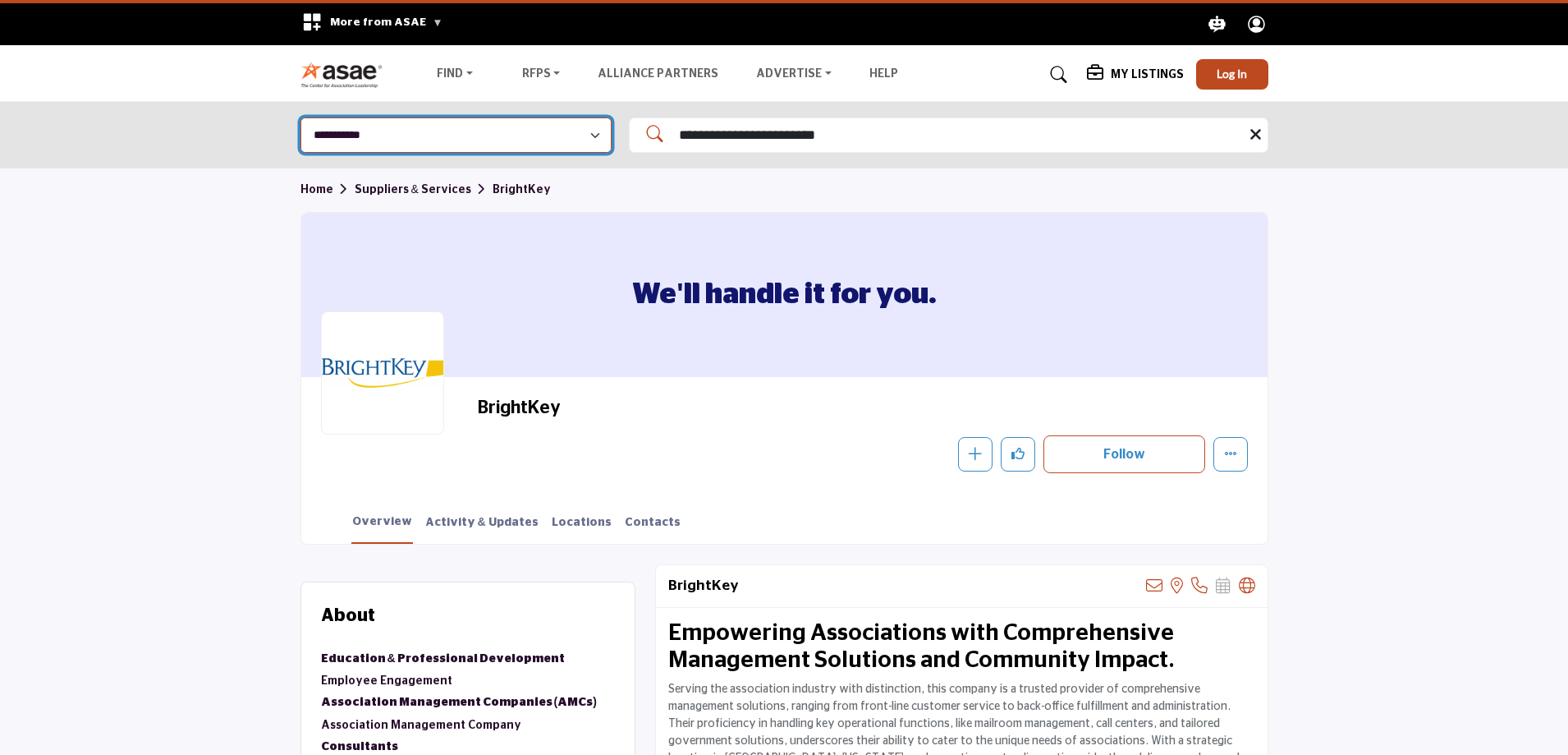
click at [499, 139] on select "**********" at bounding box center [456, 135] width 312 height 35
select select "**********"
click at [300, 118] on select "**********" at bounding box center [456, 135] width 312 height 35
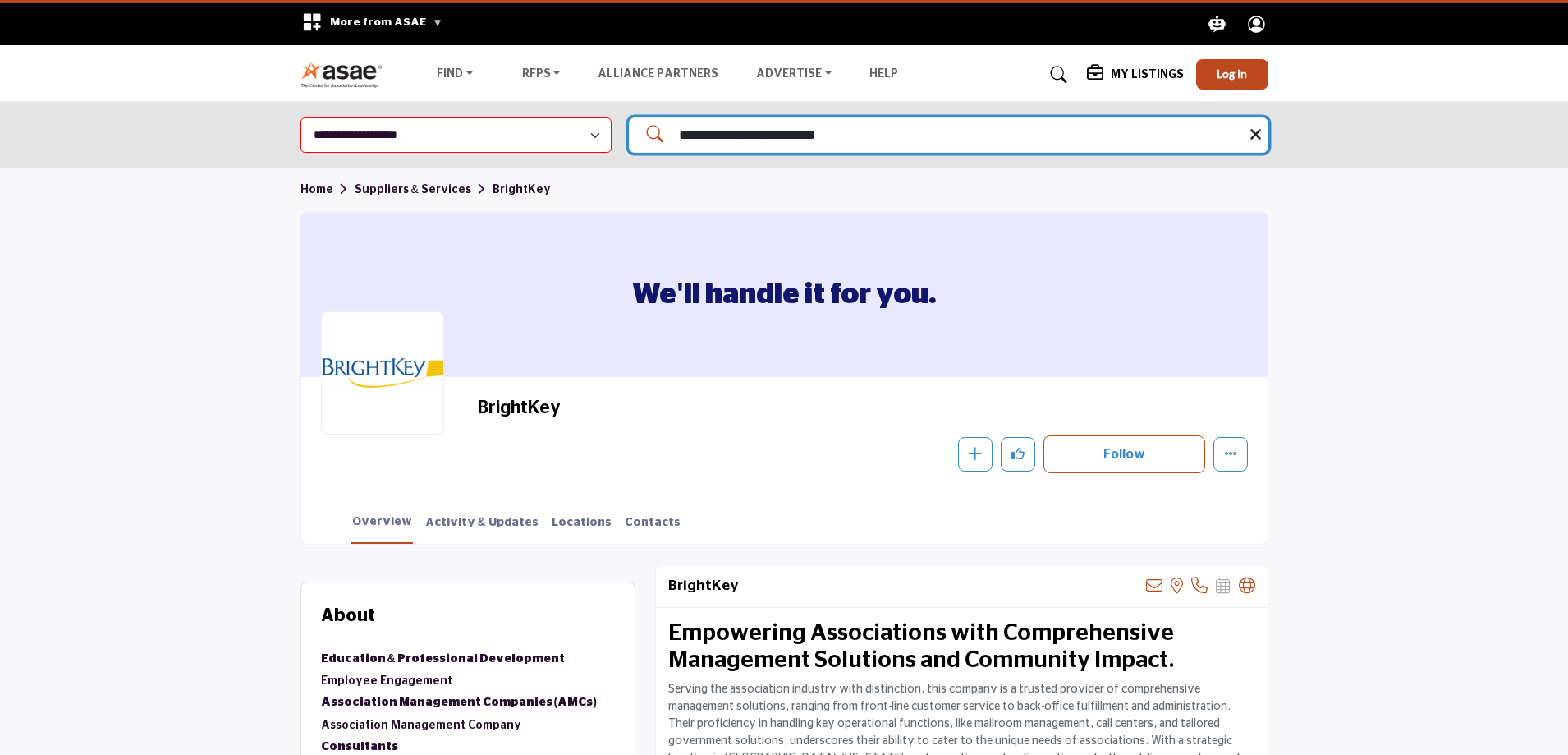
click at [993, 119] on input "**********" at bounding box center [948, 135] width 639 height 35
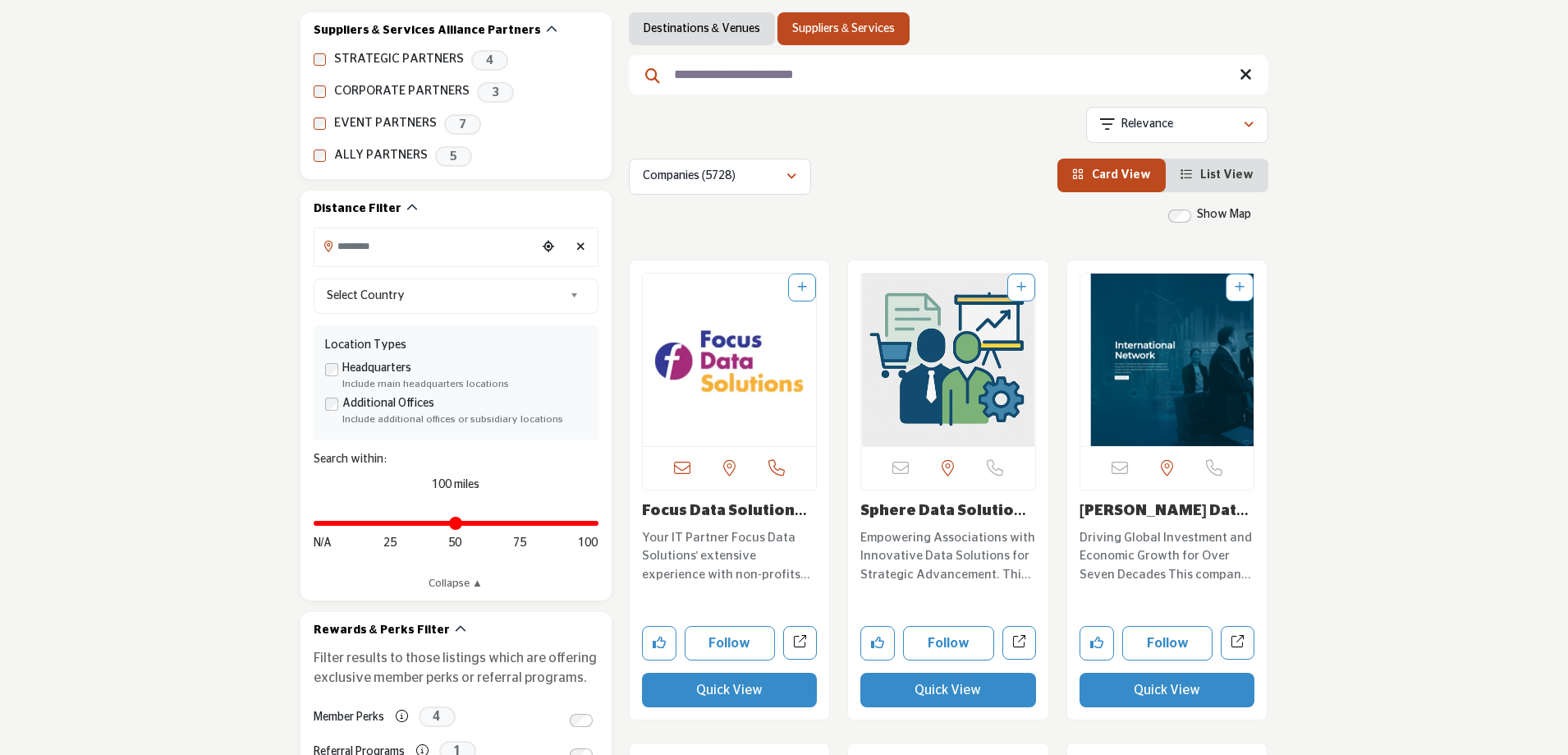
scroll to position [328, 0]
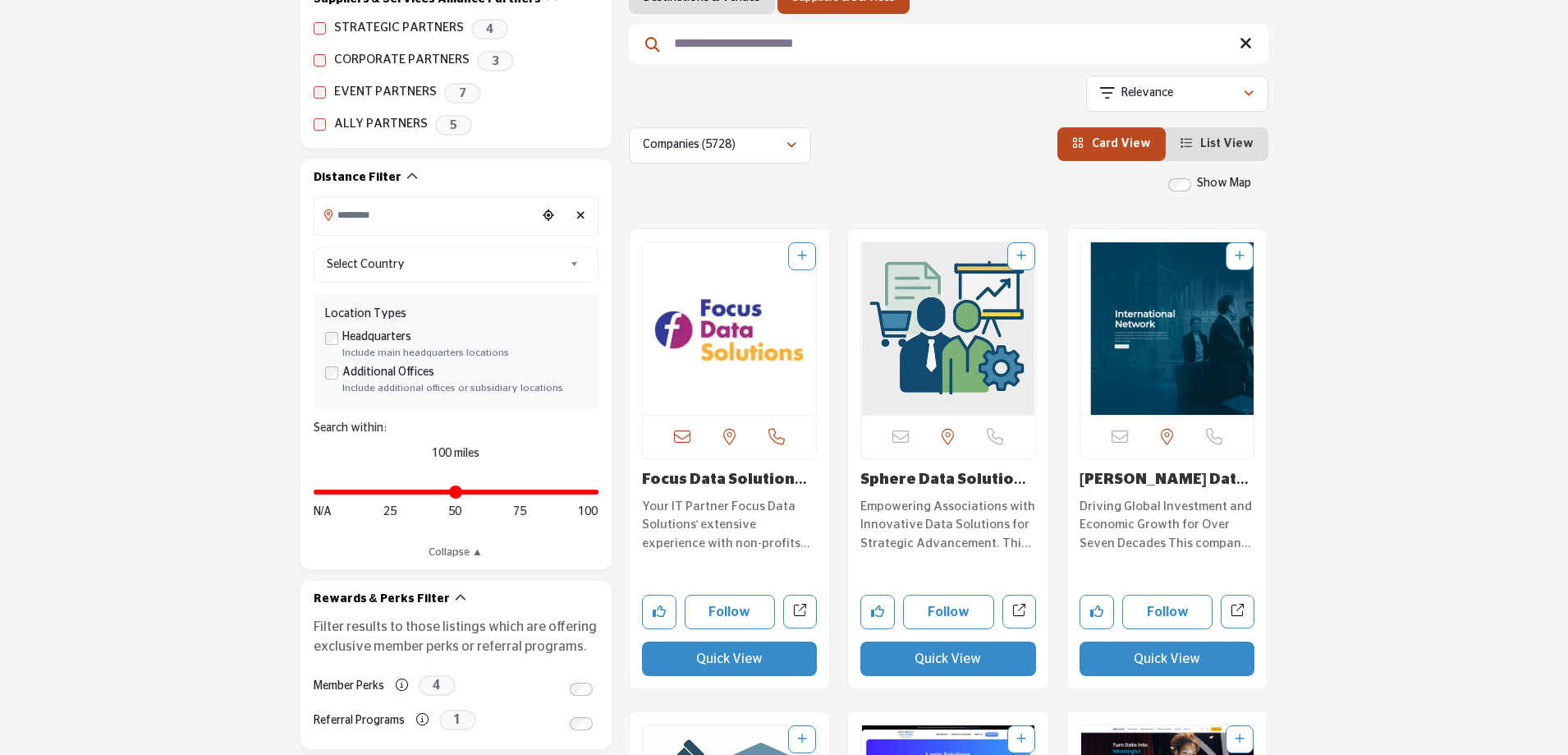
click at [717, 403] on img "Open Listing in new tab" at bounding box center [729, 328] width 174 height 172
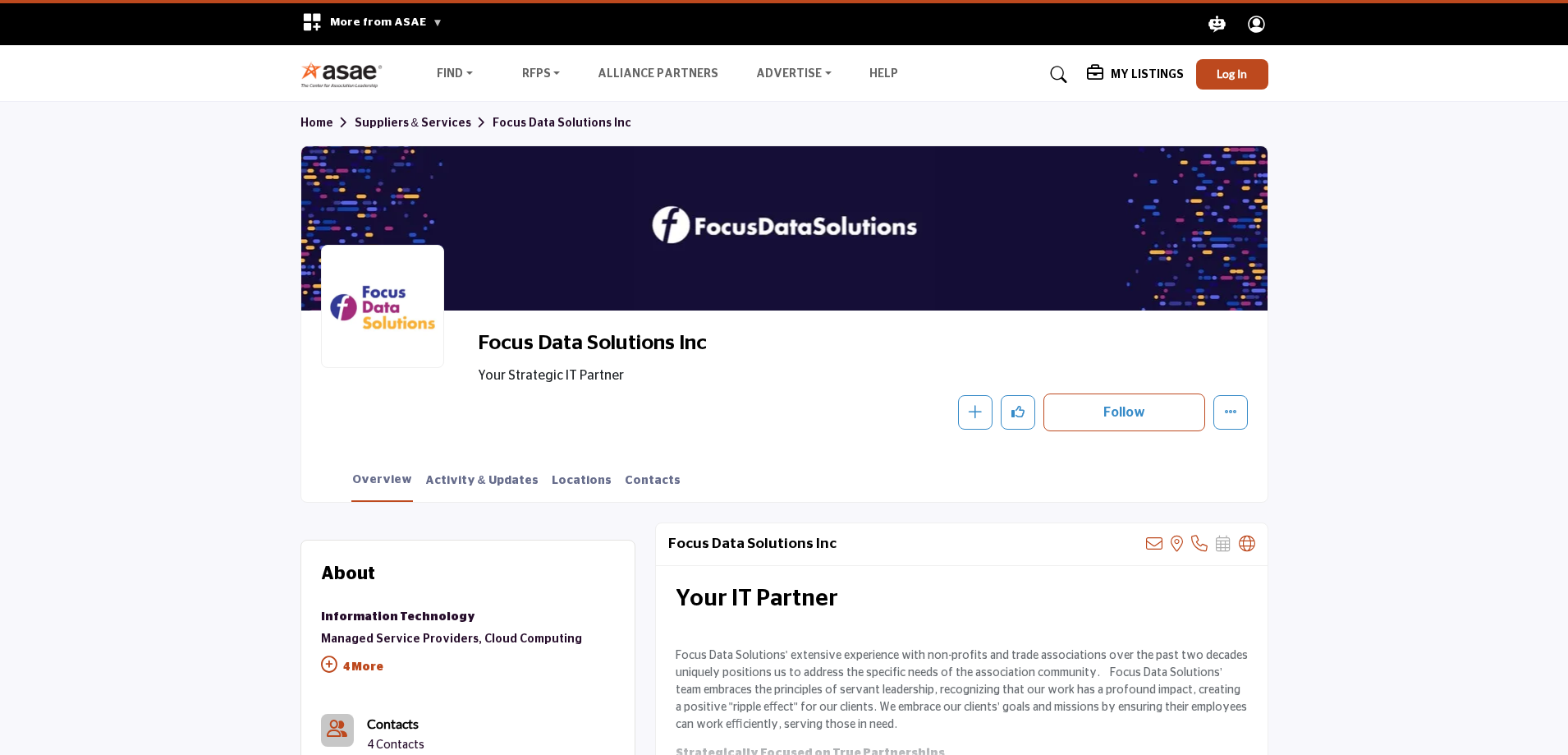
scroll to position [247, 0]
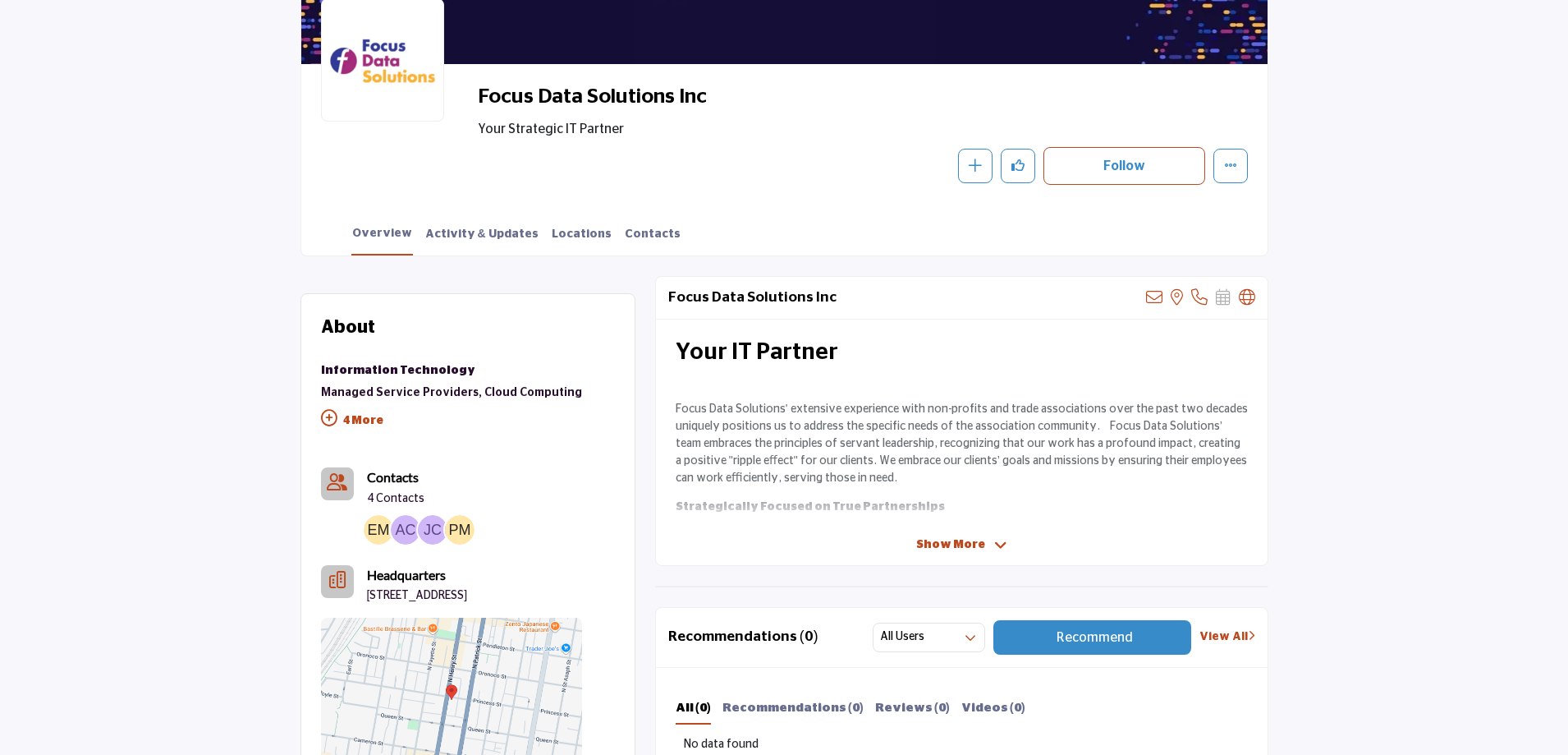
click at [331, 414] on icon at bounding box center [329, 417] width 16 height 16
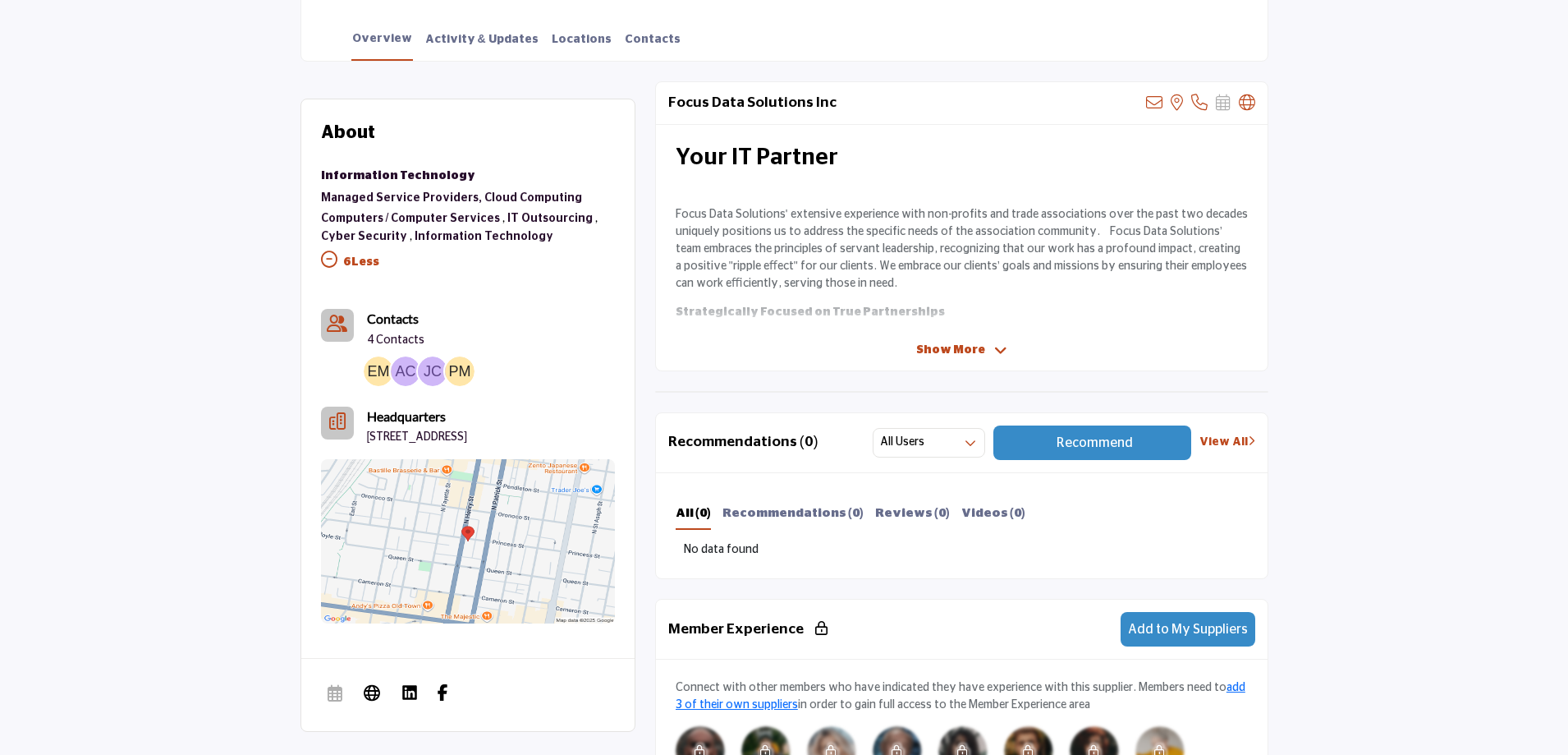
scroll to position [440, 0]
click at [994, 346] on icon at bounding box center [1000, 351] width 13 height 15
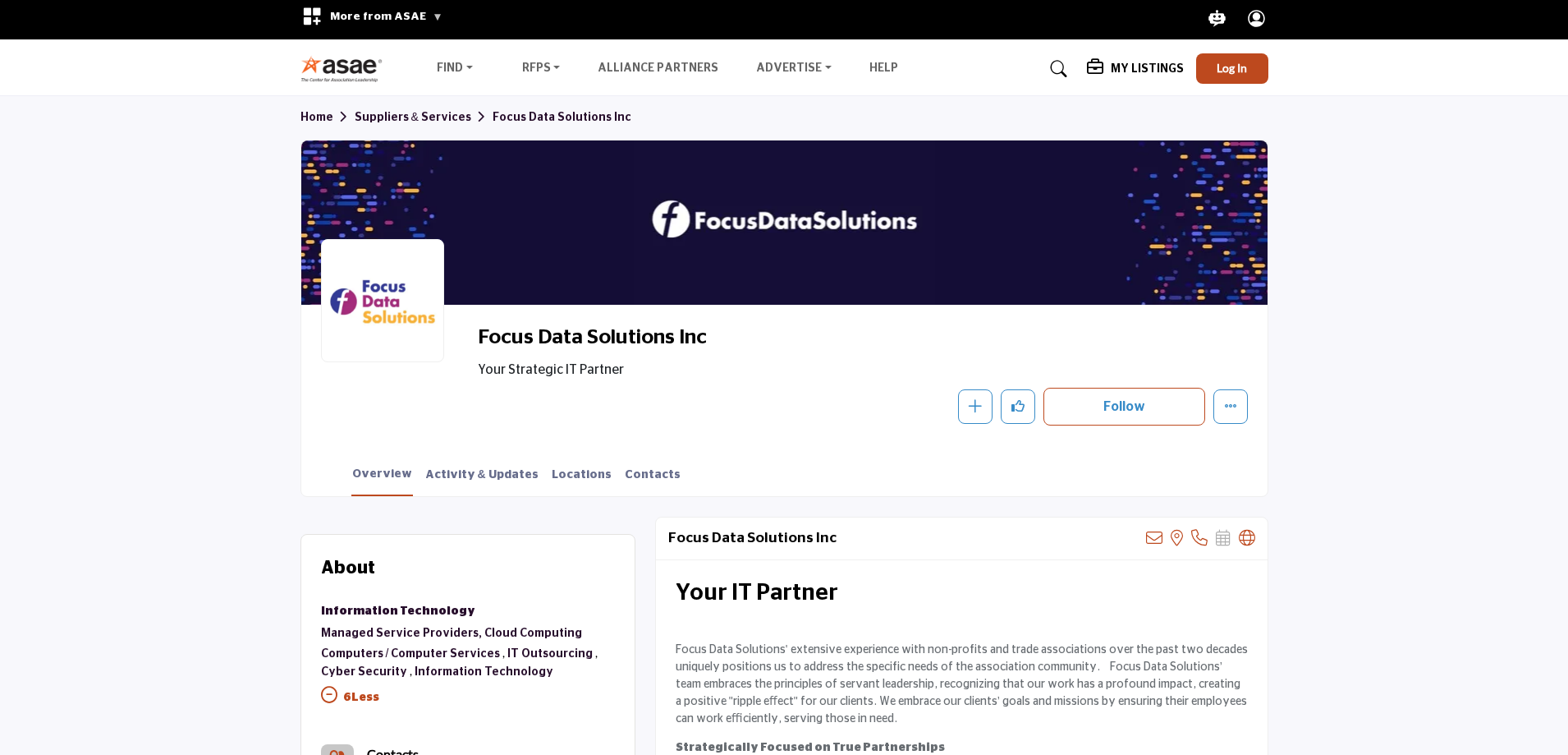
scroll to position [0, 0]
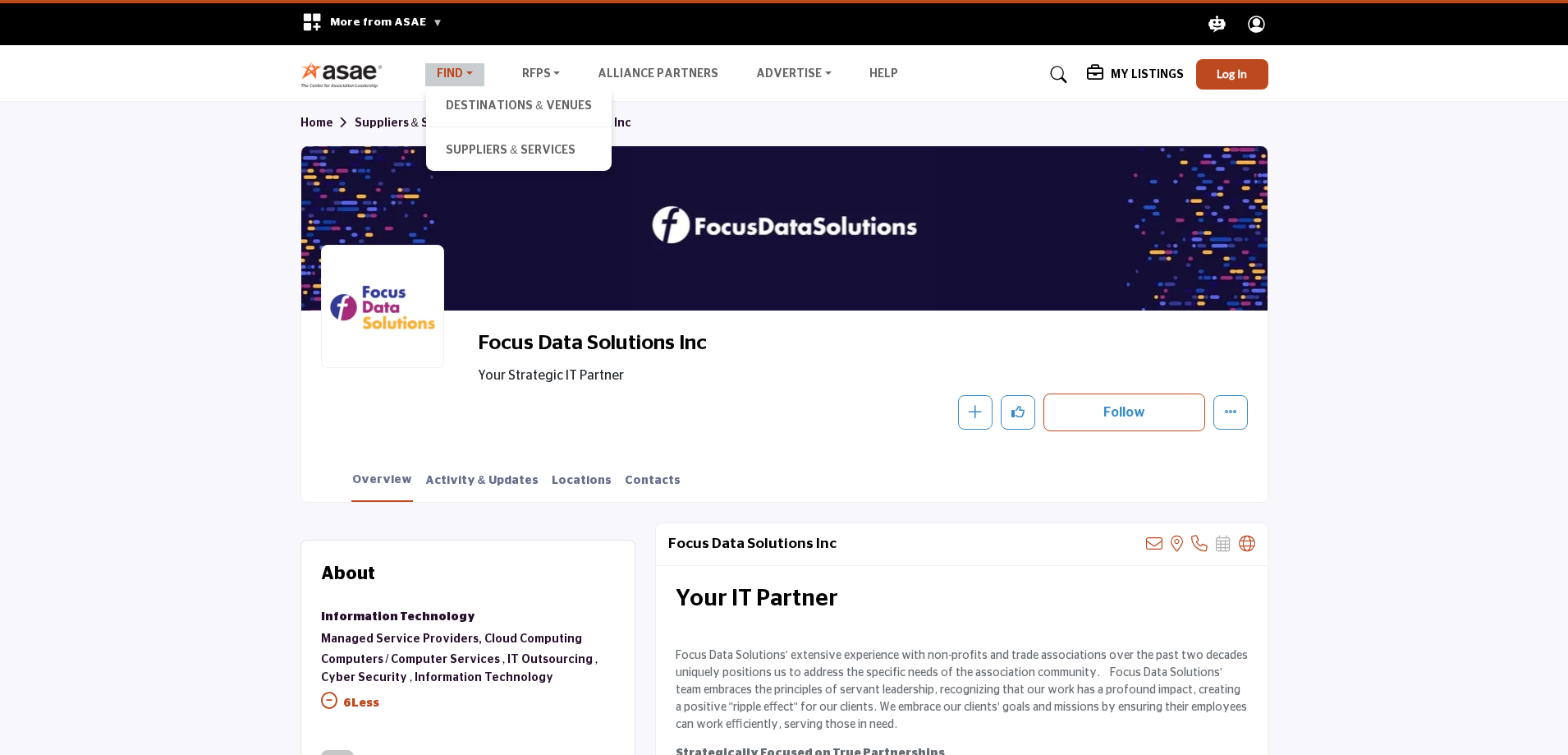
click at [441, 78] on link "Find" at bounding box center [454, 74] width 59 height 23
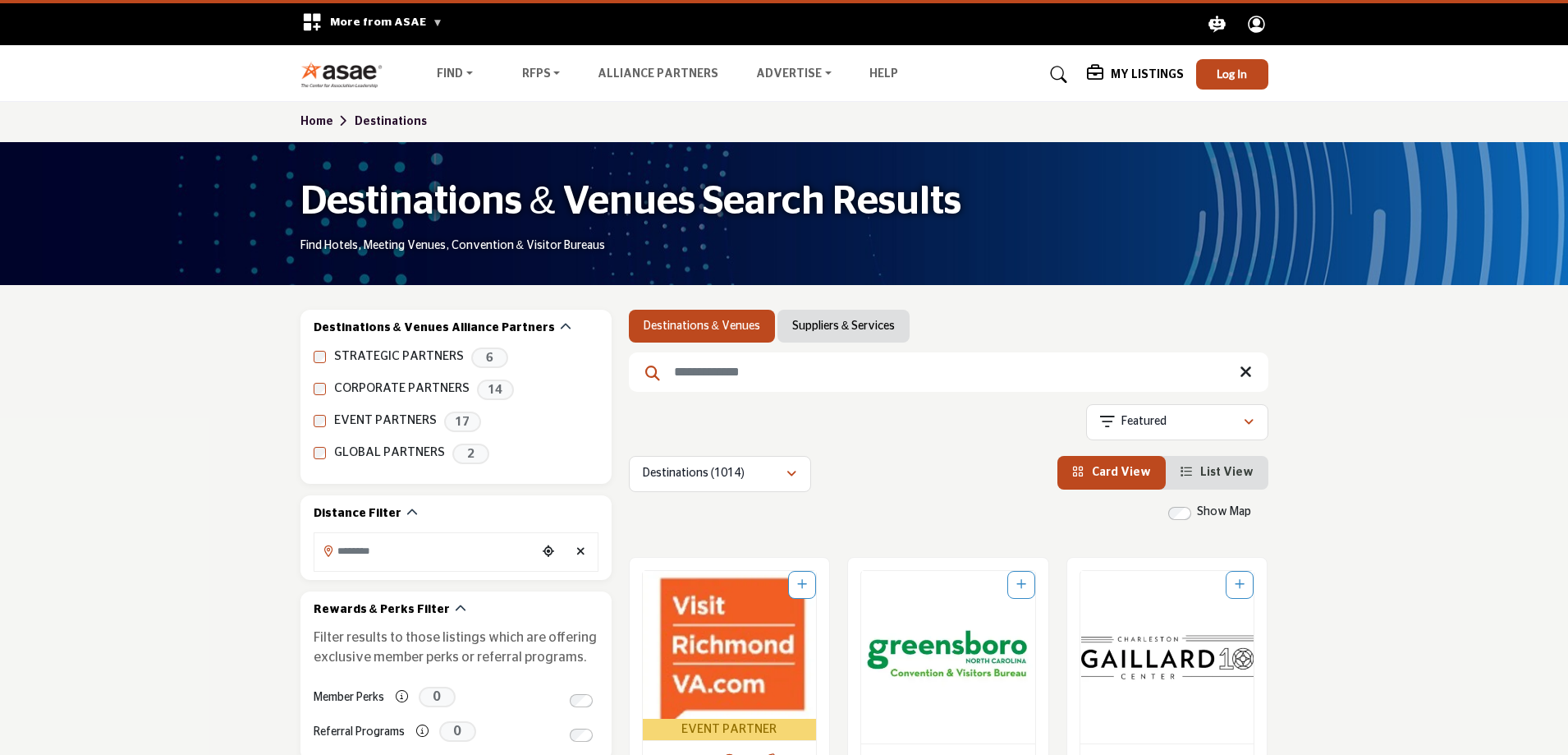
click at [720, 384] on input "Search Keyword" at bounding box center [948, 372] width 639 height 40
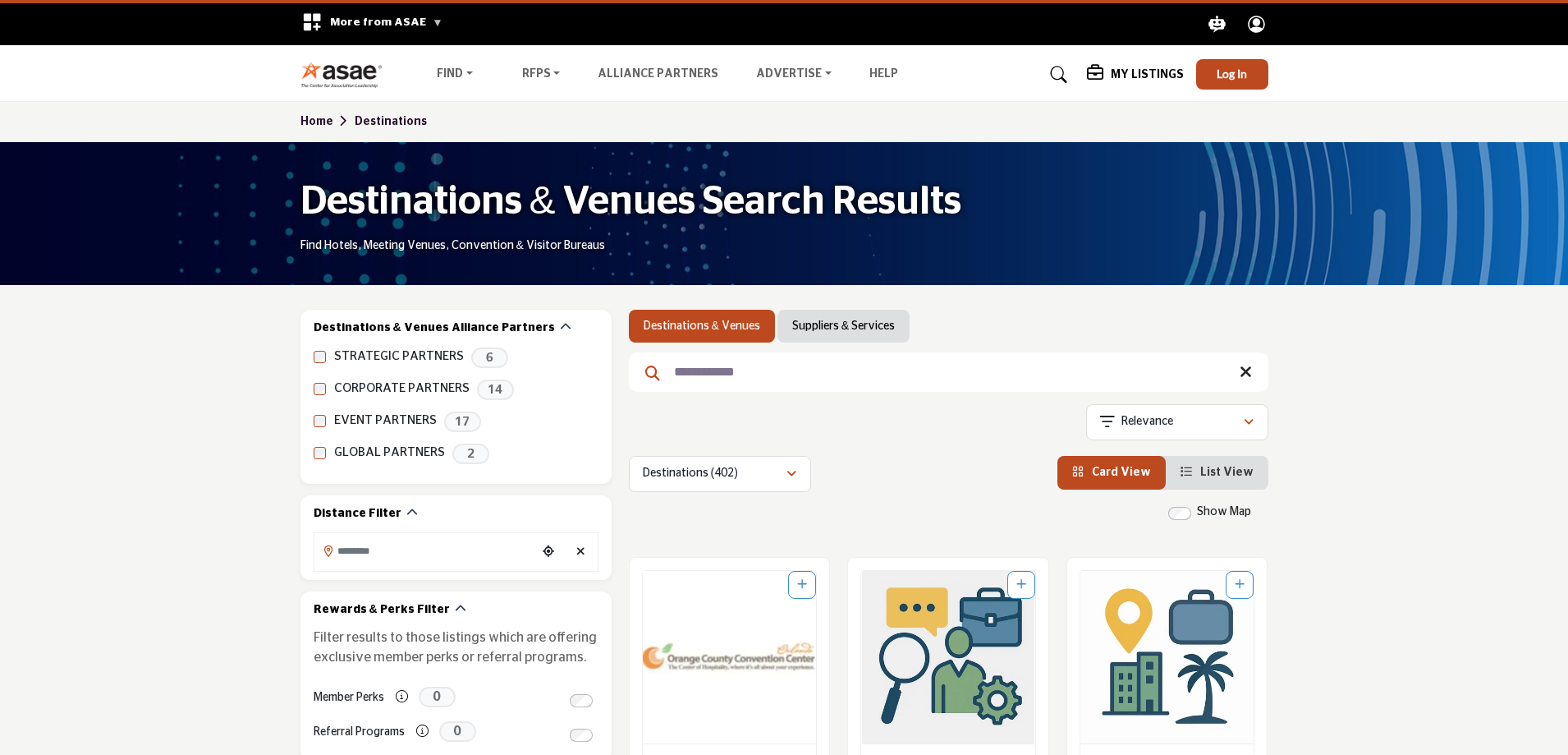
type input "**********"
click at [732, 655] on img "Open Listing in new tab" at bounding box center [729, 656] width 174 height 172
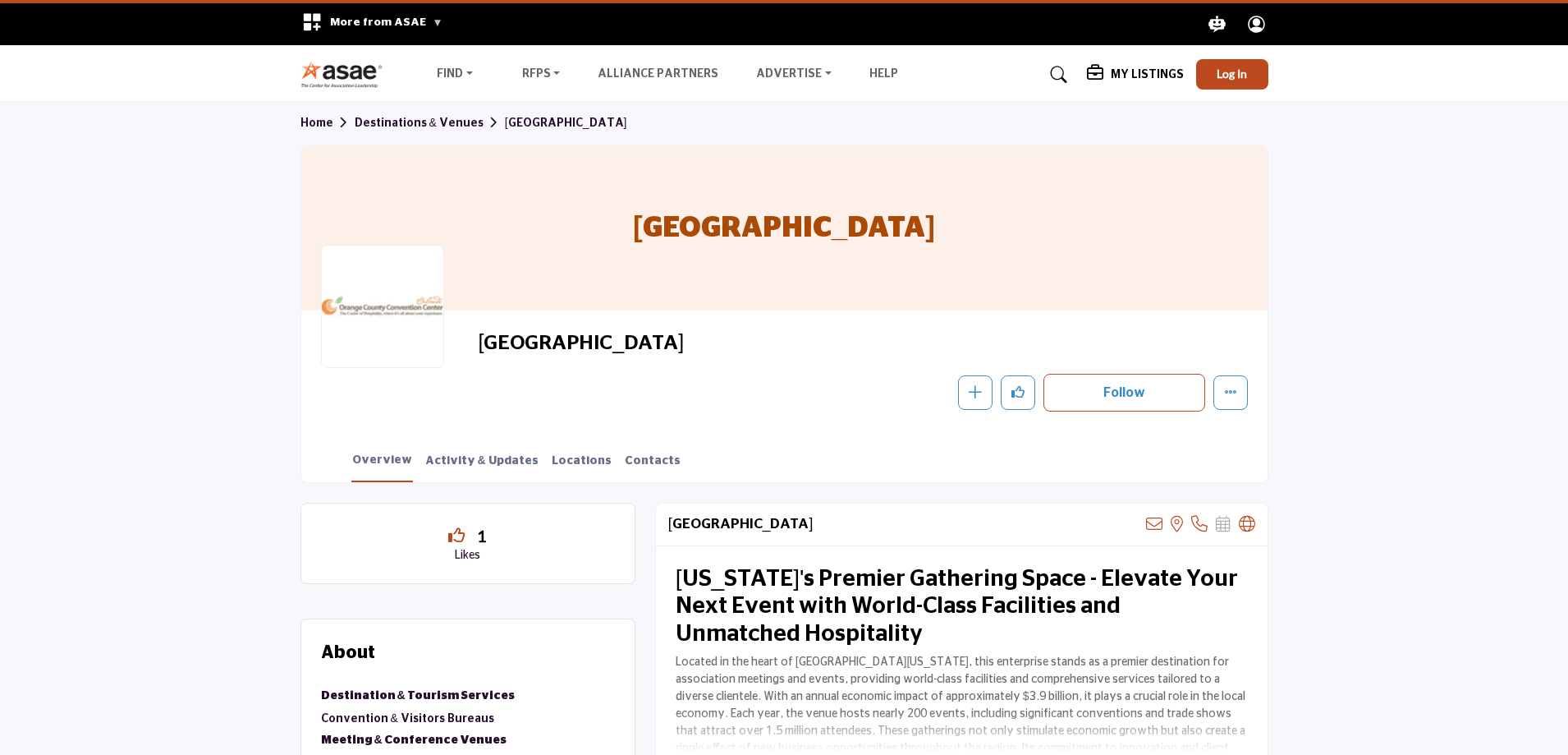
click at [1161, 76] on h5 "My Listings" at bounding box center [1147, 74] width 73 height 15
click at [1136, 178] on b "My Listings" at bounding box center [1142, 187] width 74 height 19
click at [1146, 81] on h5 "My Listings" at bounding box center [1147, 74] width 73 height 15
click at [1479, 186] on icon at bounding box center [1472, 187] width 13 height 13
